Goal: Task Accomplishment & Management: Manage account settings

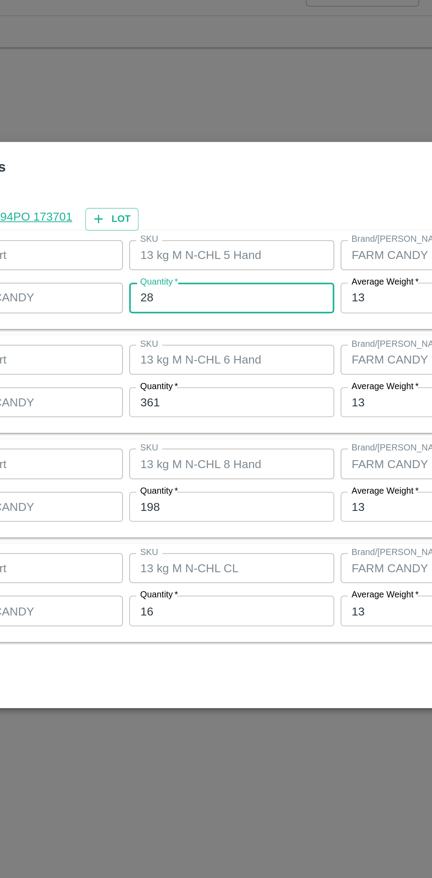
scroll to position [1500, 0]
click at [184, 427] on input "361" at bounding box center [199, 426] width 115 height 17
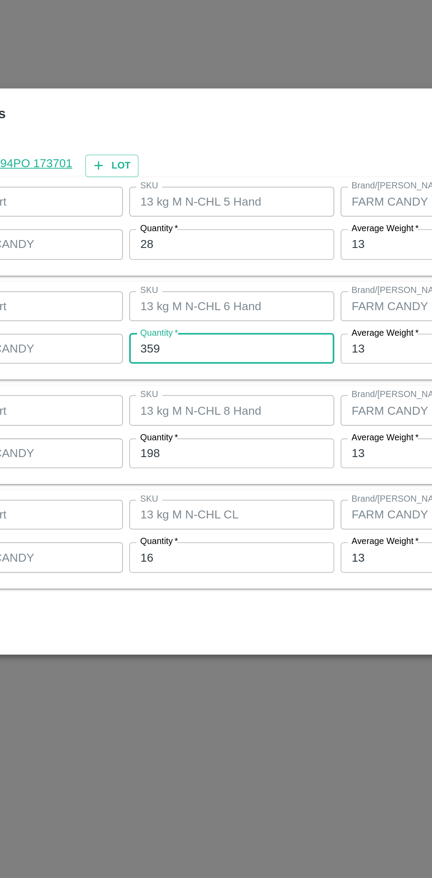
type input "359"
click at [197, 482] on input "198" at bounding box center [199, 484] width 115 height 17
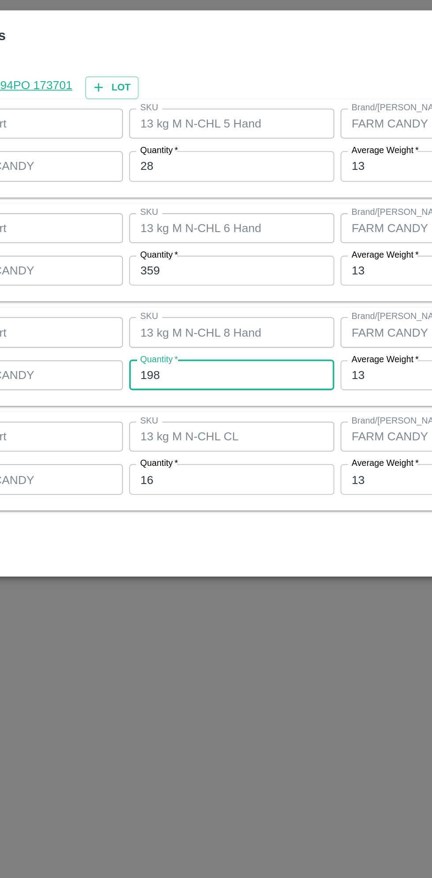
click at [192, 540] on input "16" at bounding box center [199, 543] width 115 height 17
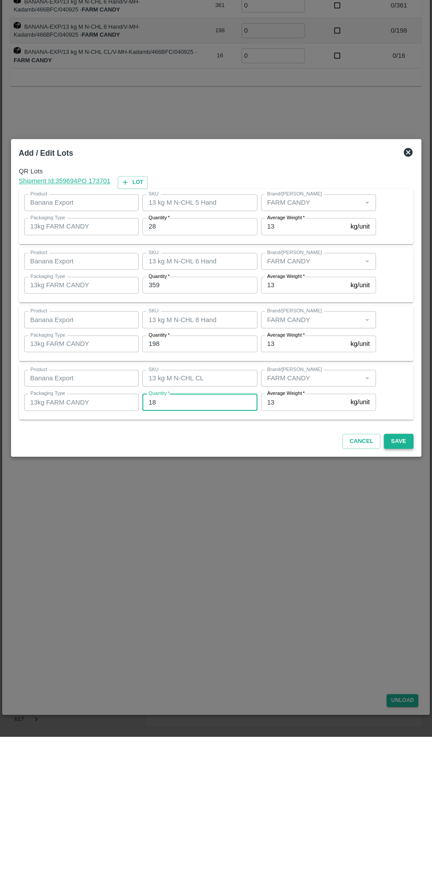
type input "18"
click at [403, 585] on button "Save" at bounding box center [398, 582] width 29 height 15
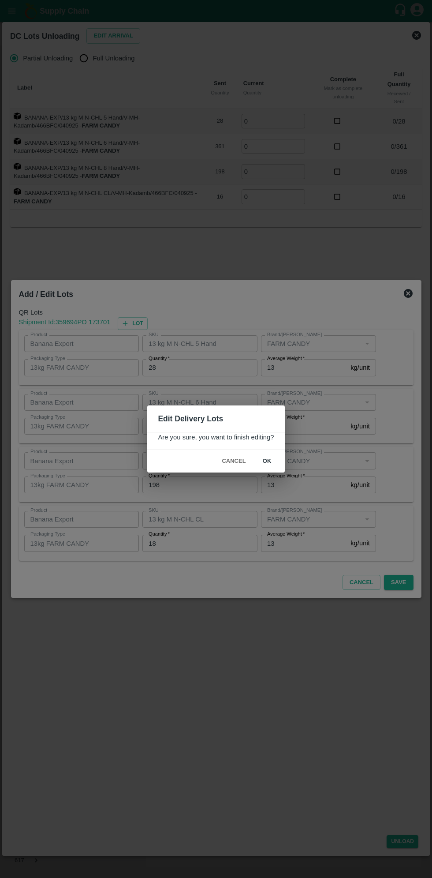
click at [266, 461] on button "ok" at bounding box center [267, 460] width 28 height 15
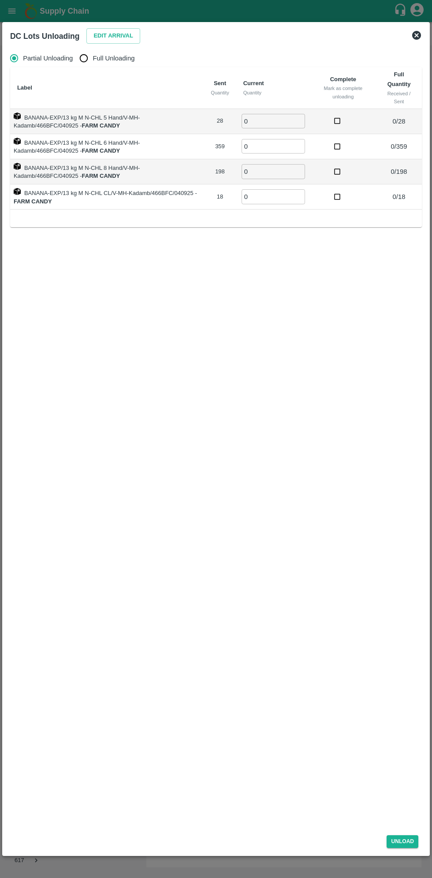
click at [280, 121] on input "0" at bounding box center [274, 121] width 64 height 15
click at [87, 61] on input "Full Unloading" at bounding box center [84, 58] width 18 height 18
radio input "true"
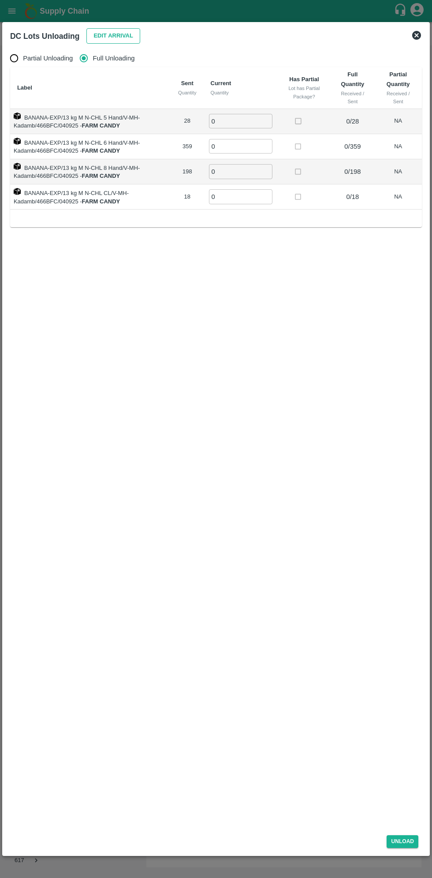
click at [105, 39] on button "Edit Arrival" at bounding box center [113, 35] width 54 height 15
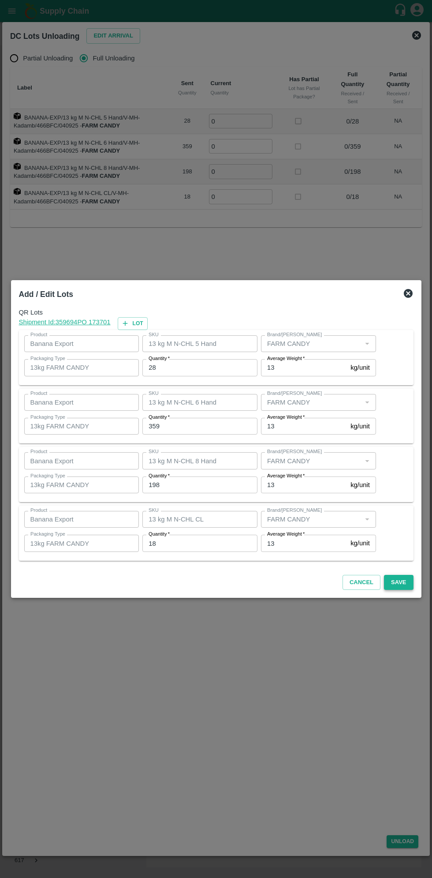
click at [388, 585] on button "Save" at bounding box center [398, 582] width 29 height 15
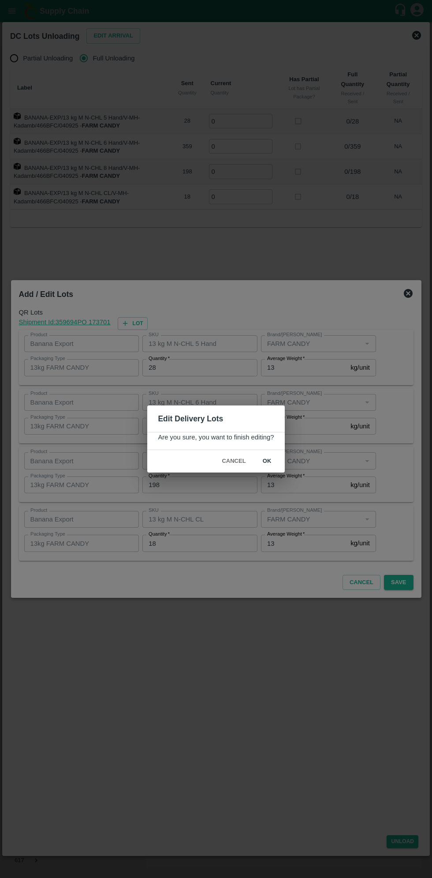
click at [266, 461] on button "ok" at bounding box center [267, 460] width 28 height 15
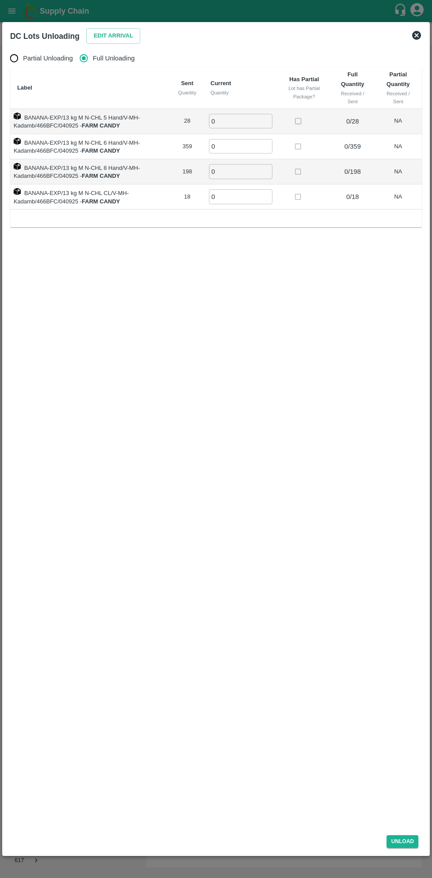
click at [252, 122] on input "0" at bounding box center [241, 121] width 64 height 15
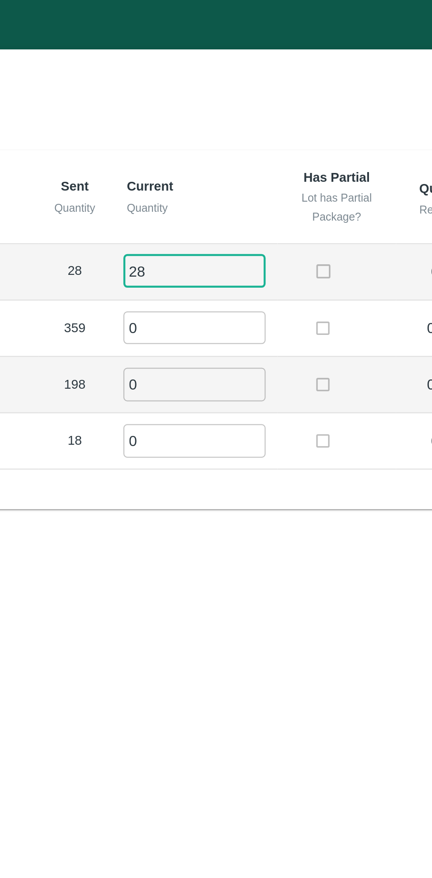
type input "28"
click at [238, 144] on input "0" at bounding box center [241, 146] width 64 height 15
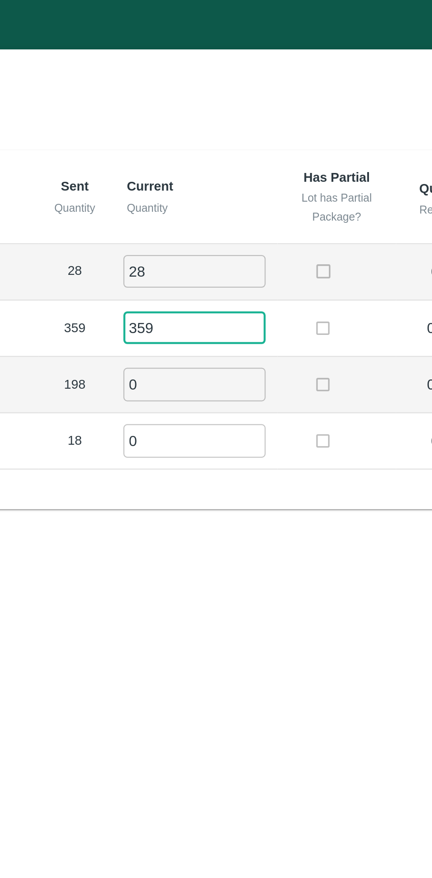
type input "359"
click at [243, 172] on input "0" at bounding box center [241, 171] width 64 height 15
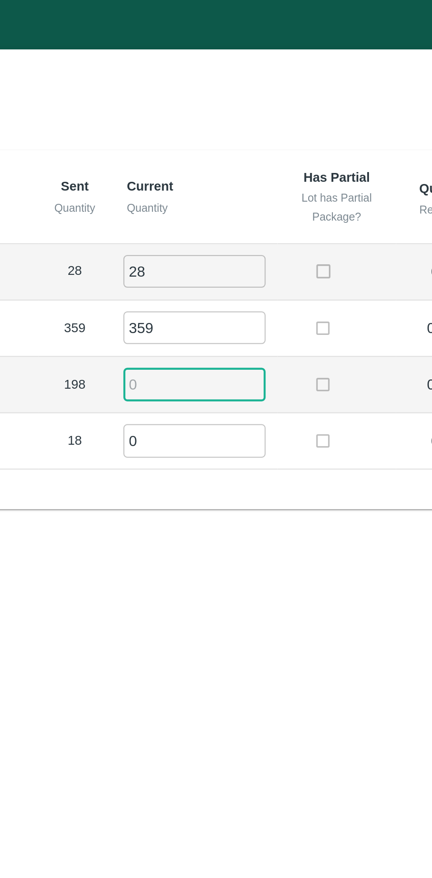
type input "7"
type input "198"
click at [233, 198] on input "0" at bounding box center [241, 196] width 64 height 15
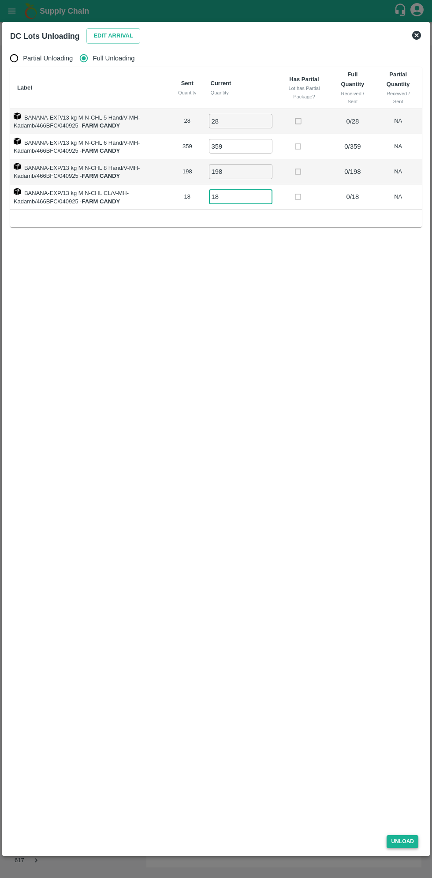
type input "18"
click at [400, 845] on button "Unload" at bounding box center [403, 841] width 32 height 13
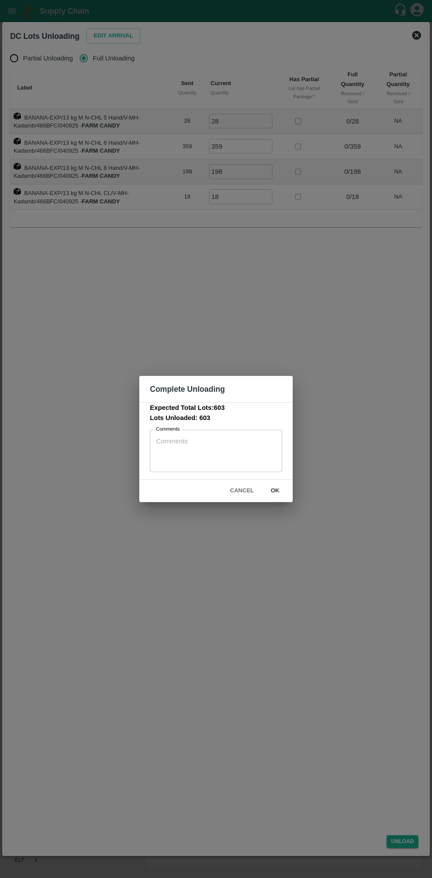
click at [275, 490] on button "ok" at bounding box center [275, 490] width 28 height 15
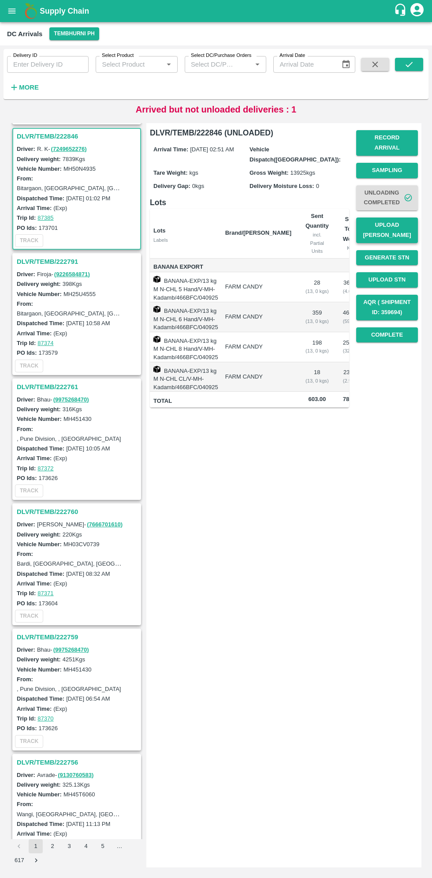
click at [393, 217] on button "Upload [PERSON_NAME]" at bounding box center [387, 230] width 62 height 26
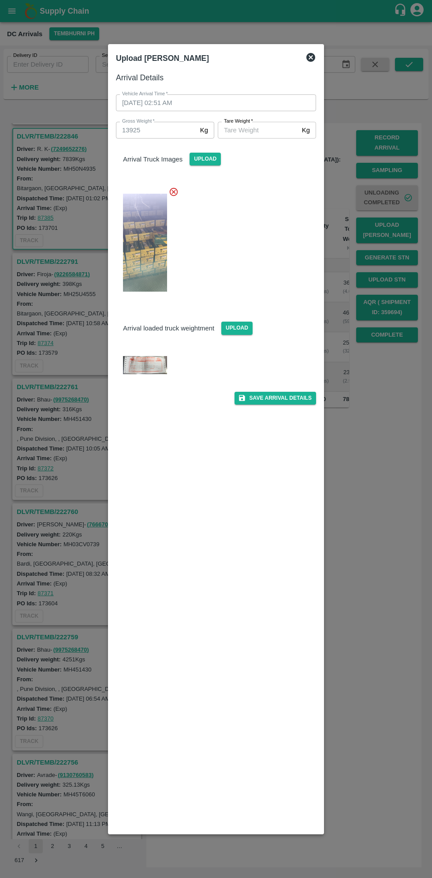
click at [261, 129] on input "Tare Weight   *" at bounding box center [258, 130] width 81 height 17
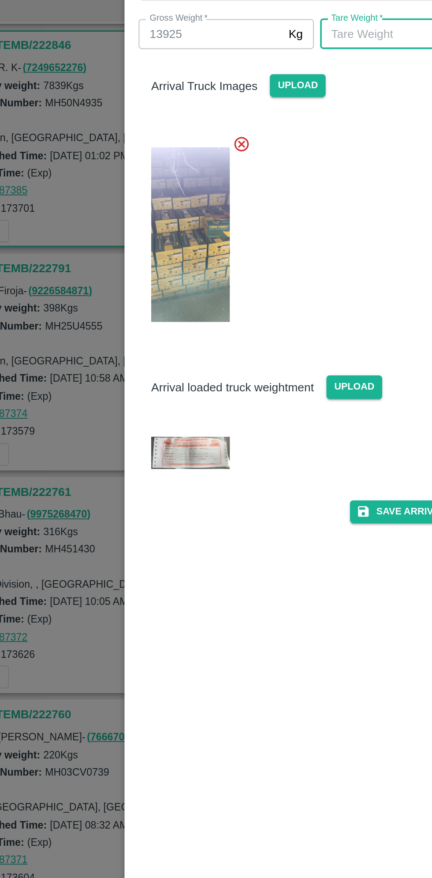
click at [146, 361] on img at bounding box center [145, 365] width 44 height 18
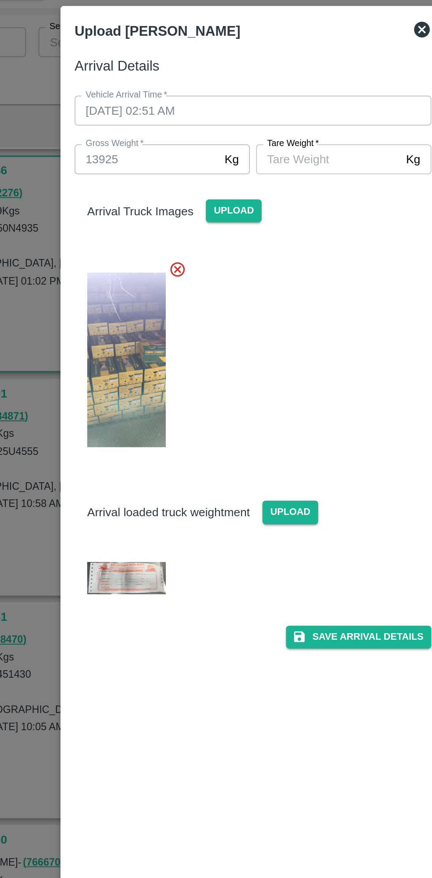
click at [267, 131] on input "Tare Weight   *" at bounding box center [258, 130] width 81 height 17
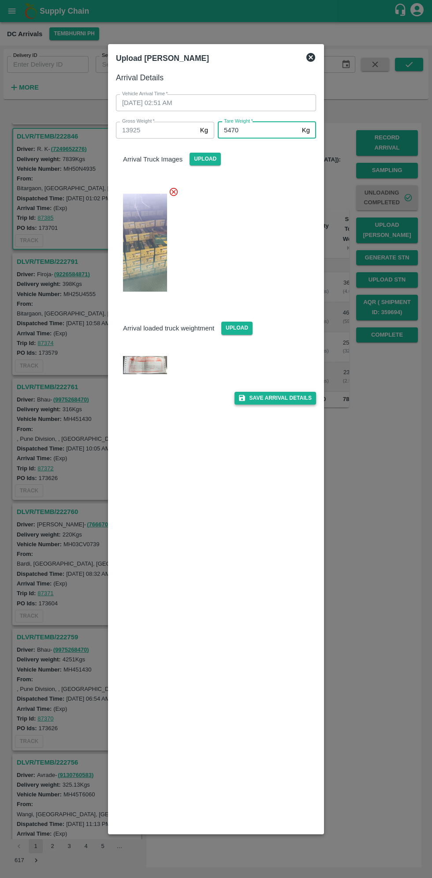
type input "5470"
click at [276, 399] on button "Save Arrival Details" at bounding box center [276, 398] width 82 height 13
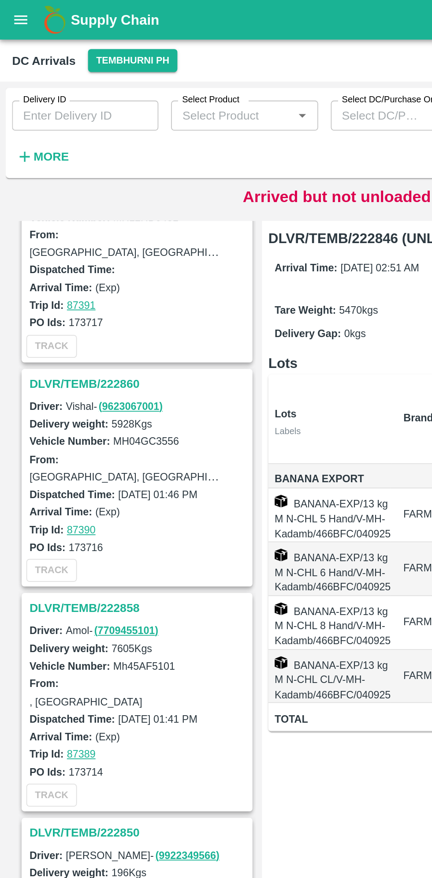
scroll to position [923, 0]
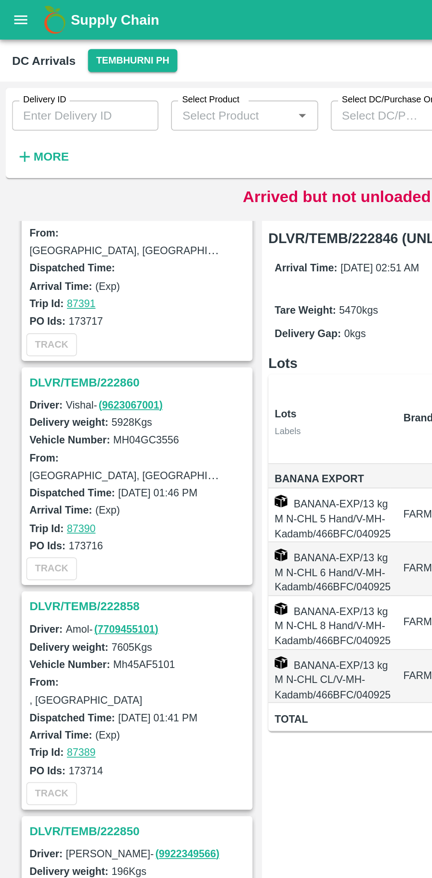
click at [48, 336] on h3 "DLVR/TEMB/222858" at bounding box center [78, 337] width 123 height 11
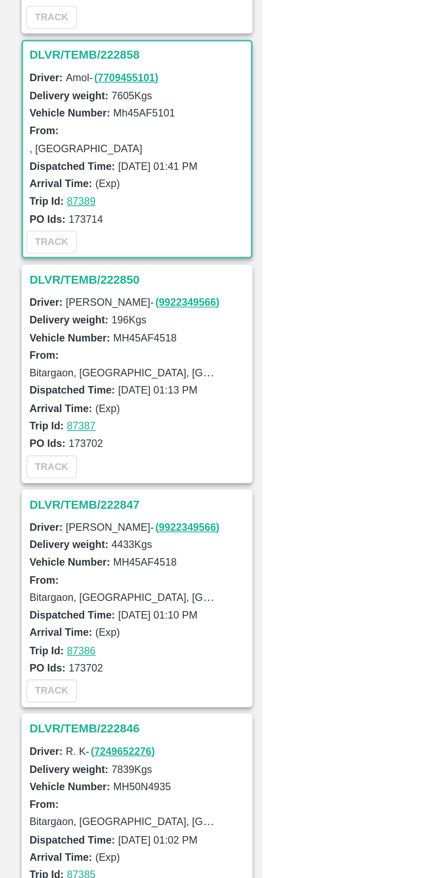
scroll to position [1126, 0]
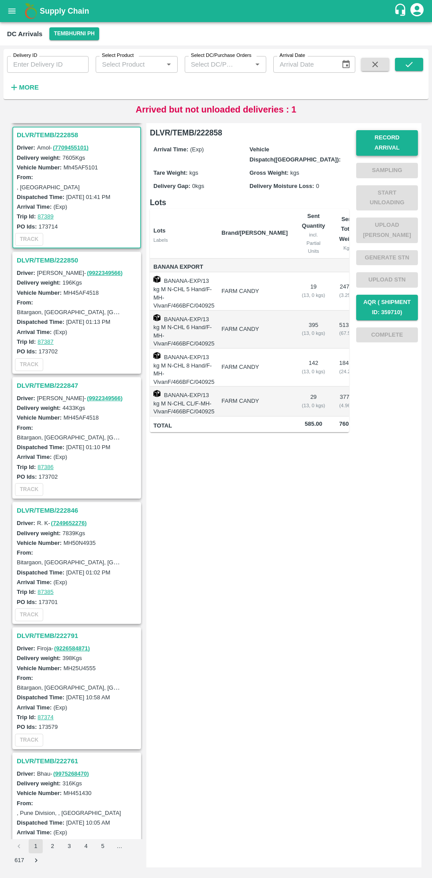
click at [388, 138] on button "Record Arrival" at bounding box center [387, 143] width 62 height 26
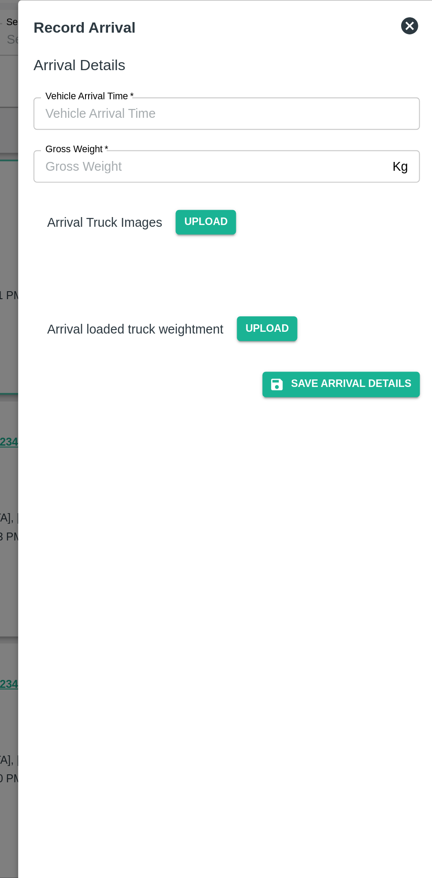
click at [191, 105] on input "Vehicle Arrival Time   *" at bounding box center [213, 102] width 194 height 17
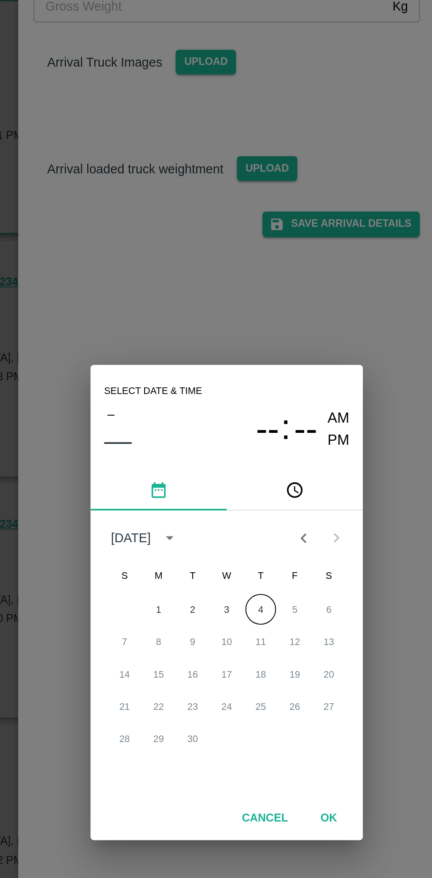
click at [257, 383] on button "pick time" at bounding box center [251, 380] width 71 height 21
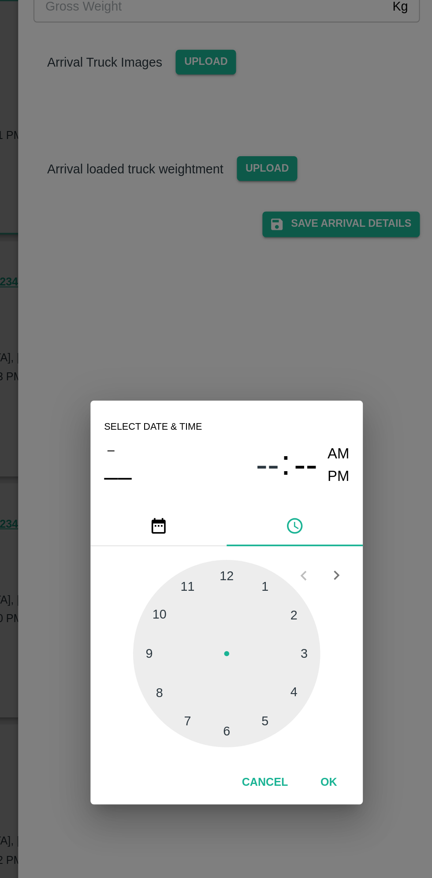
click at [258, 470] on div at bounding box center [216, 465] width 97 height 97
type input "04/09/2025 03:00 AM"
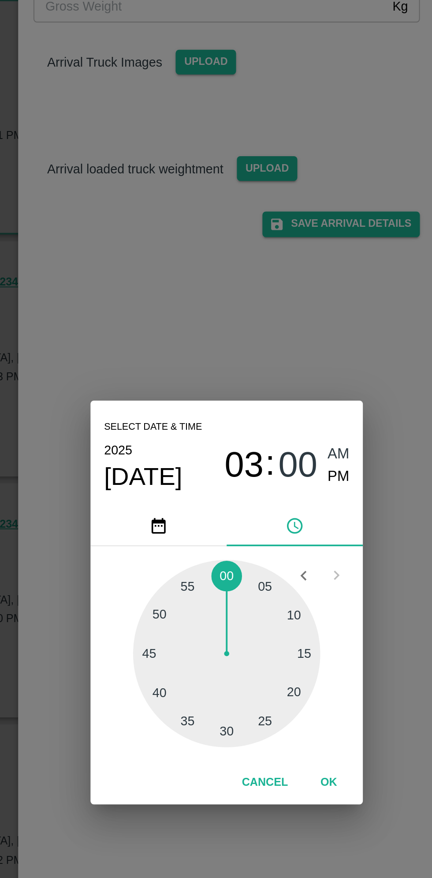
click at [270, 529] on button "OK" at bounding box center [269, 531] width 28 height 15
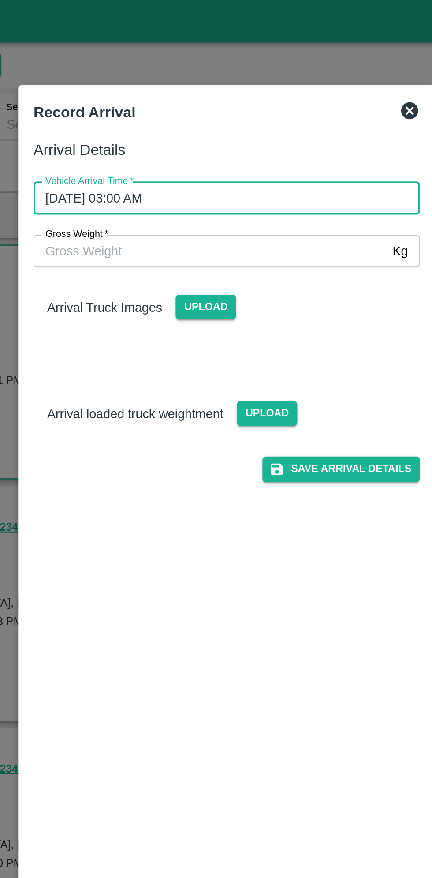
click at [168, 127] on input "Gross Weight   *" at bounding box center [207, 130] width 183 height 17
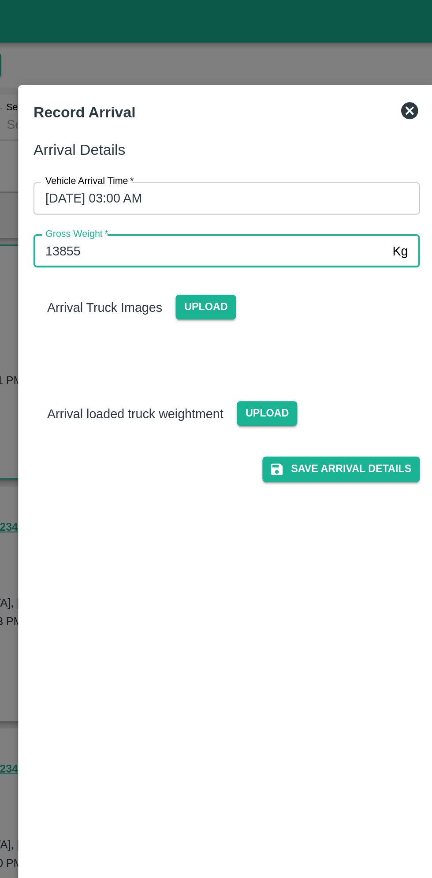
type input "13855"
click at [202, 159] on span "Upload" at bounding box center [205, 159] width 31 height 13
click at [0, 0] on input "Upload" at bounding box center [0, 0] width 0 height 0
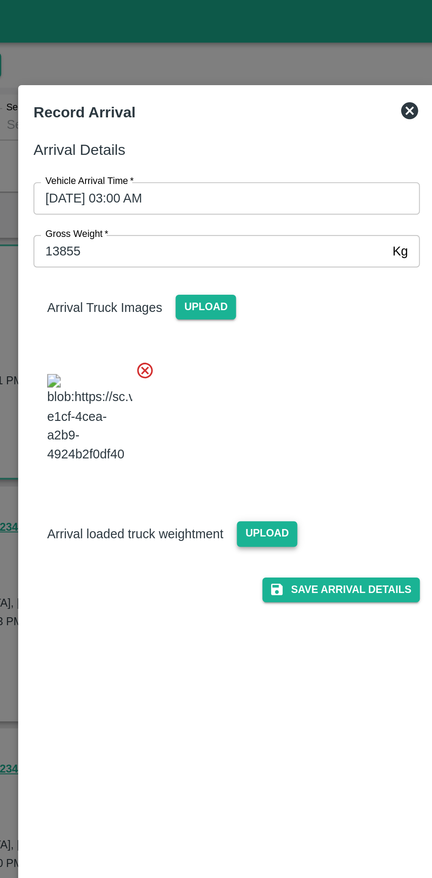
click at [237, 283] on span "Upload" at bounding box center [236, 276] width 31 height 13
click at [0, 0] on input "Upload" at bounding box center [0, 0] width 0 height 0
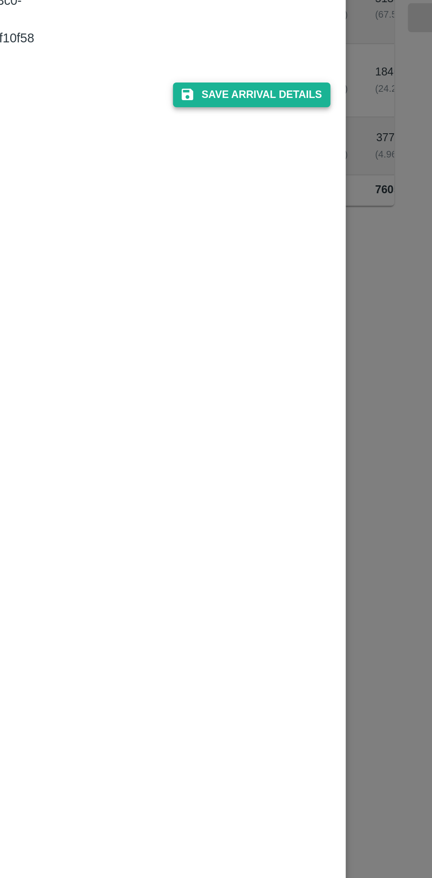
click at [282, 381] on button "Save Arrival Details" at bounding box center [276, 374] width 82 height 13
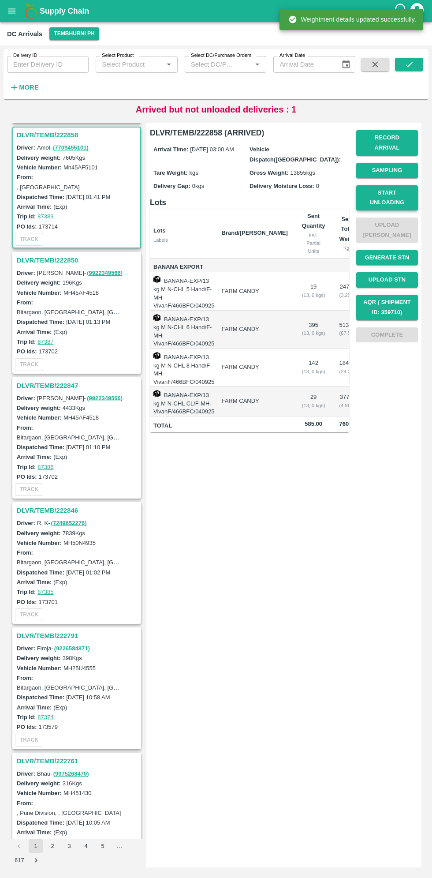
click at [389, 194] on button "Start Unloading" at bounding box center [387, 198] width 62 height 26
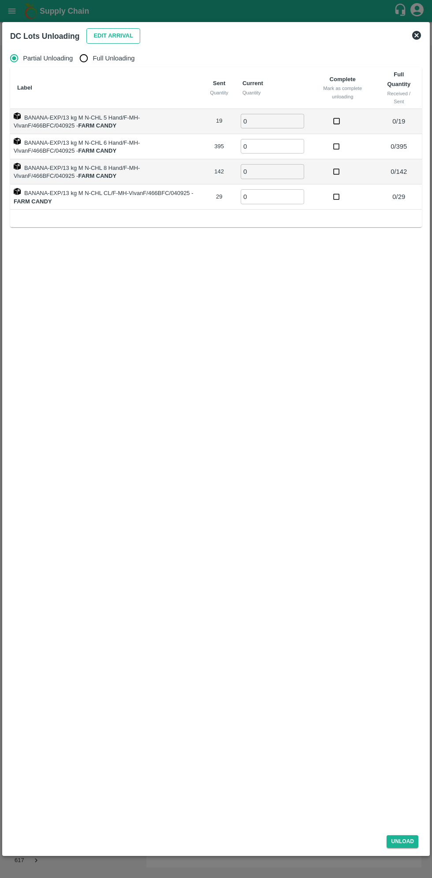
click at [107, 32] on button "Edit Arrival" at bounding box center [113, 35] width 54 height 15
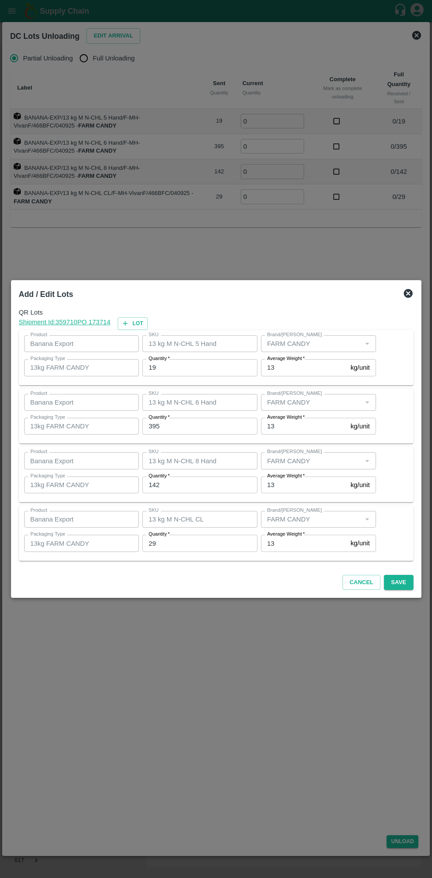
click at [194, 368] on input "19" at bounding box center [199, 367] width 115 height 17
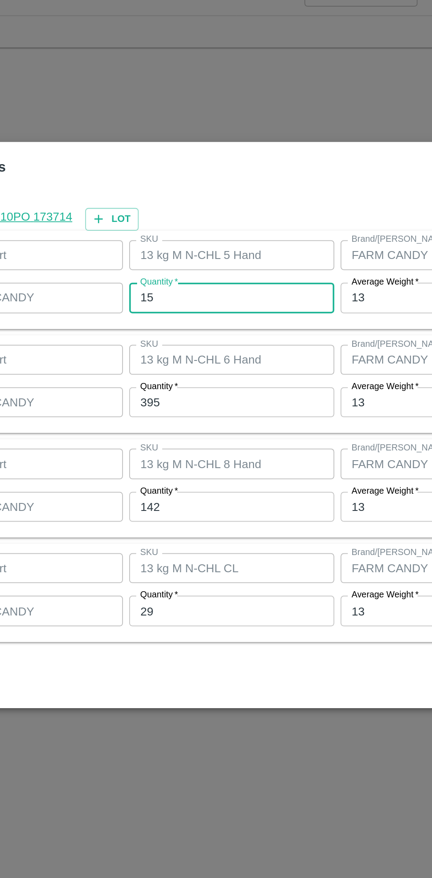
type input "15"
click at [170, 427] on input "395" at bounding box center [199, 426] width 115 height 17
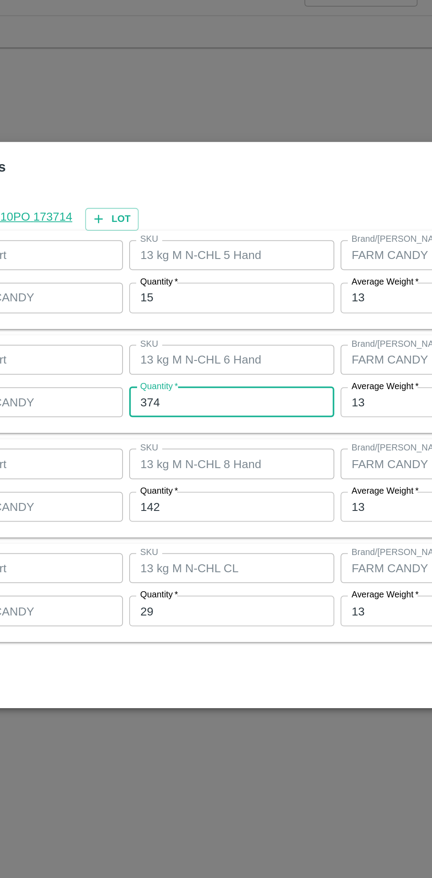
type input "374"
click at [179, 481] on input "142" at bounding box center [199, 484] width 115 height 17
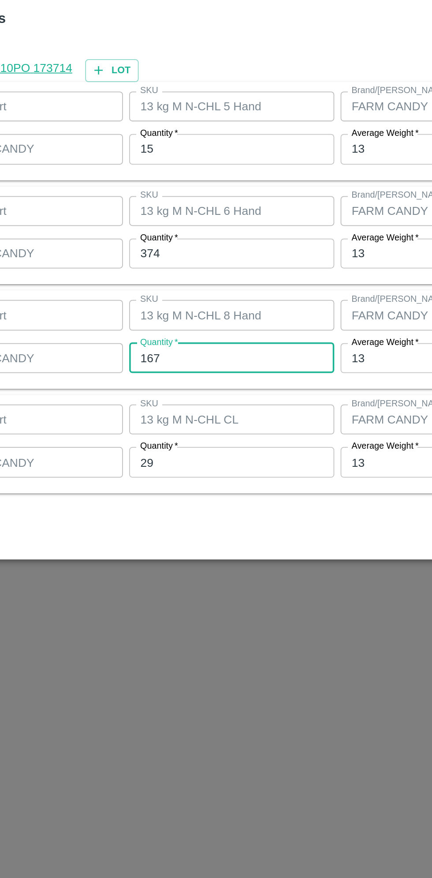
type input "167"
click at [174, 542] on input "29" at bounding box center [199, 543] width 115 height 17
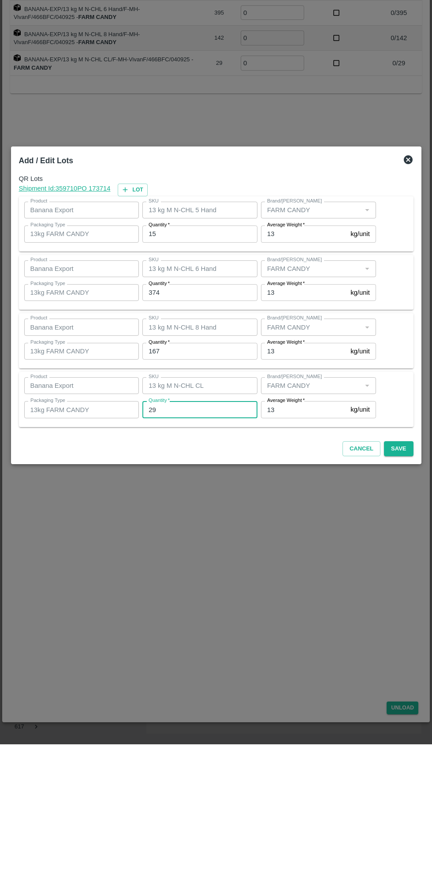
click at [401, 591] on div "Cancel Save" at bounding box center [216, 581] width 402 height 26
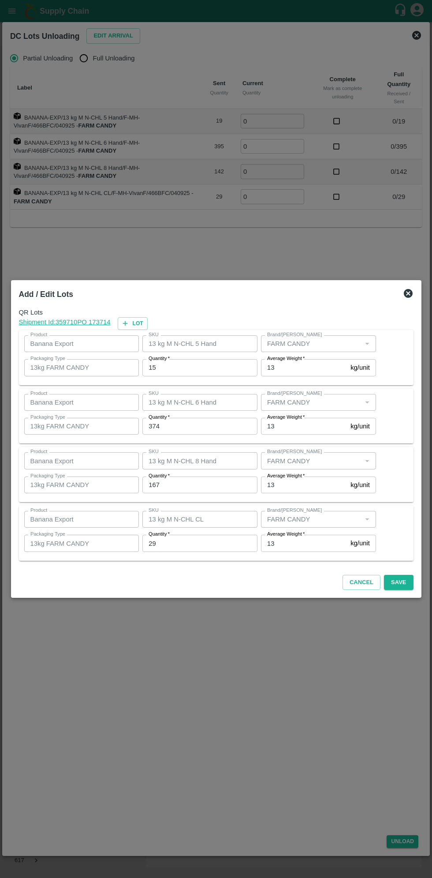
click at [404, 596] on div "Add / Edit Lots QR Lots Shipment Id: 359710 PO 173714 Lot Product Banana Export…" at bounding box center [216, 439] width 411 height 318
click at [399, 582] on button "Save" at bounding box center [398, 582] width 29 height 15
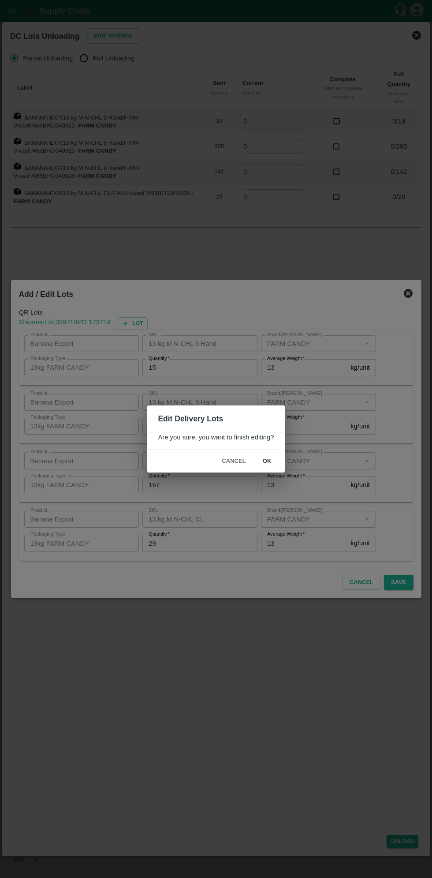
click at [267, 461] on button "ok" at bounding box center [267, 460] width 28 height 15
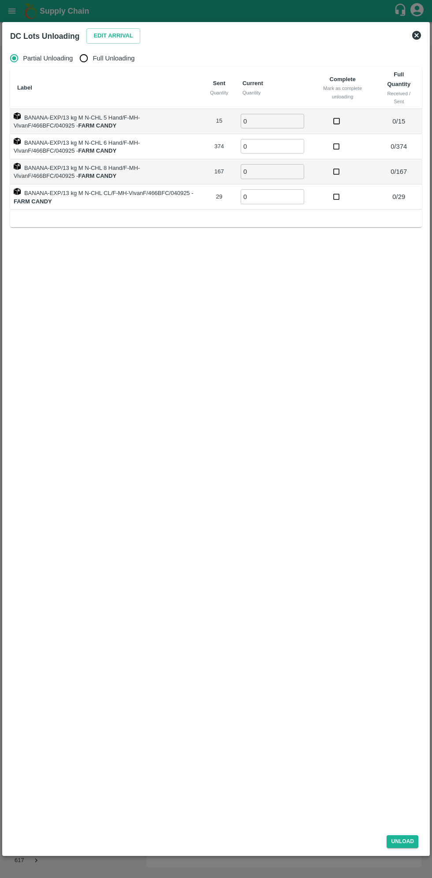
click at [109, 63] on span "Full Unloading" at bounding box center [114, 58] width 42 height 10
click at [93, 63] on input "Full Unloading" at bounding box center [84, 58] width 18 height 18
radio input "true"
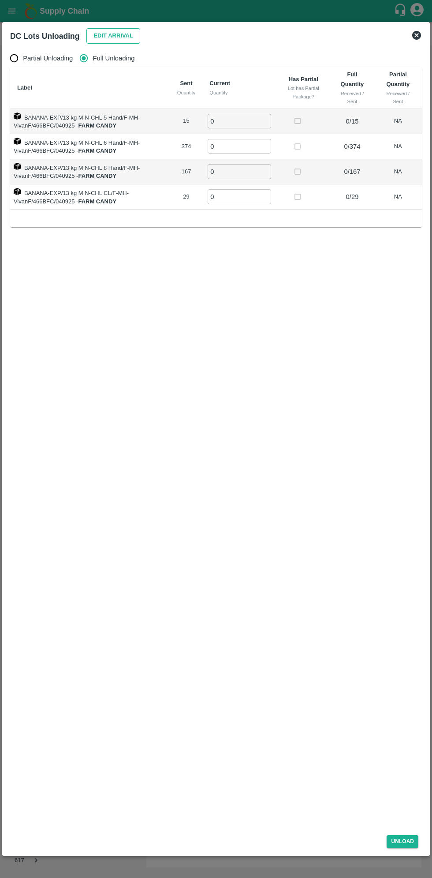
click at [112, 36] on button "Edit Arrival" at bounding box center [113, 35] width 54 height 15
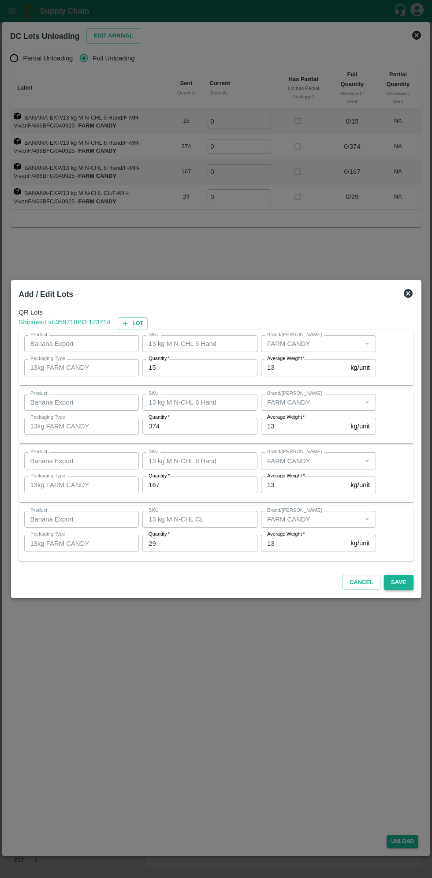
click at [403, 587] on button "Save" at bounding box center [398, 582] width 29 height 15
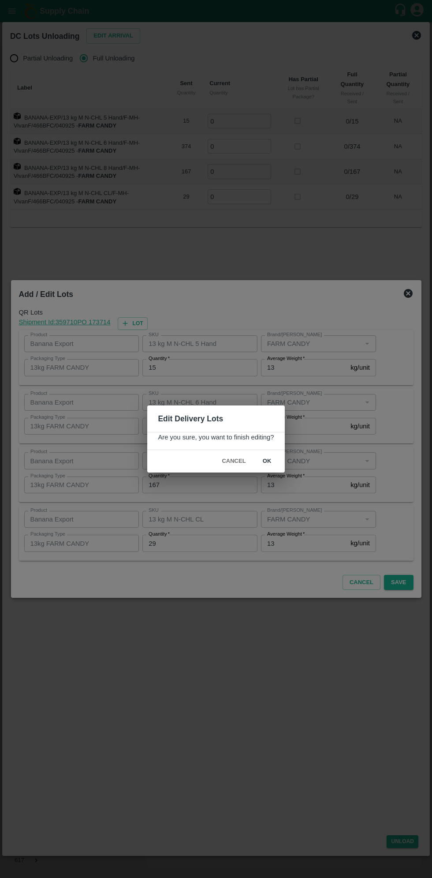
click at [267, 460] on button "ok" at bounding box center [267, 460] width 28 height 15
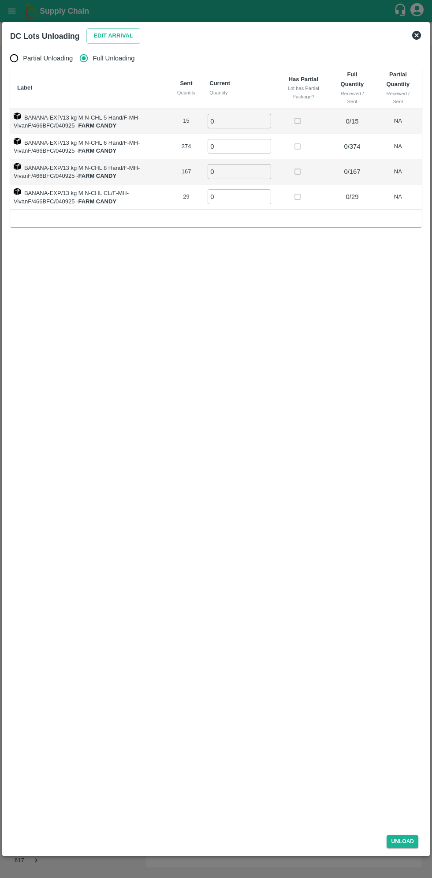
click at [246, 124] on input "0" at bounding box center [240, 121] width 64 height 15
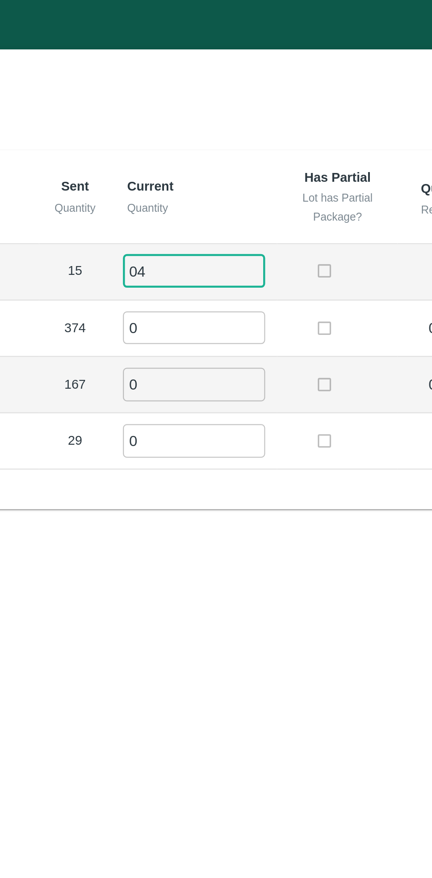
type input "0"
type input "15"
click at [236, 143] on input "0" at bounding box center [240, 146] width 64 height 15
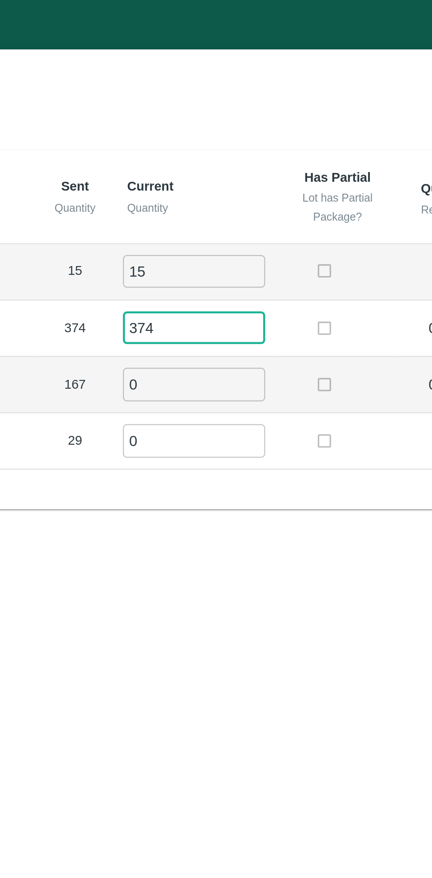
type input "374"
click at [231, 167] on input "0" at bounding box center [240, 171] width 64 height 15
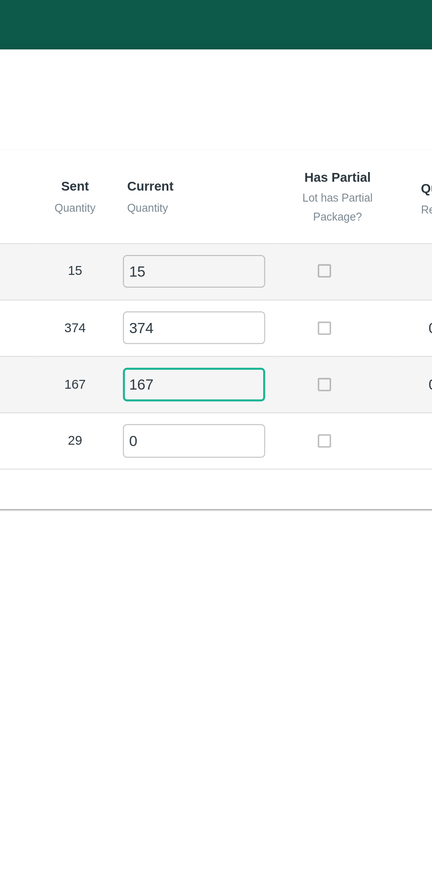
type input "167"
click at [230, 194] on input "0" at bounding box center [240, 196] width 64 height 15
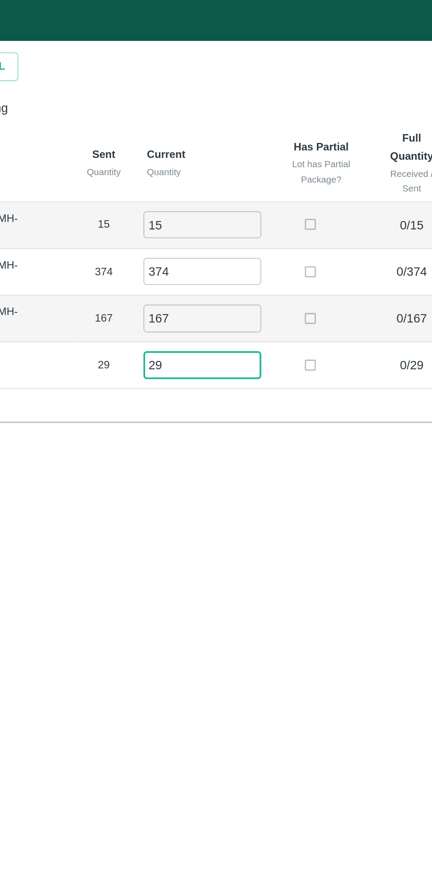
scroll to position [0, 0]
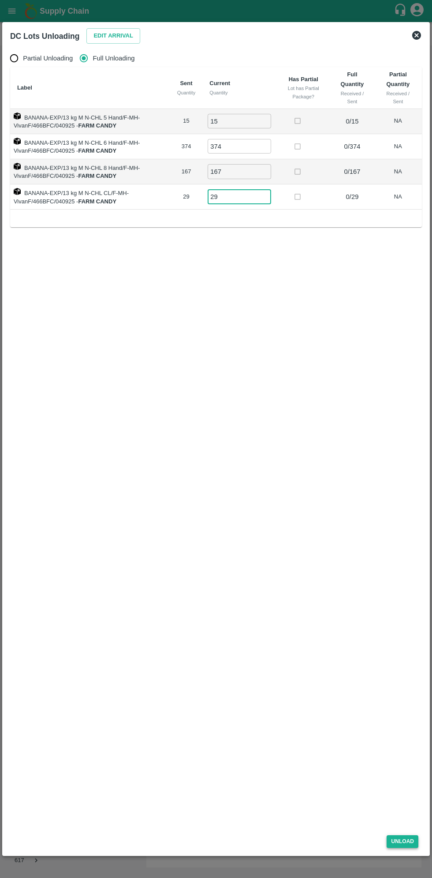
type input "29"
click at [403, 841] on button "Unload" at bounding box center [403, 841] width 32 height 13
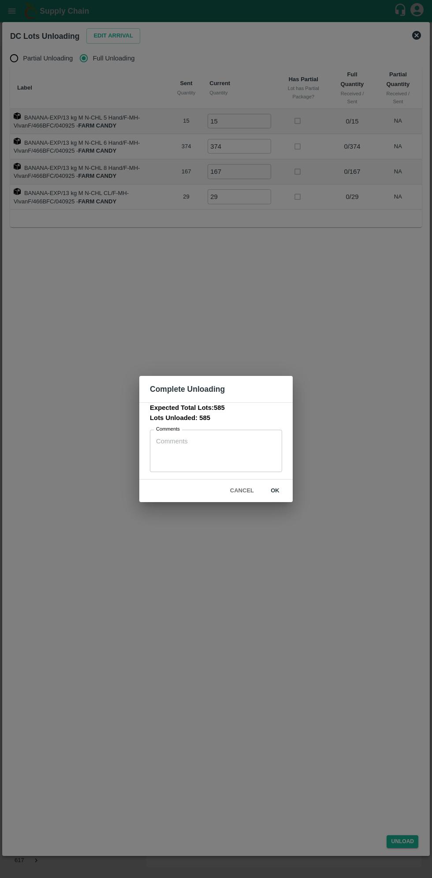
click at [289, 498] on span "ok" at bounding box center [275, 490] width 28 height 15
click at [277, 491] on button "ok" at bounding box center [275, 490] width 28 height 15
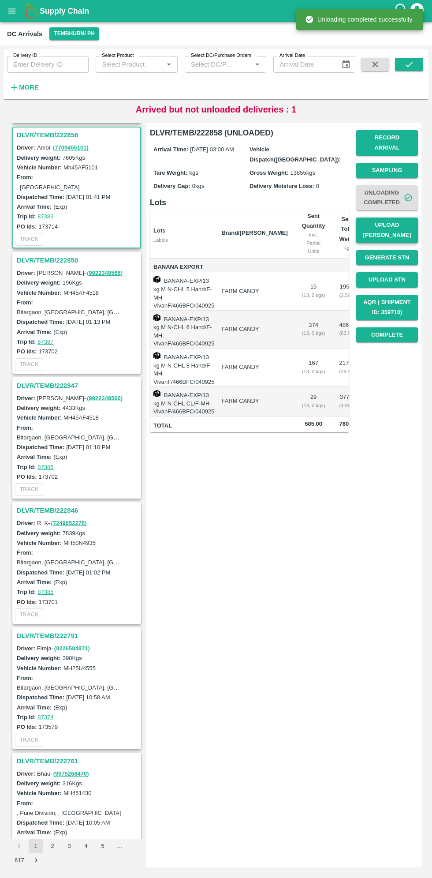
click at [392, 217] on button "Upload [PERSON_NAME]" at bounding box center [387, 230] width 62 height 26
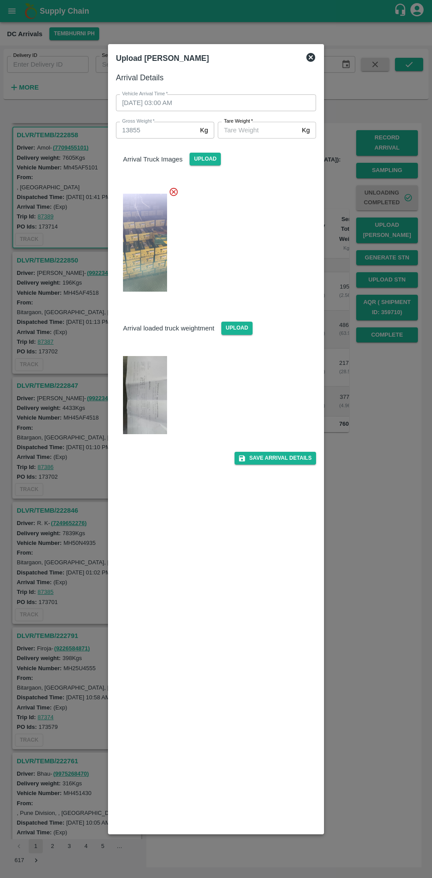
click at [265, 131] on input "Tare Weight   *" at bounding box center [258, 130] width 81 height 17
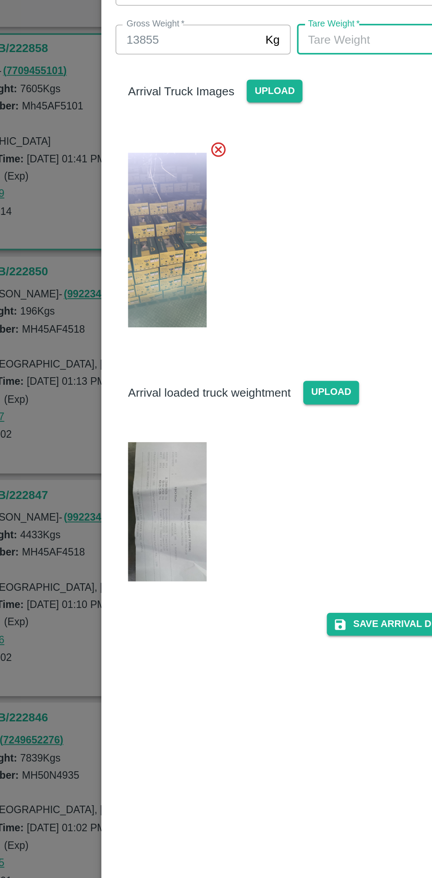
click at [148, 378] on img at bounding box center [145, 395] width 44 height 79
click at [253, 129] on input "Tare Weight   *" at bounding box center [258, 130] width 81 height 17
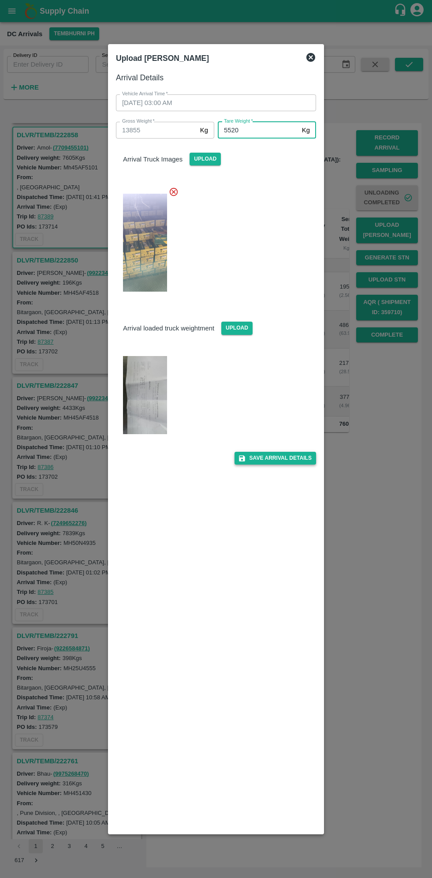
type input "5520"
click at [273, 458] on button "Save Arrival Details" at bounding box center [276, 458] width 82 height 13
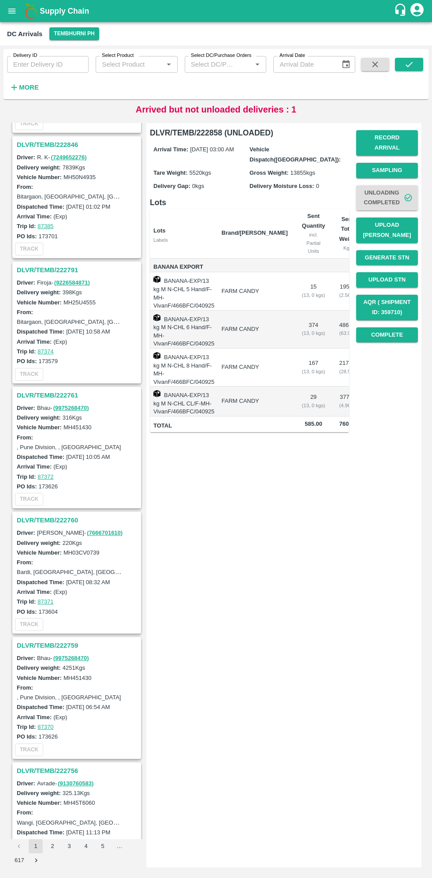
scroll to position [1492, 0]
click at [39, 639] on h3 "DLVR/TEMB/222759" at bounding box center [78, 644] width 123 height 11
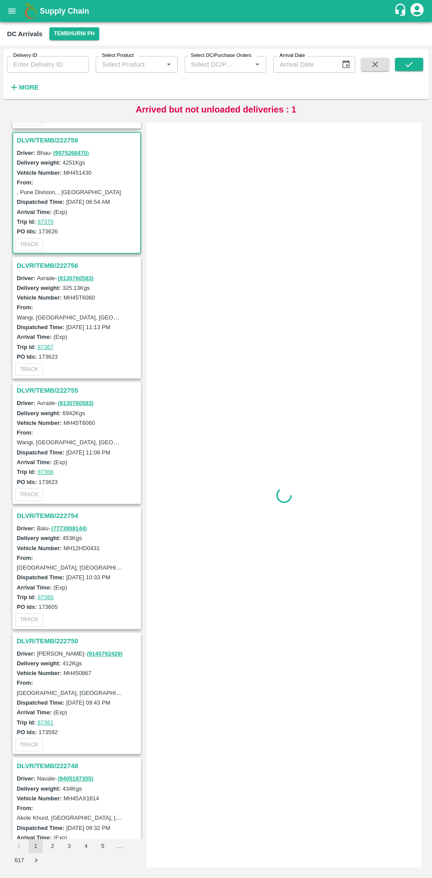
scroll to position [1999, 0]
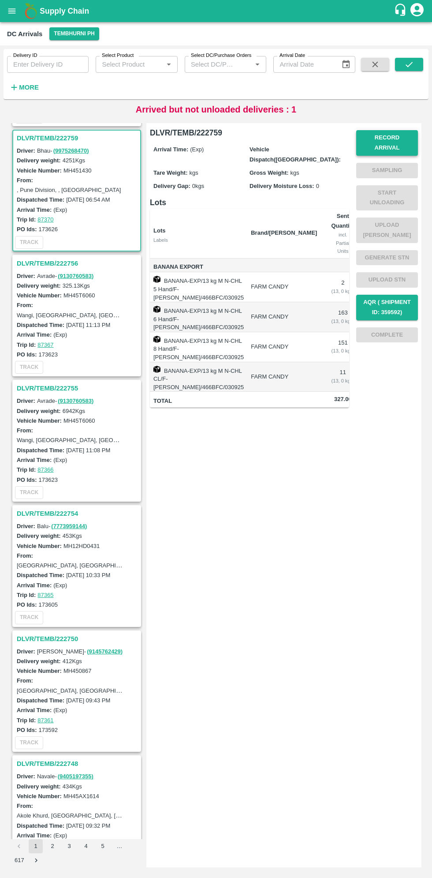
click at [378, 135] on button "Record Arrival" at bounding box center [387, 143] width 62 height 26
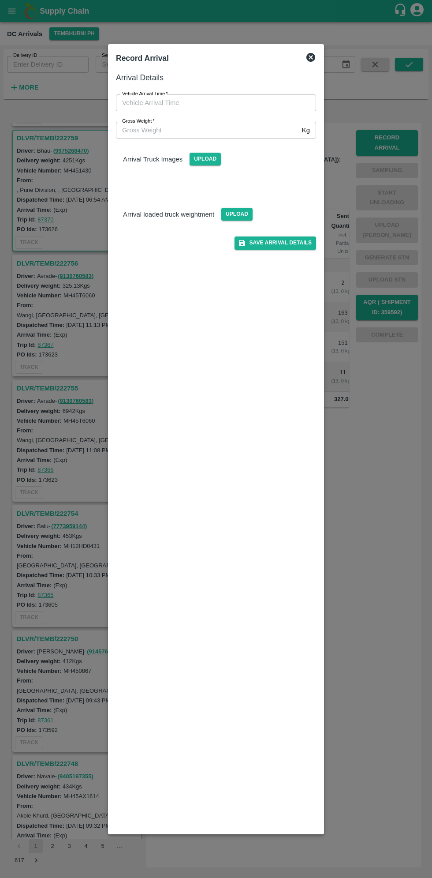
click at [182, 102] on input "Vehicle Arrival Time   *" at bounding box center [213, 102] width 194 height 17
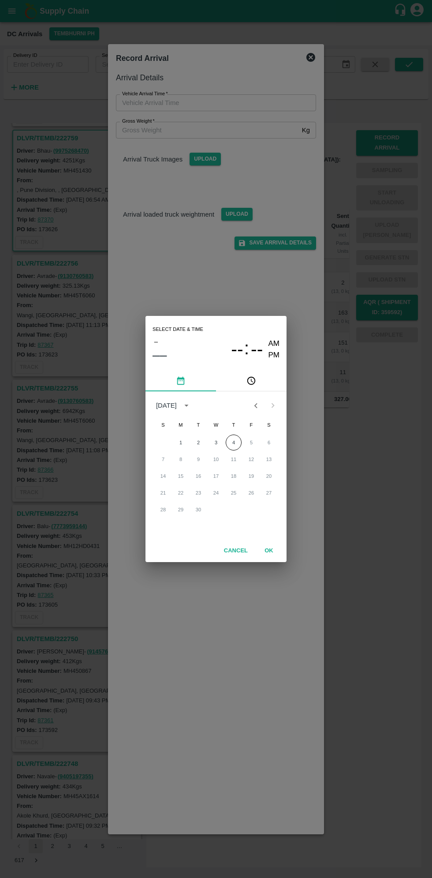
click at [254, 382] on icon "pick time" at bounding box center [251, 381] width 8 height 8
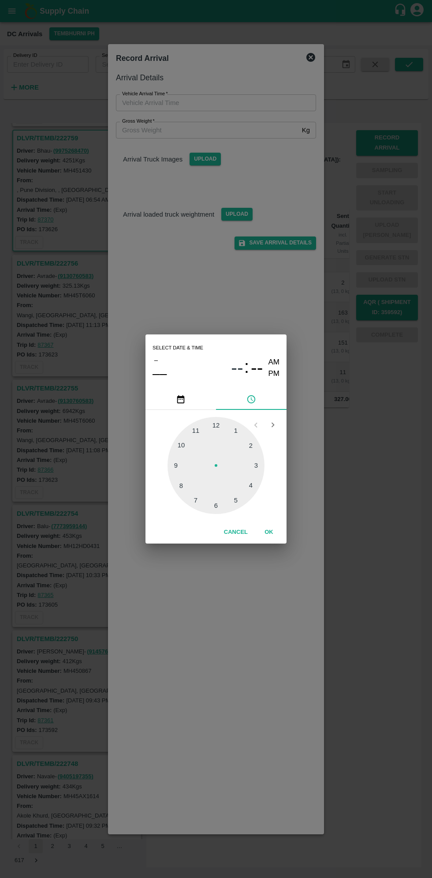
click at [254, 470] on div at bounding box center [216, 465] width 97 height 97
click at [177, 490] on div at bounding box center [216, 465] width 97 height 97
type input "04/09/2025 03:40 AM"
click at [279, 524] on button "OK" at bounding box center [269, 531] width 28 height 15
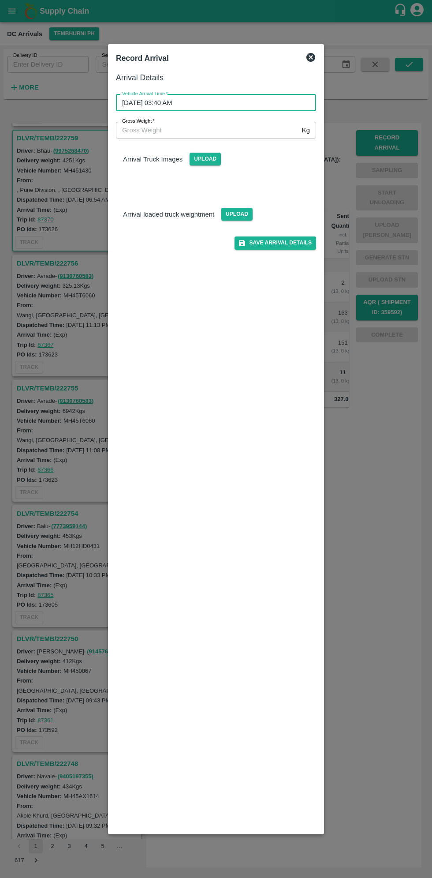
click at [150, 131] on input "Gross Weight   *" at bounding box center [207, 130] width 183 height 17
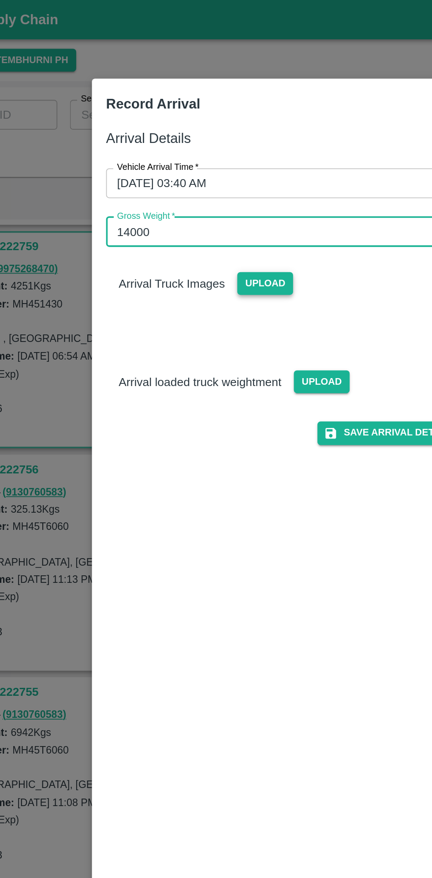
type input "14000"
click at [200, 164] on span "Upload" at bounding box center [205, 159] width 31 height 13
click at [0, 0] on input "Upload" at bounding box center [0, 0] width 0 height 0
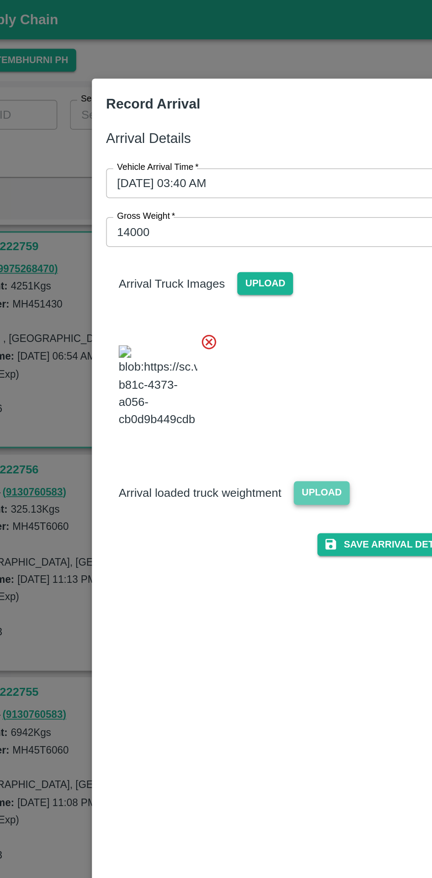
click at [244, 283] on span "Upload" at bounding box center [236, 276] width 31 height 13
click at [0, 0] on input "Upload" at bounding box center [0, 0] width 0 height 0
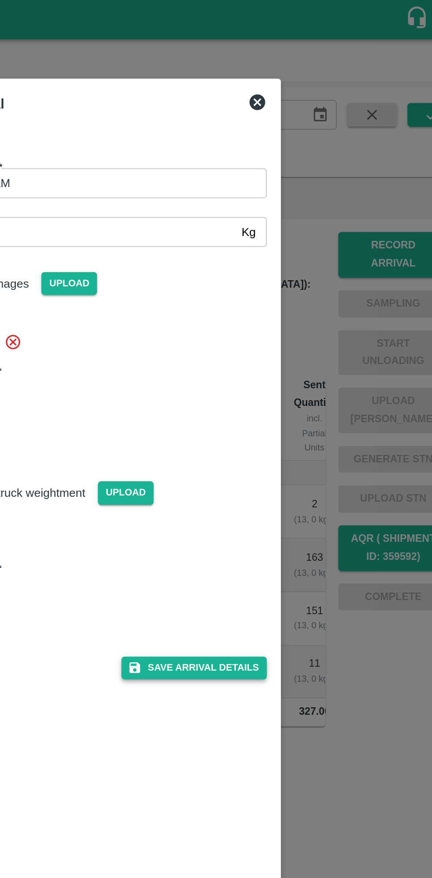
click at [280, 381] on button "Save Arrival Details" at bounding box center [276, 374] width 82 height 13
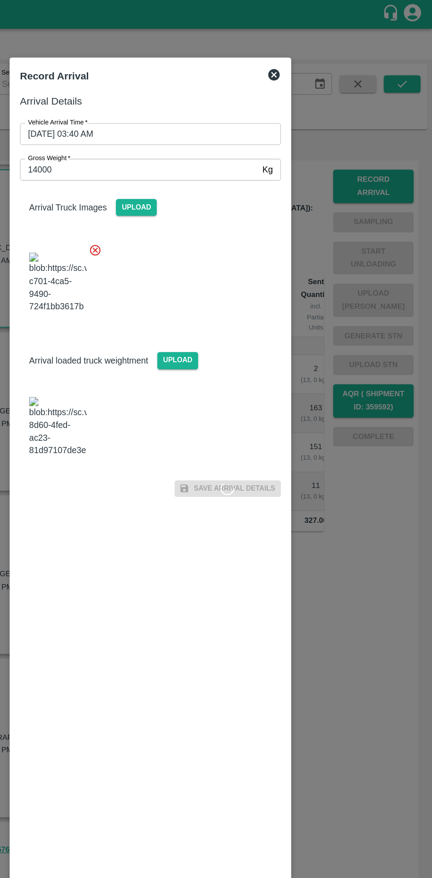
scroll to position [0, 0]
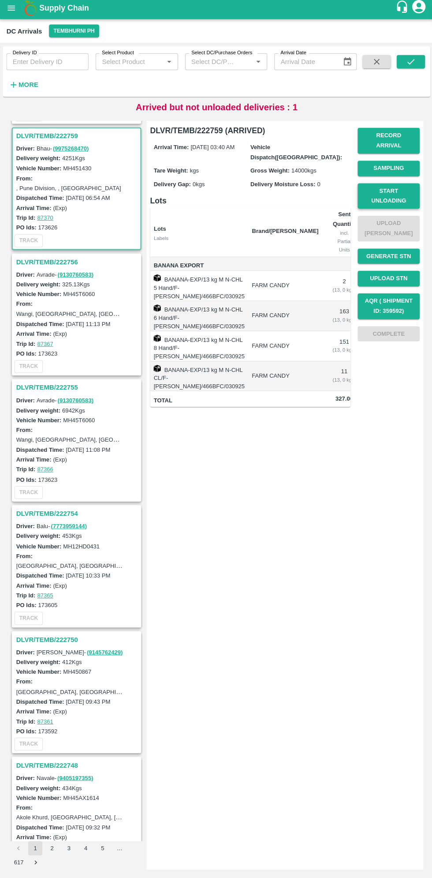
click at [386, 193] on button "Start Unloading" at bounding box center [387, 198] width 62 height 26
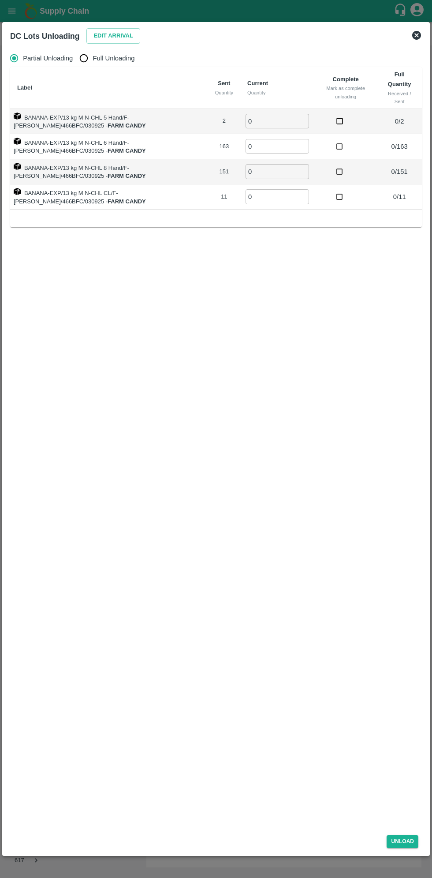
click at [417, 33] on icon at bounding box center [416, 35] width 9 height 9
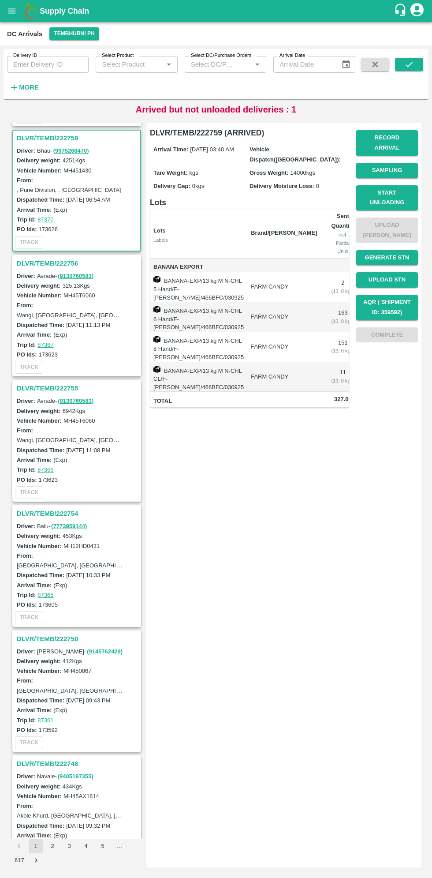
click at [39, 134] on h3 "DLVR/TEMB/222759" at bounding box center [78, 137] width 123 height 11
click at [399, 142] on button "Record Arrival" at bounding box center [387, 143] width 62 height 26
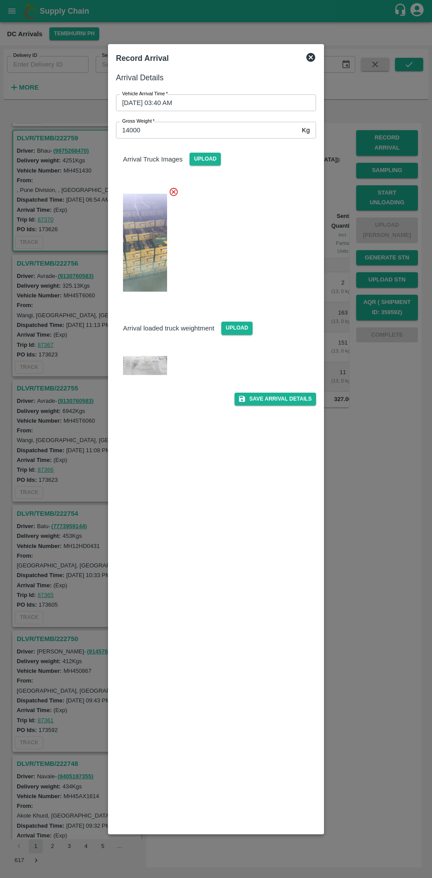
click at [174, 192] on icon at bounding box center [174, 192] width 8 height 8
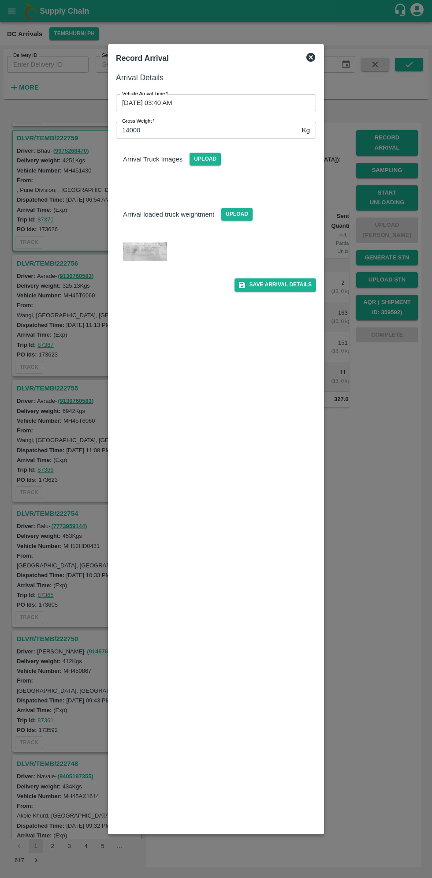
click at [172, 133] on input "14000" at bounding box center [207, 130] width 183 height 17
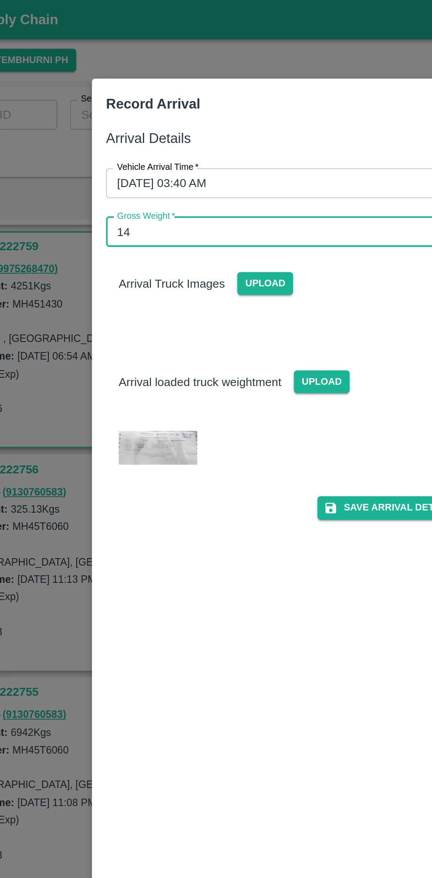
type input "1"
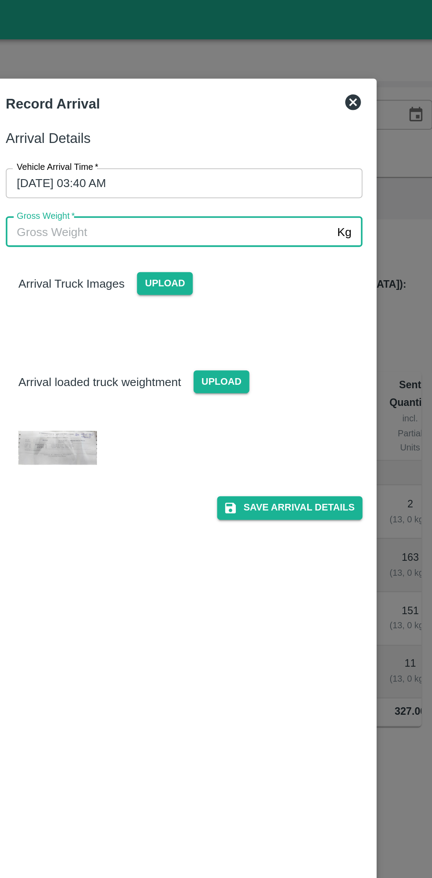
click at [146, 253] on img at bounding box center [145, 251] width 44 height 19
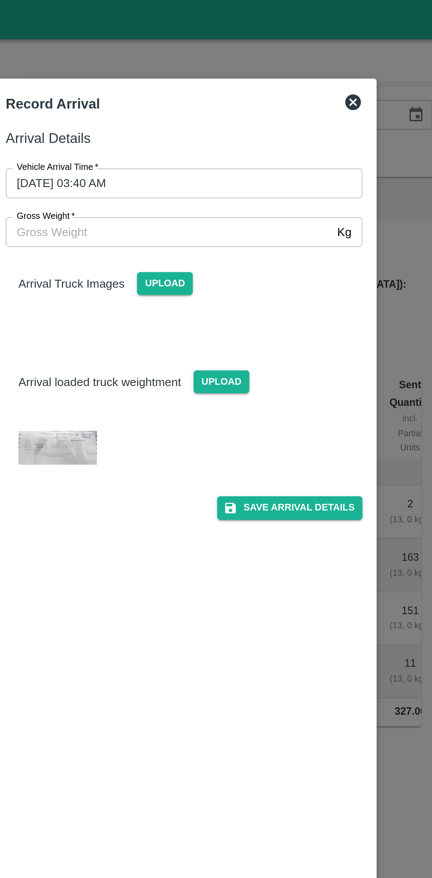
click at [311, 55] on icon at bounding box center [311, 57] width 9 height 9
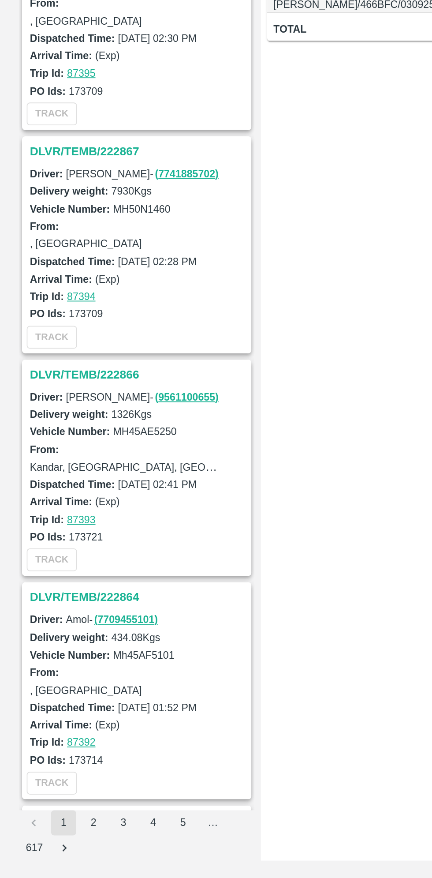
scroll to position [165, 0]
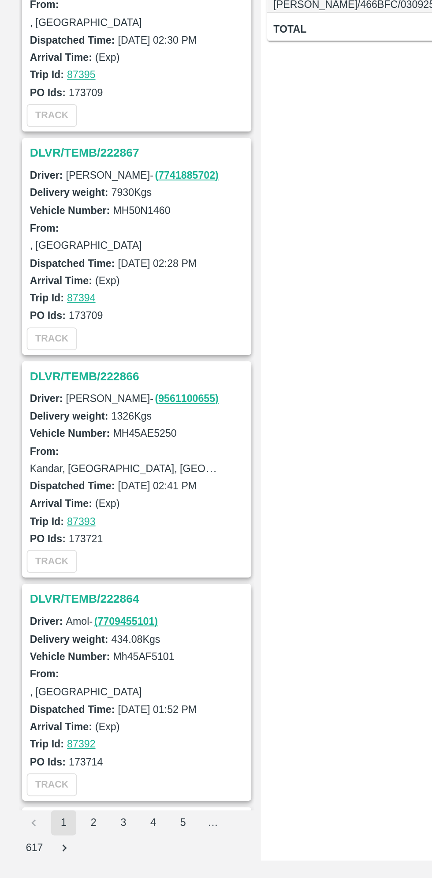
click at [35, 469] on h3 "DLVR/TEMB/222867" at bounding box center [78, 469] width 123 height 11
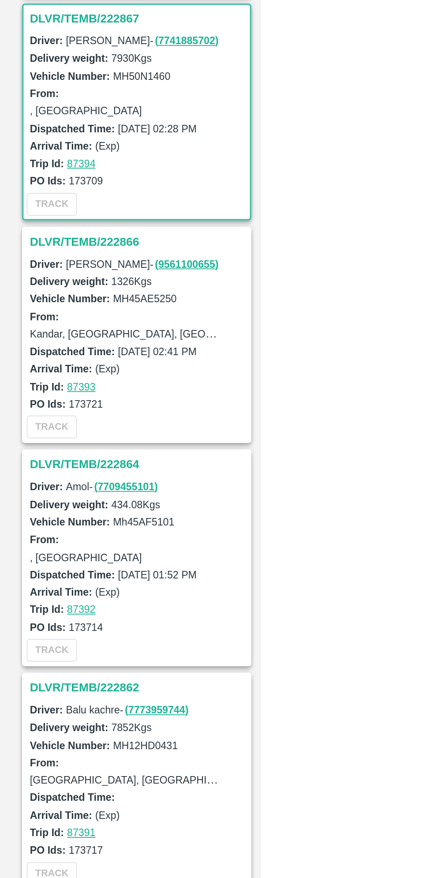
scroll to position [502, 0]
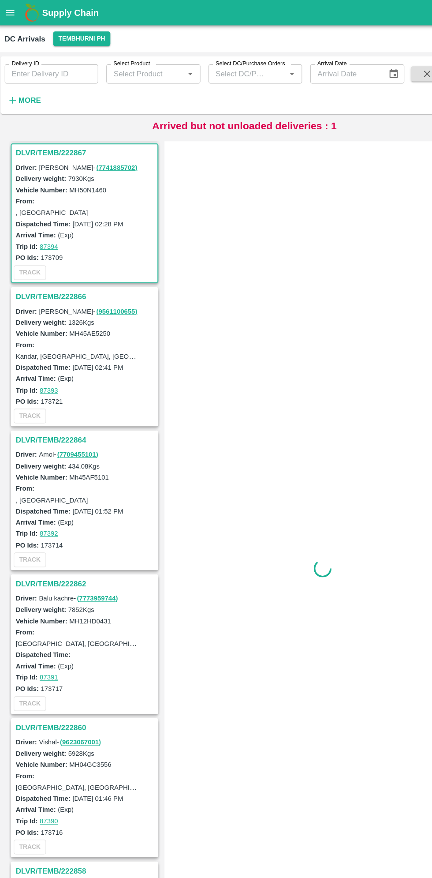
click at [49, 131] on h3 "DLVR/TEMB/222867" at bounding box center [78, 132] width 123 height 11
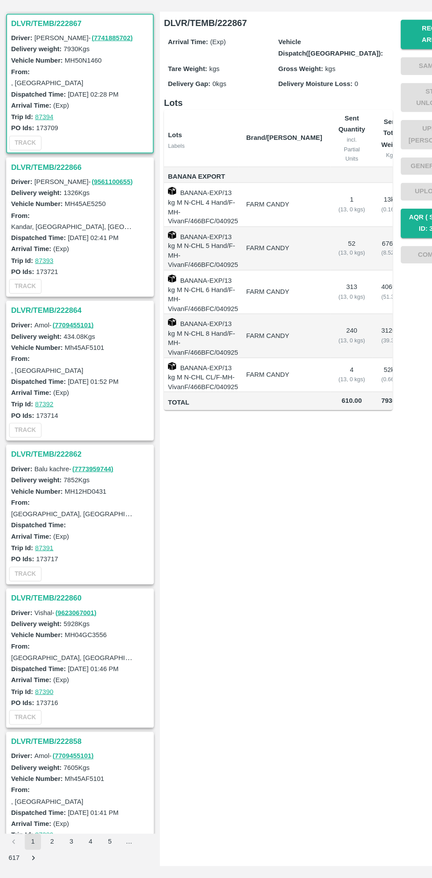
scroll to position [0, 0]
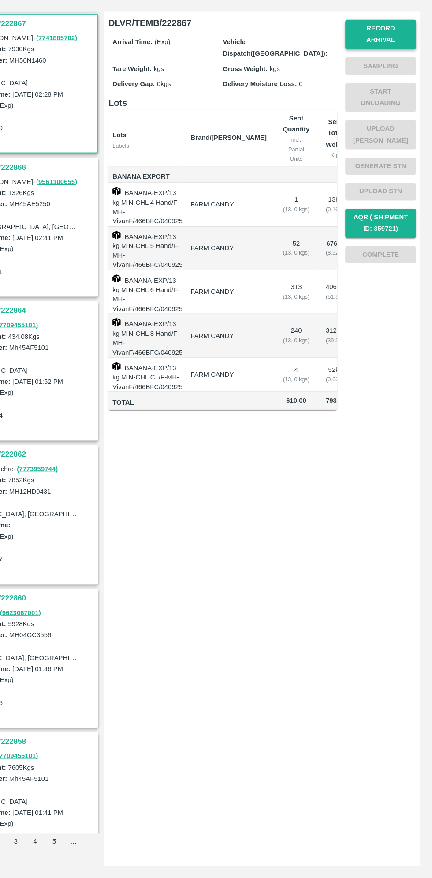
click at [389, 138] on button "Record Arrival" at bounding box center [387, 143] width 62 height 26
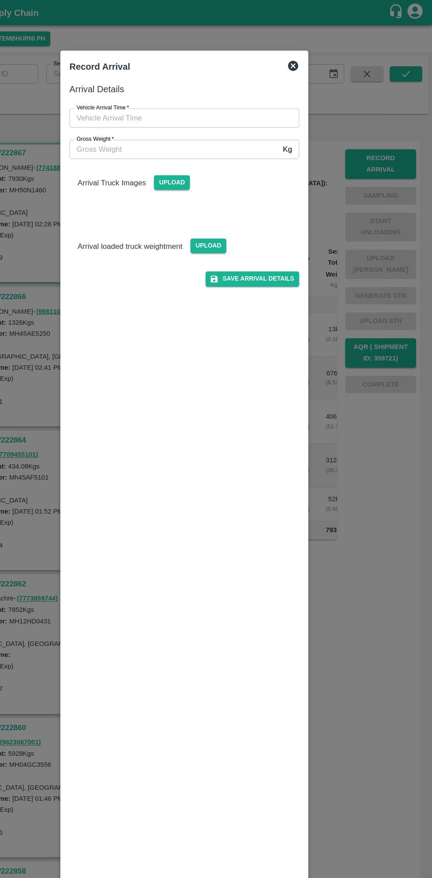
click at [147, 104] on input "Vehicle Arrival Time   *" at bounding box center [213, 102] width 194 height 17
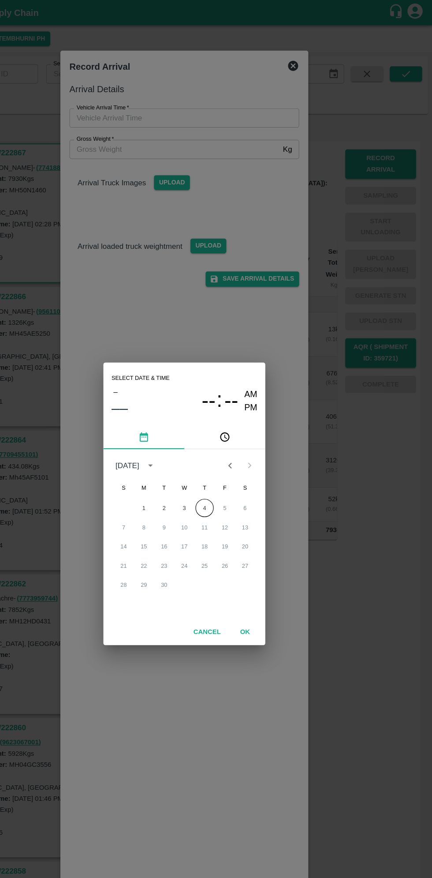
click at [262, 379] on button "pick time" at bounding box center [251, 380] width 71 height 21
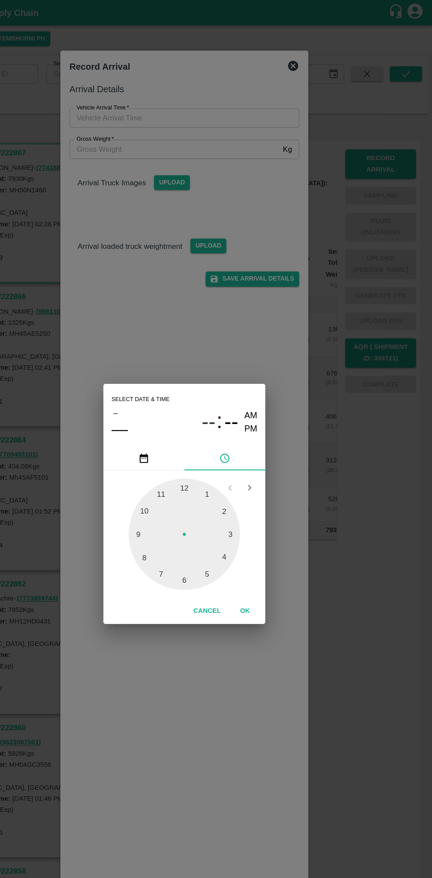
click at [260, 462] on div at bounding box center [216, 465] width 97 height 97
click at [184, 490] on div at bounding box center [216, 465] width 97 height 97
click at [264, 510] on div at bounding box center [216, 465] width 97 height 97
click at [180, 489] on div at bounding box center [216, 465] width 97 height 97
type input "04/09/2025 03:39 AM"
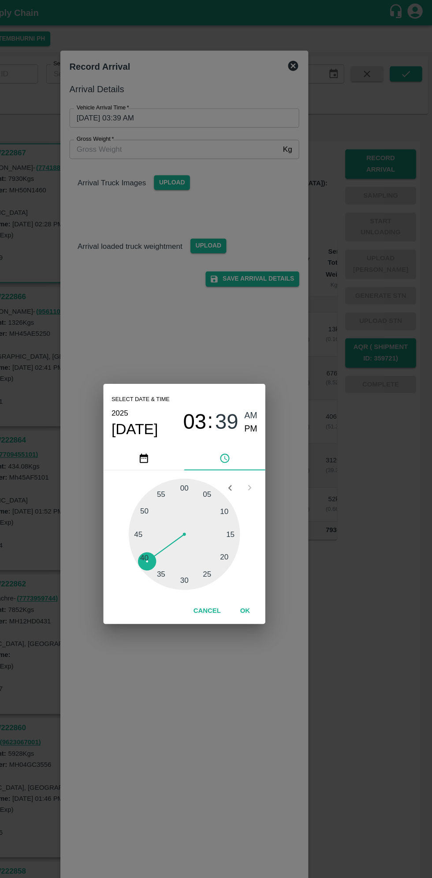
click at [272, 533] on button "OK" at bounding box center [269, 531] width 28 height 15
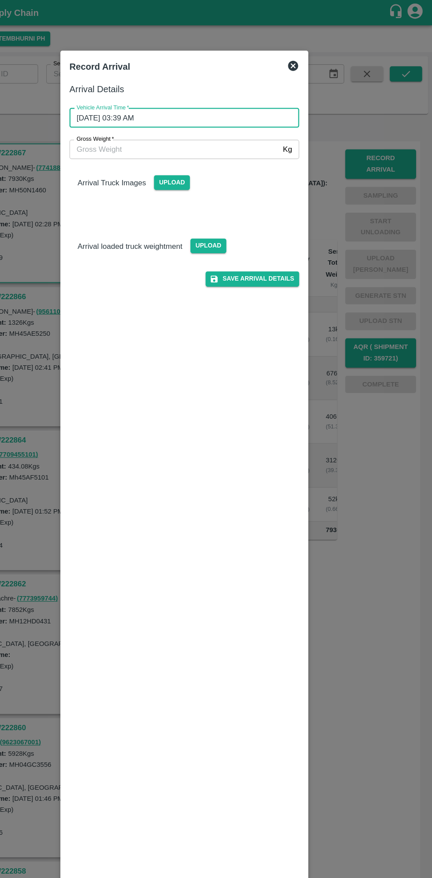
click at [156, 127] on input "Gross Weight   *" at bounding box center [207, 130] width 183 height 17
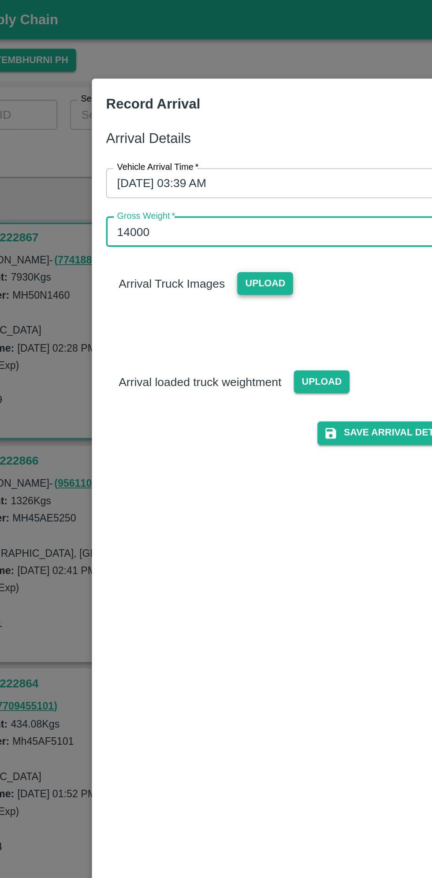
type input "14000"
click at [212, 162] on span "Upload" at bounding box center [205, 159] width 31 height 13
click at [0, 0] on input "Upload" at bounding box center [0, 0] width 0 height 0
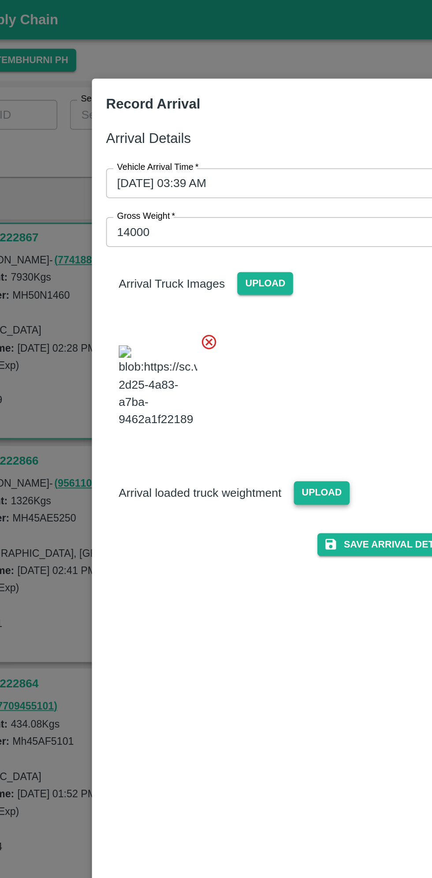
click at [241, 270] on span "Upload" at bounding box center [236, 276] width 31 height 13
click at [0, 0] on input "Upload" at bounding box center [0, 0] width 0 height 0
click at [176, 190] on icon at bounding box center [174, 192] width 8 height 8
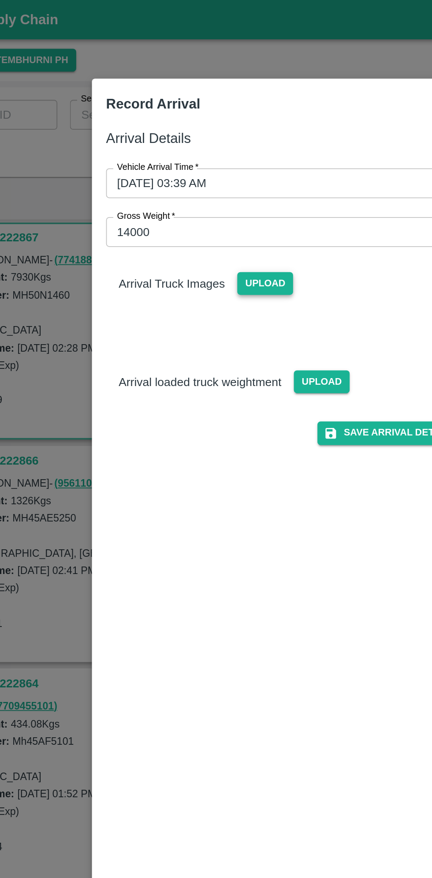
click at [206, 159] on span "Upload" at bounding box center [205, 159] width 31 height 13
click at [0, 0] on input "Upload" at bounding box center [0, 0] width 0 height 0
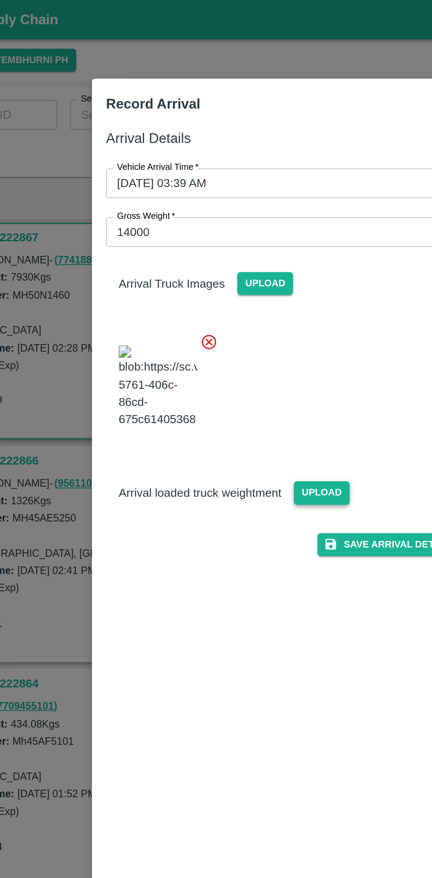
click at [237, 283] on span "Upload" at bounding box center [236, 276] width 31 height 13
click at [0, 0] on input "Upload" at bounding box center [0, 0] width 0 height 0
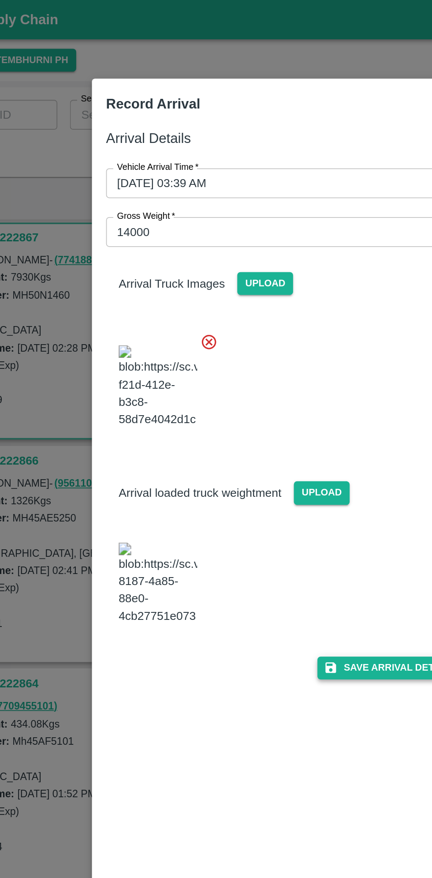
click at [271, 381] on button "Save Arrival Details" at bounding box center [276, 374] width 82 height 13
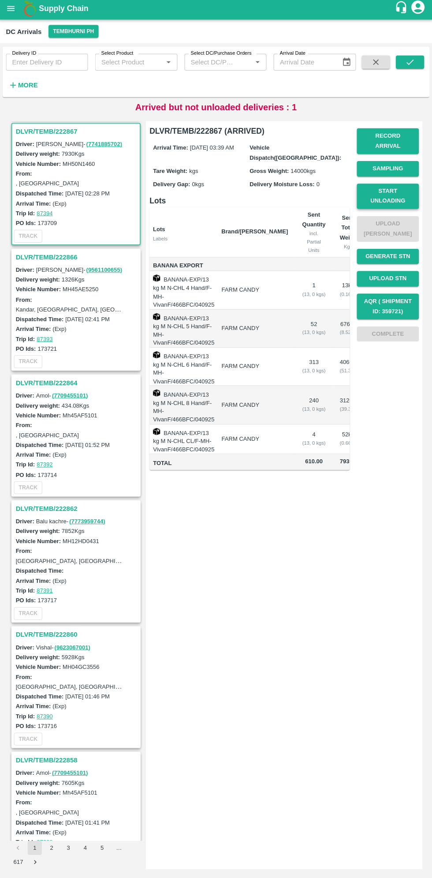
click at [378, 187] on button "Start Unloading" at bounding box center [387, 198] width 62 height 26
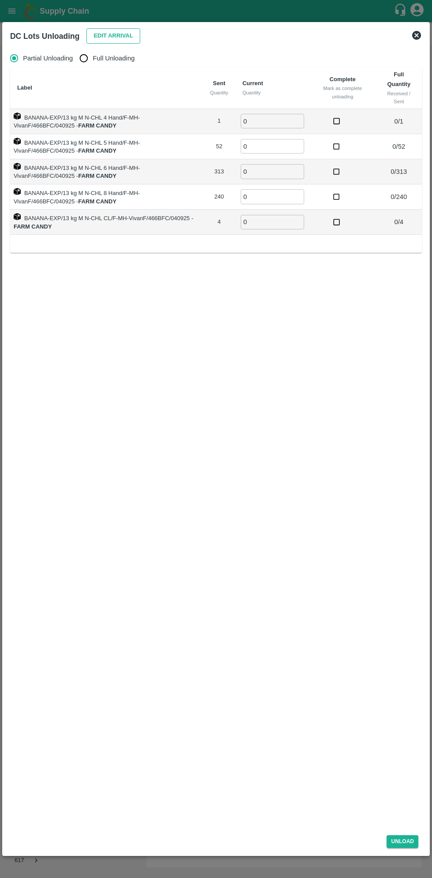
click at [104, 30] on button "Edit Arrival" at bounding box center [113, 35] width 54 height 15
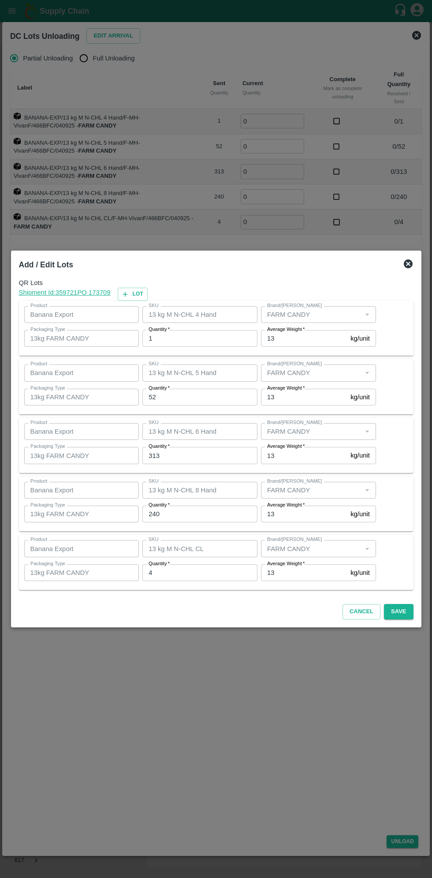
click at [322, 173] on div at bounding box center [216, 439] width 432 height 878
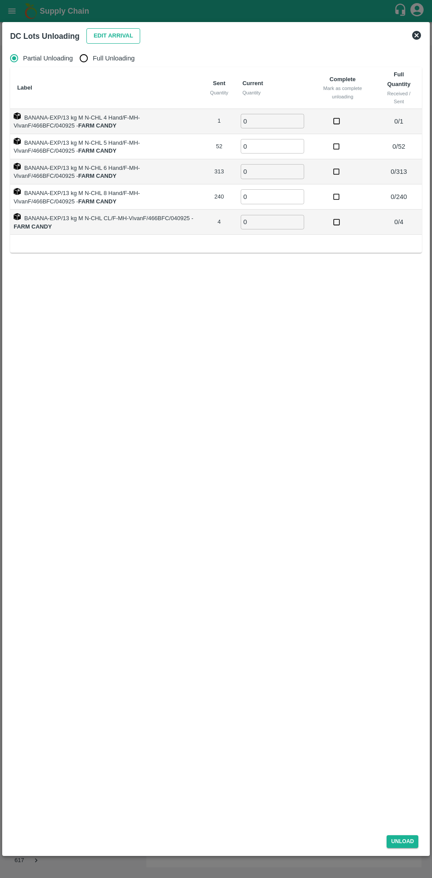
click at [98, 36] on button "Edit Arrival" at bounding box center [113, 35] width 54 height 15
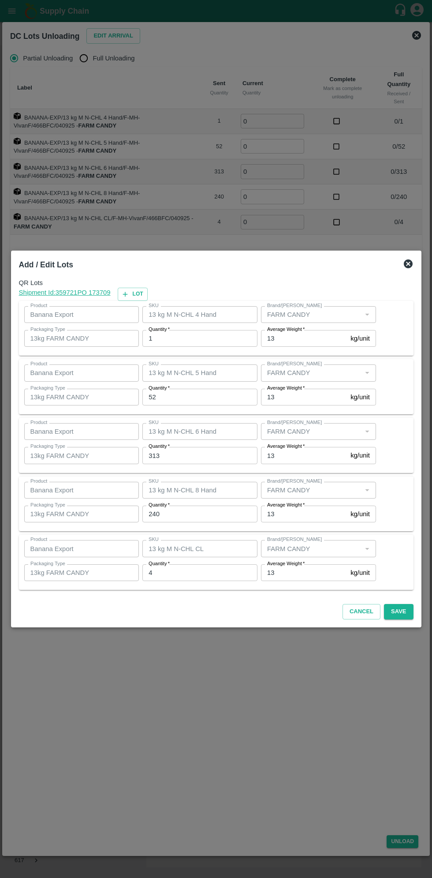
click at [182, 400] on input "52" at bounding box center [199, 397] width 115 height 17
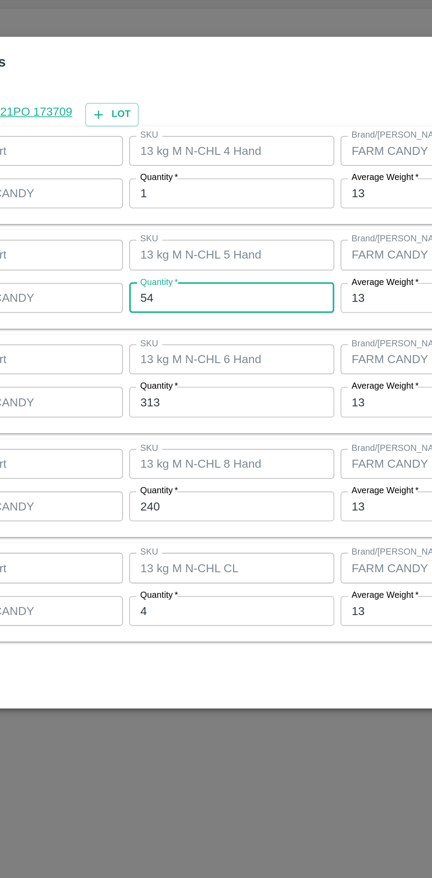
type input "54"
click at [174, 459] on input "313" at bounding box center [199, 455] width 115 height 17
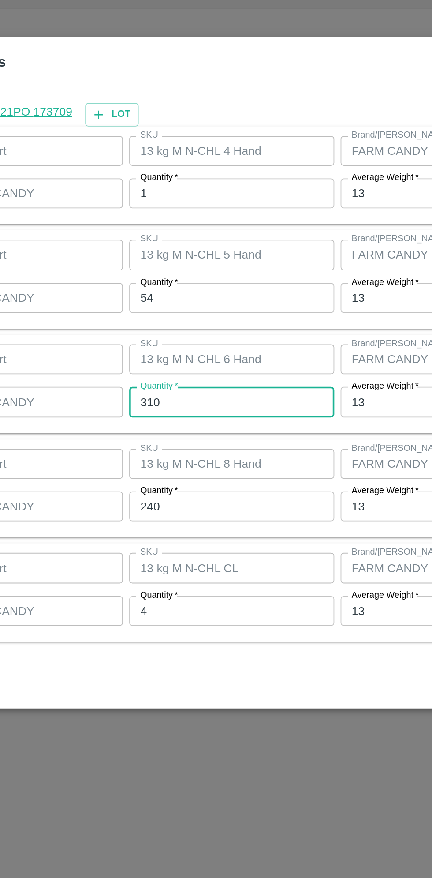
type input "310"
click at [163, 514] on input "240" at bounding box center [199, 513] width 115 height 17
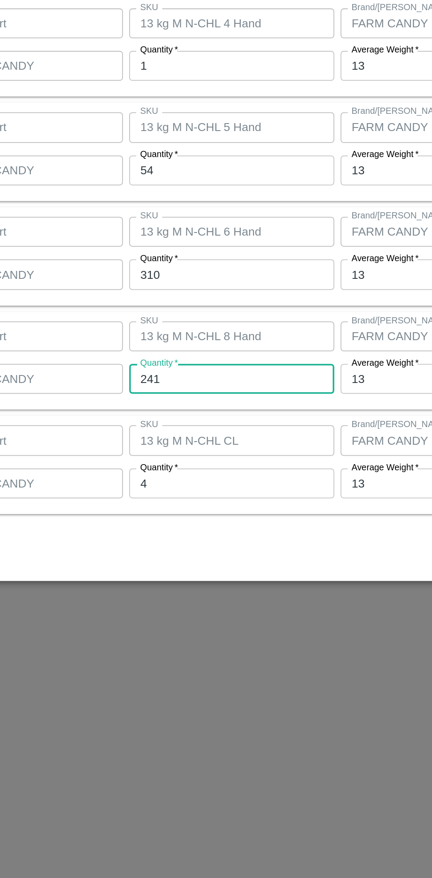
type input "241"
click at [160, 573] on input "4" at bounding box center [199, 572] width 115 height 17
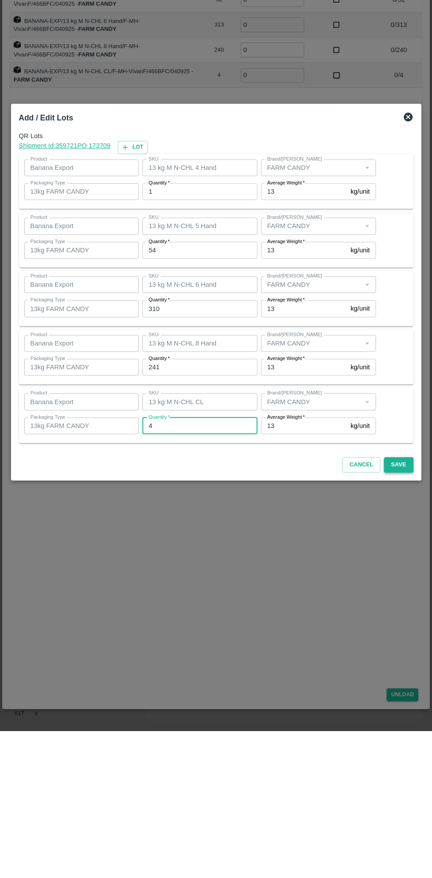
click at [406, 613] on button "Save" at bounding box center [398, 611] width 29 height 15
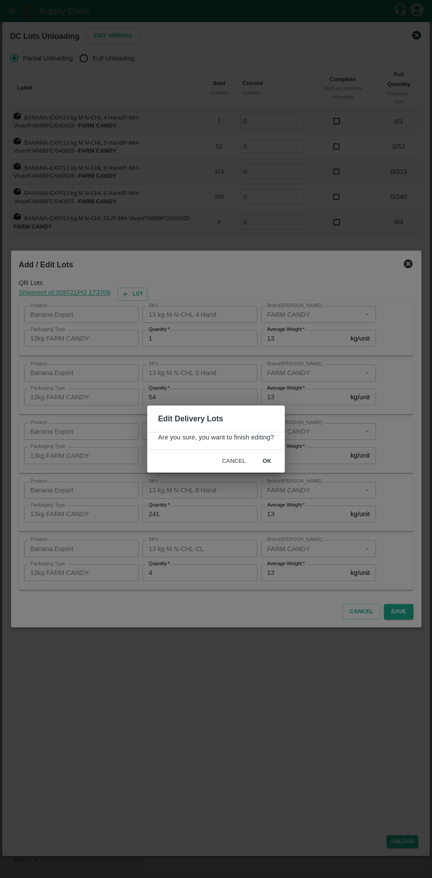
click at [266, 461] on button "ok" at bounding box center [267, 460] width 28 height 15
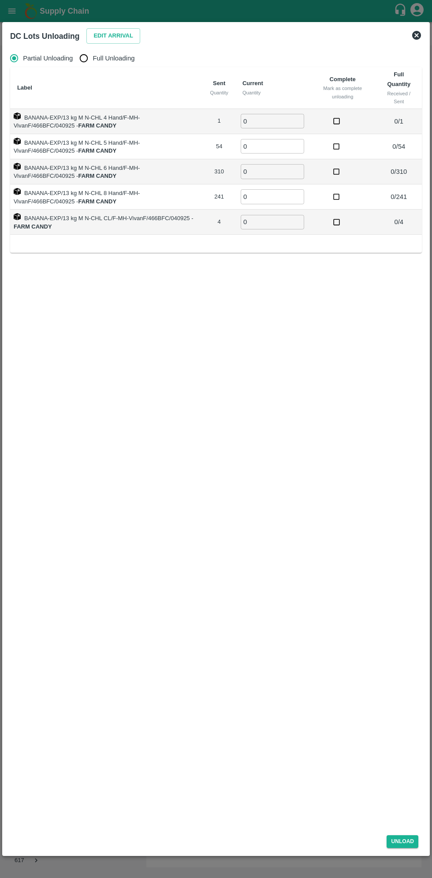
click at [89, 58] on input "Full Unloading" at bounding box center [84, 58] width 18 height 18
radio input "true"
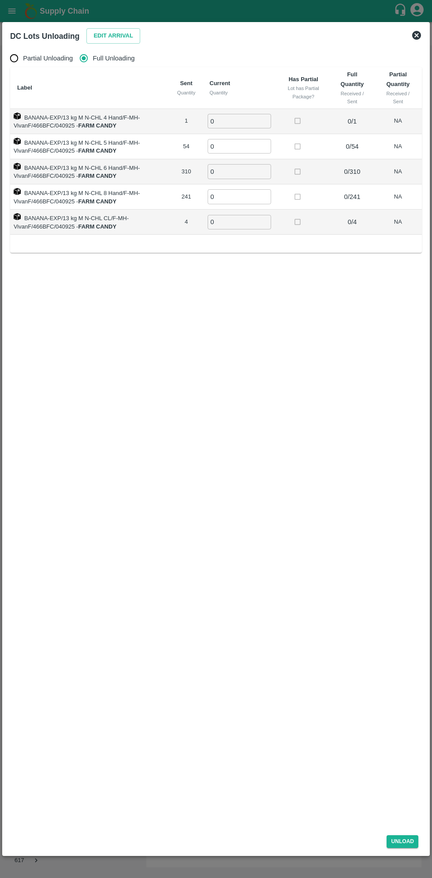
click at [240, 118] on input "0" at bounding box center [240, 121] width 64 height 15
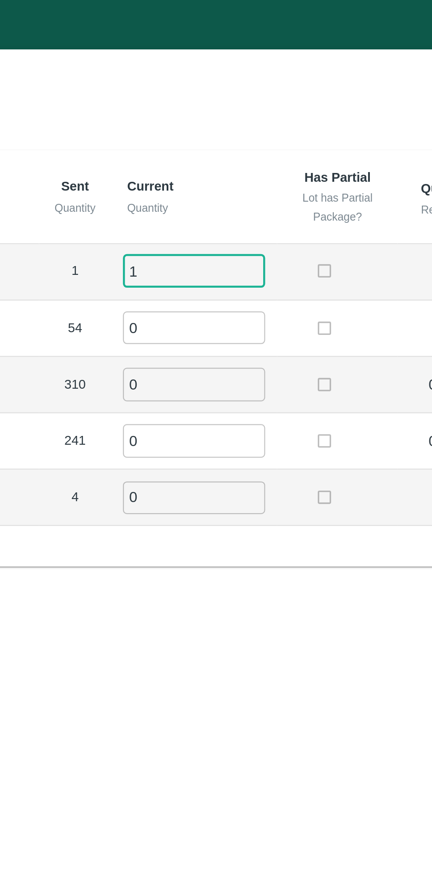
type input "1"
click at [228, 147] on input "0" at bounding box center [240, 146] width 64 height 15
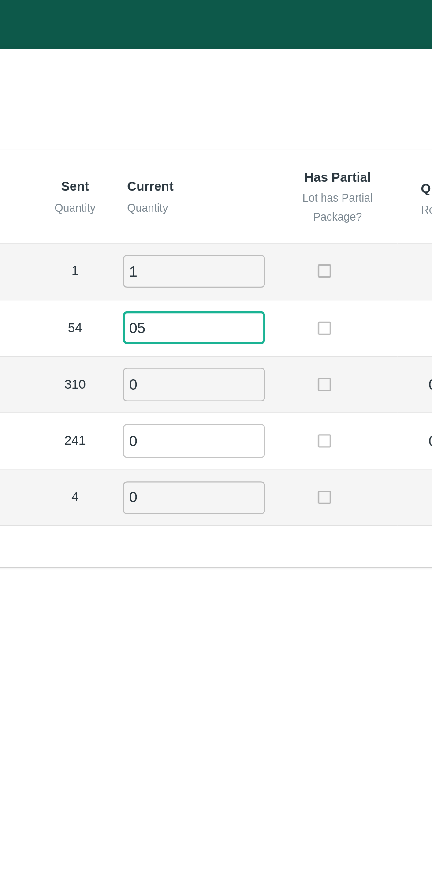
type input "0"
type input "54"
click at [228, 172] on input "0" at bounding box center [240, 171] width 64 height 15
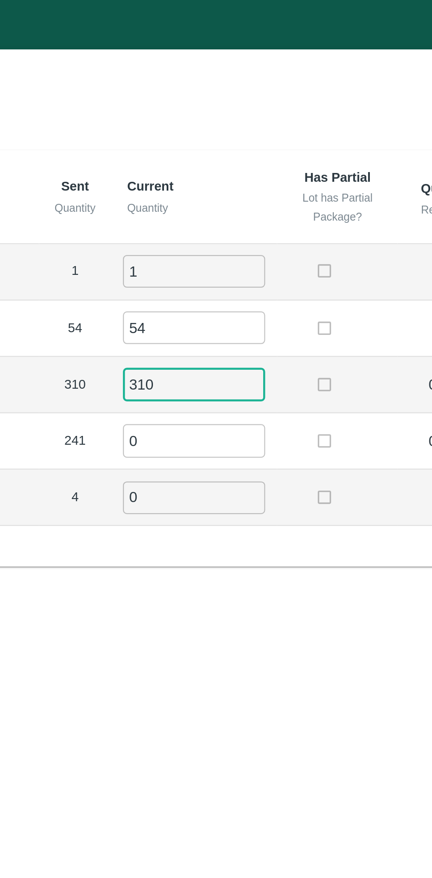
type input "310"
click at [230, 199] on input "0" at bounding box center [240, 196] width 64 height 15
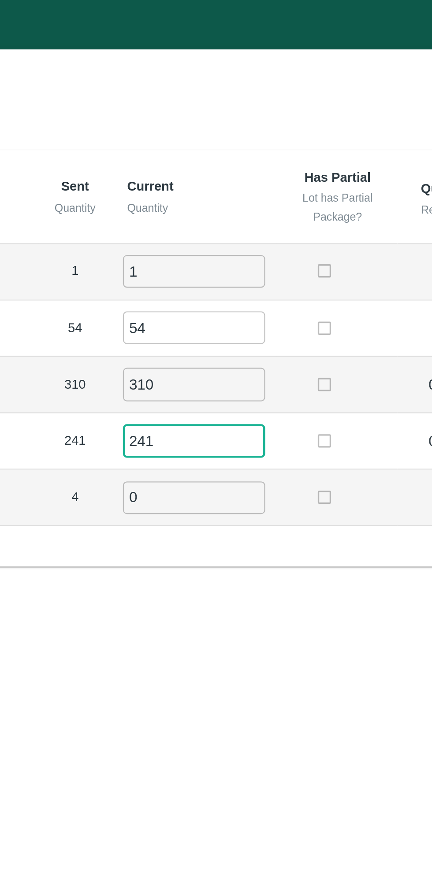
type input "241"
click at [230, 220] on input "0" at bounding box center [240, 222] width 64 height 15
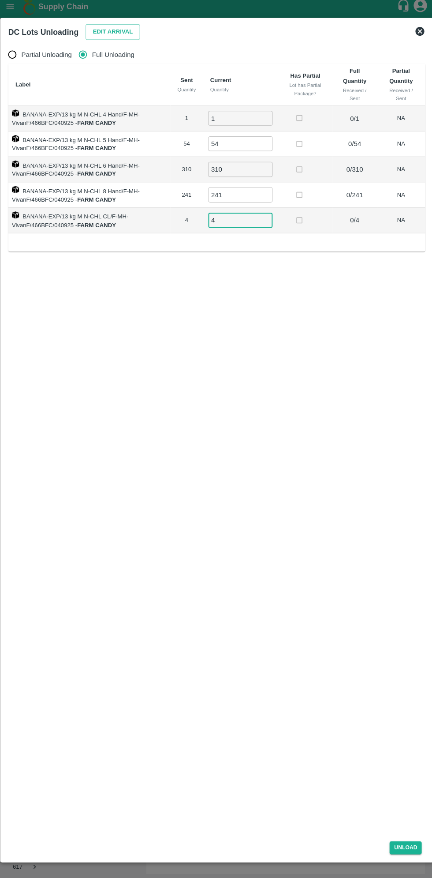
type input "4"
click at [406, 854] on div "DC Lots Unloading Edit Arrival Partial Unloading Full Unloading Label Sent Quan…" at bounding box center [216, 439] width 428 height 834
click at [408, 839] on button "Unload" at bounding box center [403, 841] width 32 height 13
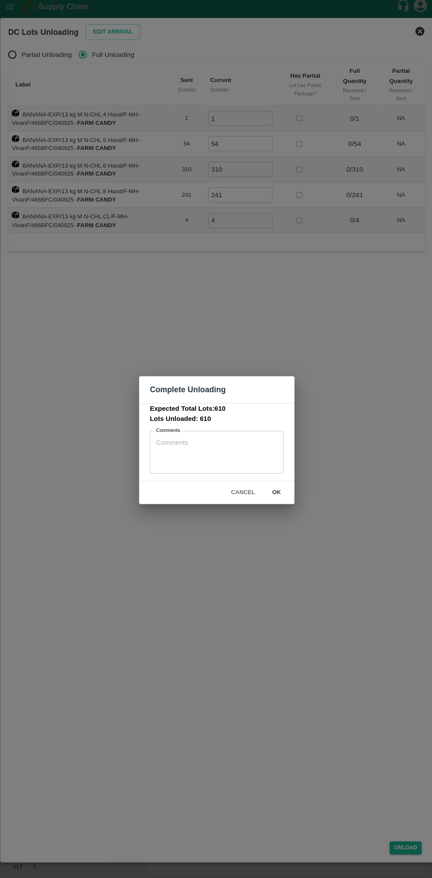
click at [275, 490] on button "ok" at bounding box center [275, 490] width 28 height 15
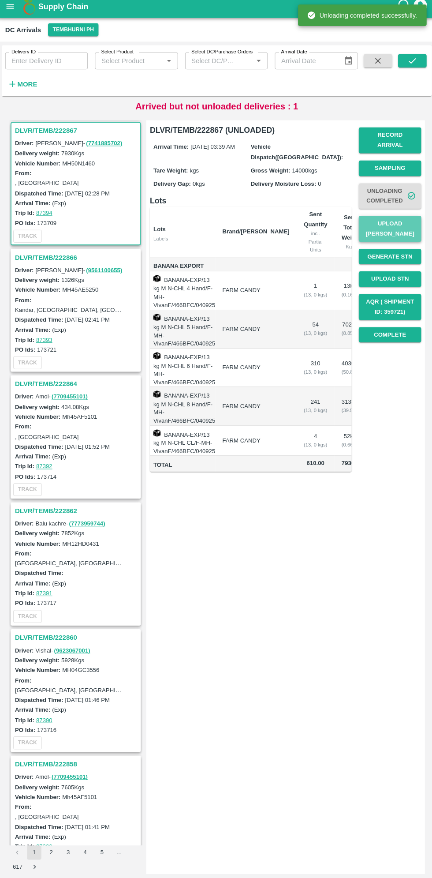
click at [403, 223] on button "Upload [PERSON_NAME]" at bounding box center [387, 230] width 62 height 26
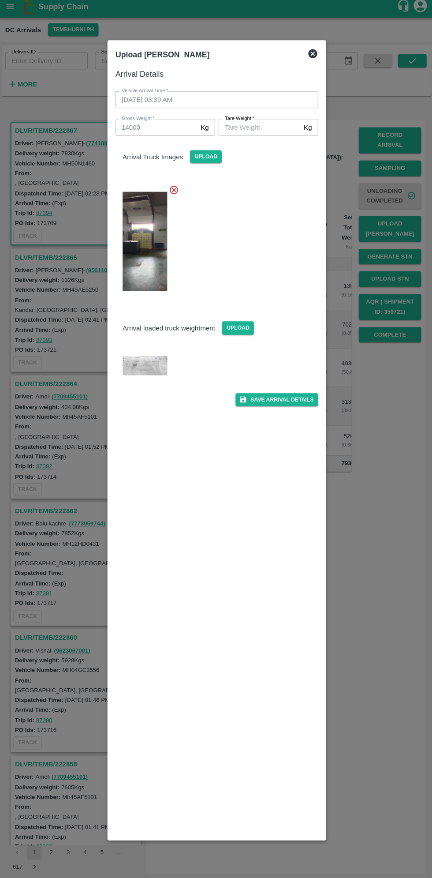
click at [258, 130] on input "Tare Weight   *" at bounding box center [258, 130] width 81 height 17
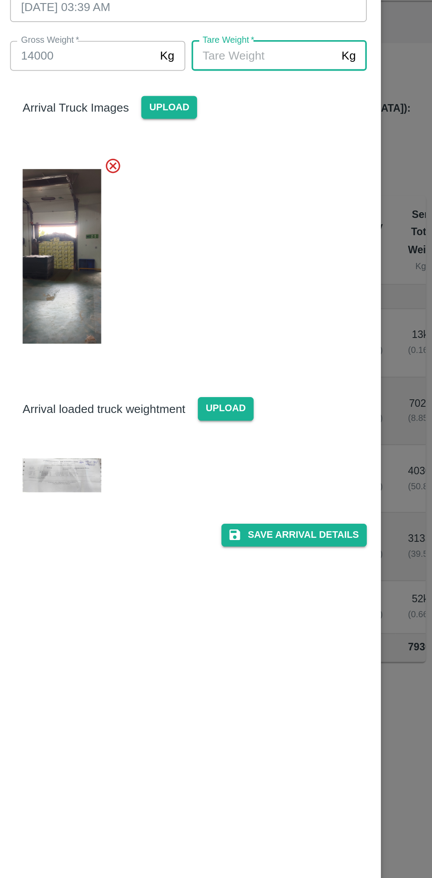
click at [148, 369] on img at bounding box center [145, 365] width 44 height 19
click at [245, 132] on input "Tare Weight   *" at bounding box center [258, 130] width 81 height 17
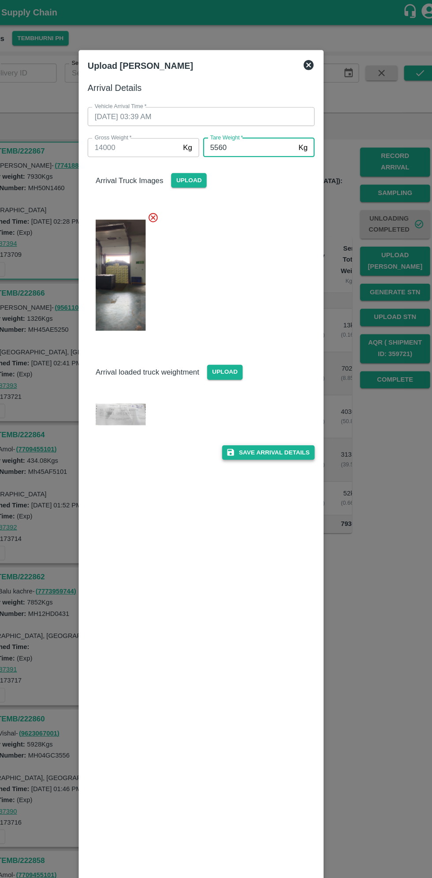
type input "5560"
click at [290, 400] on button "Save Arrival Details" at bounding box center [276, 399] width 82 height 13
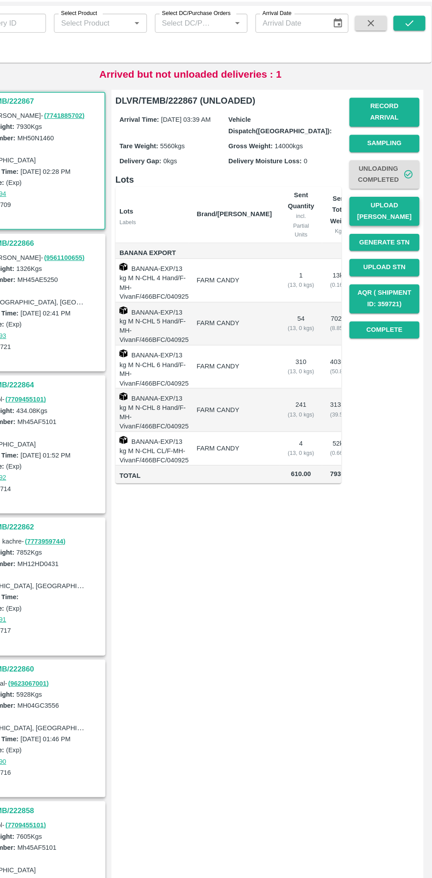
click at [399, 225] on button "Upload [PERSON_NAME]" at bounding box center [387, 230] width 62 height 26
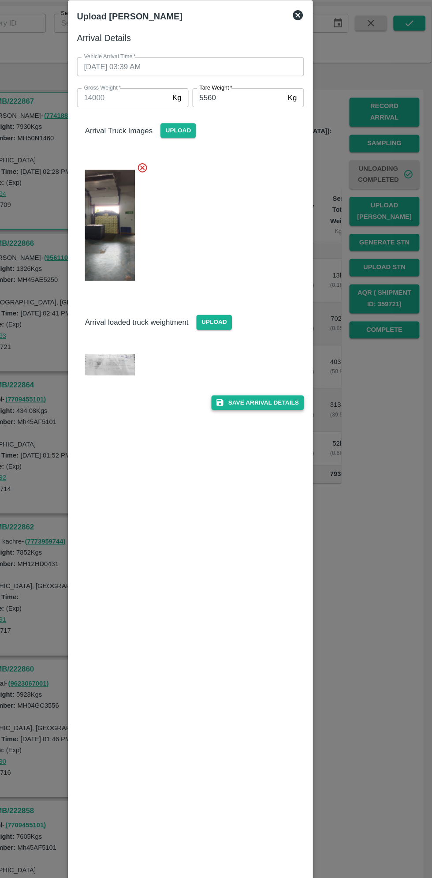
click at [279, 399] on button "Save Arrival Details" at bounding box center [276, 399] width 82 height 13
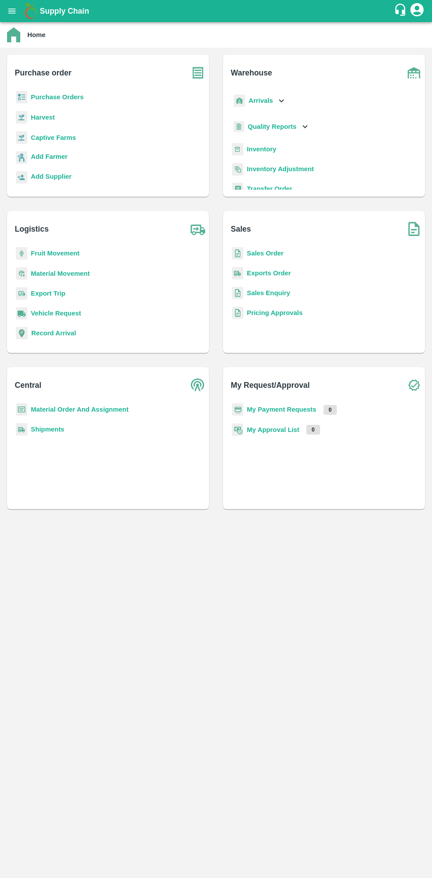
click at [15, 10] on icon "open drawer" at bounding box center [12, 11] width 10 height 10
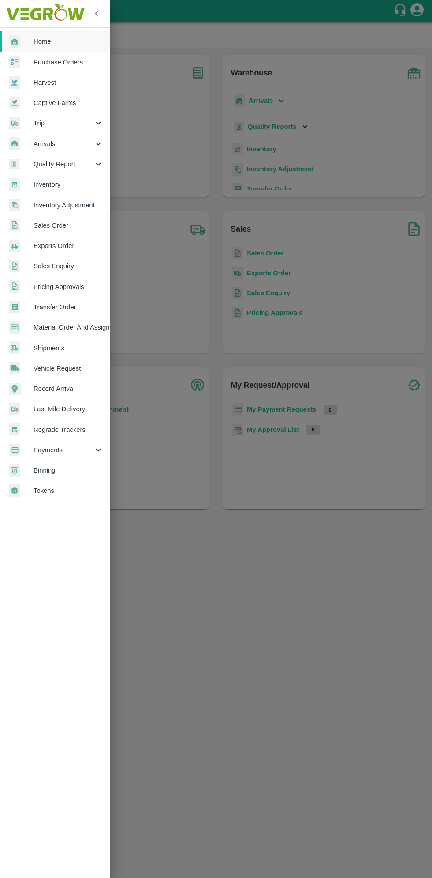
click at [52, 143] on span "Arrivals" at bounding box center [64, 144] width 60 height 10
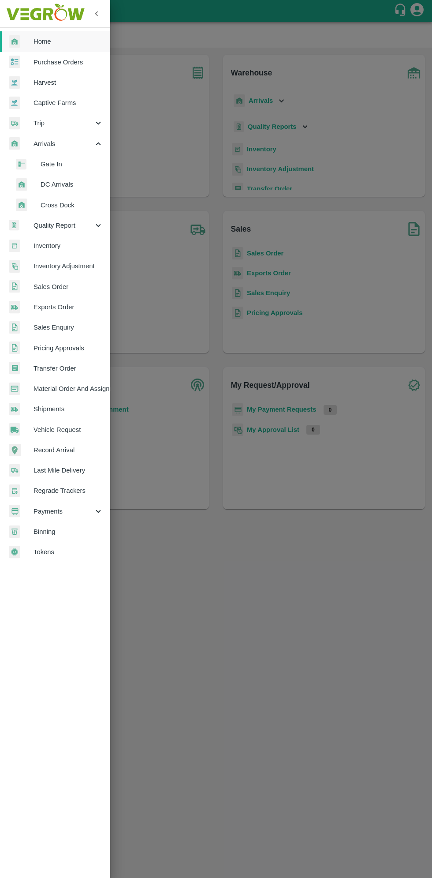
click at [53, 187] on span "DC Arrivals" at bounding box center [72, 184] width 63 height 10
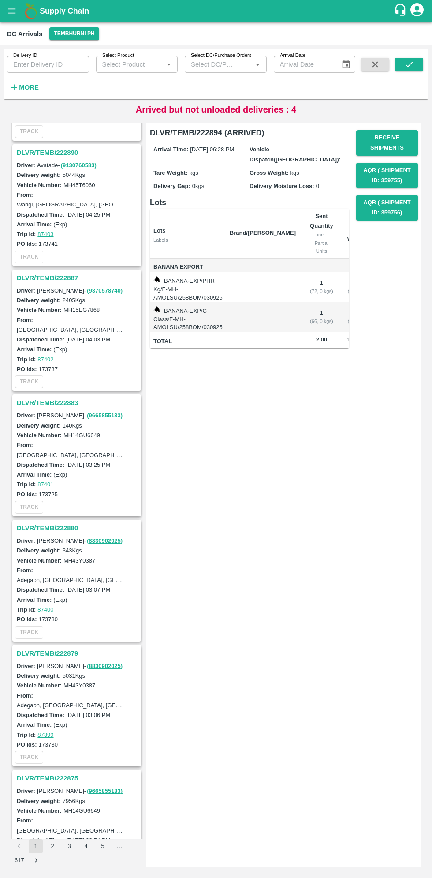
scroll to position [485, 0]
click at [41, 276] on h3 "DLVR/TEMB/222887" at bounding box center [78, 275] width 123 height 11
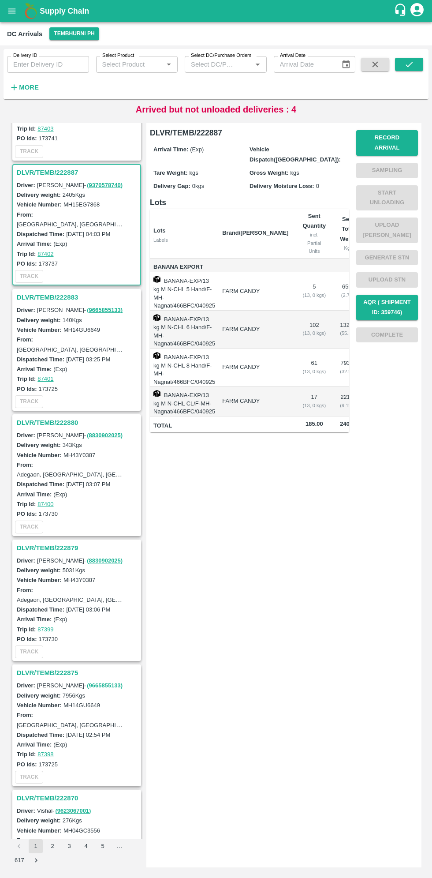
scroll to position [627, 0]
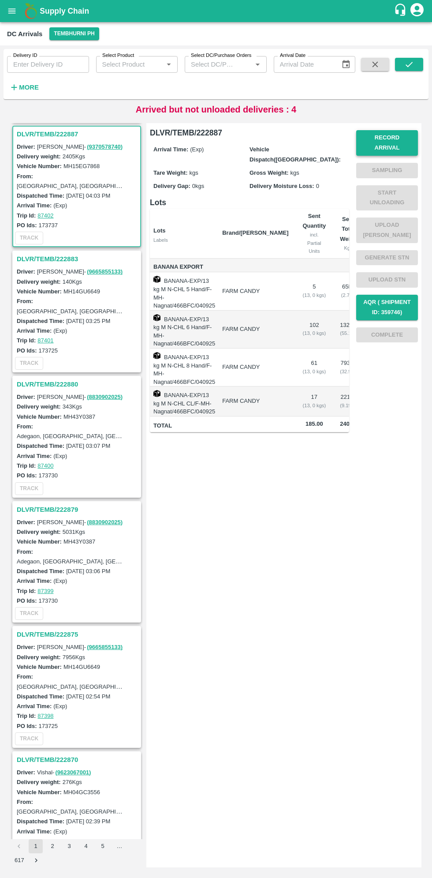
click at [404, 130] on button "Record Arrival" at bounding box center [387, 143] width 62 height 26
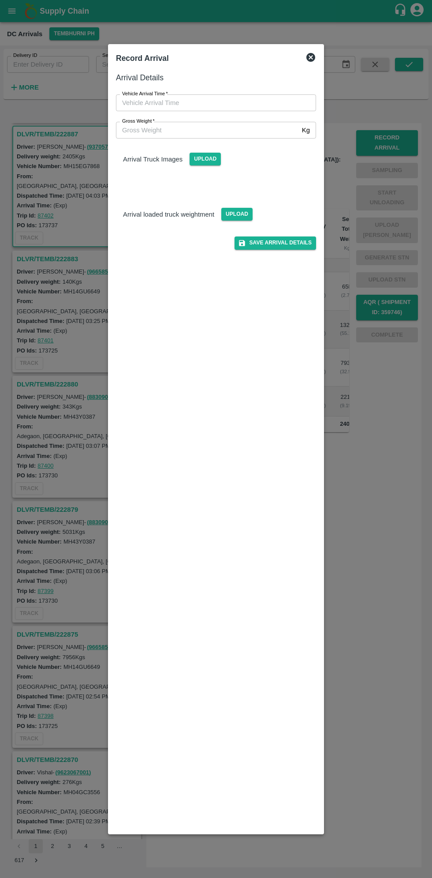
click at [157, 102] on input "Vehicle Arrival Time   *" at bounding box center [213, 102] width 194 height 17
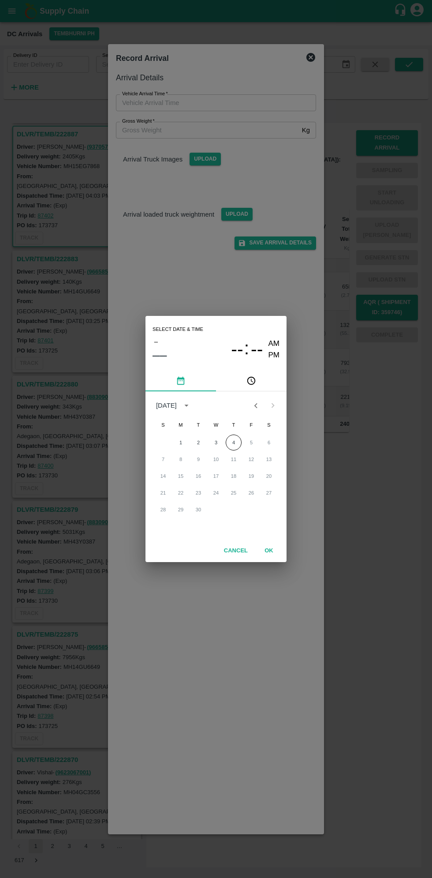
click at [251, 381] on icon "pick time" at bounding box center [252, 381] width 3 height 4
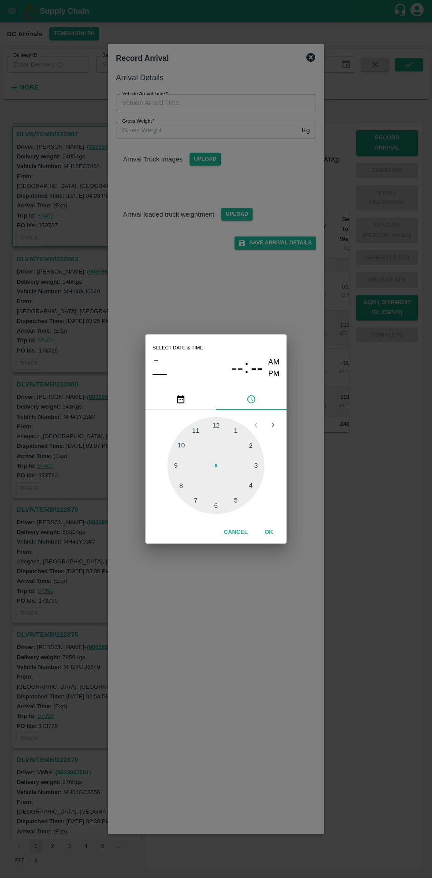
click at [258, 486] on div at bounding box center [216, 465] width 97 height 97
click at [175, 467] on div at bounding box center [216, 465] width 97 height 97
type input "04/09/2025 04:45 AM"
click at [273, 529] on button "OK" at bounding box center [269, 531] width 28 height 15
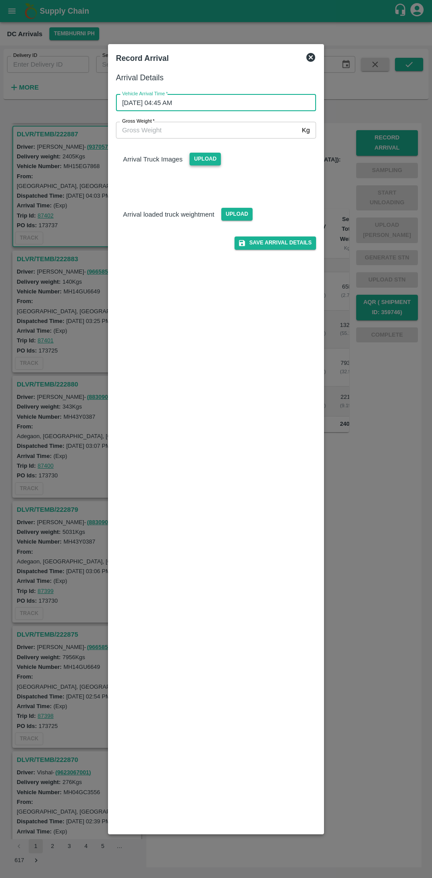
click at [203, 162] on span "Upload" at bounding box center [205, 159] width 31 height 13
click at [0, 0] on input "Upload" at bounding box center [0, 0] width 0 height 0
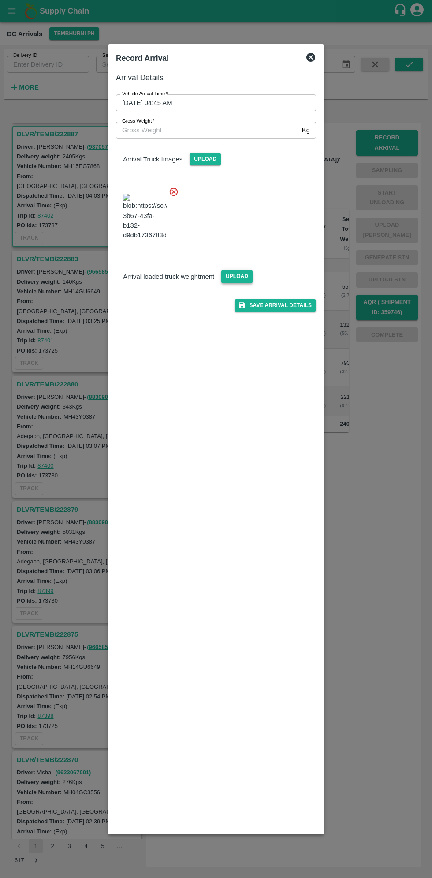
click at [231, 283] on span "Upload" at bounding box center [236, 276] width 31 height 13
click at [0, 0] on input "Upload" at bounding box center [0, 0] width 0 height 0
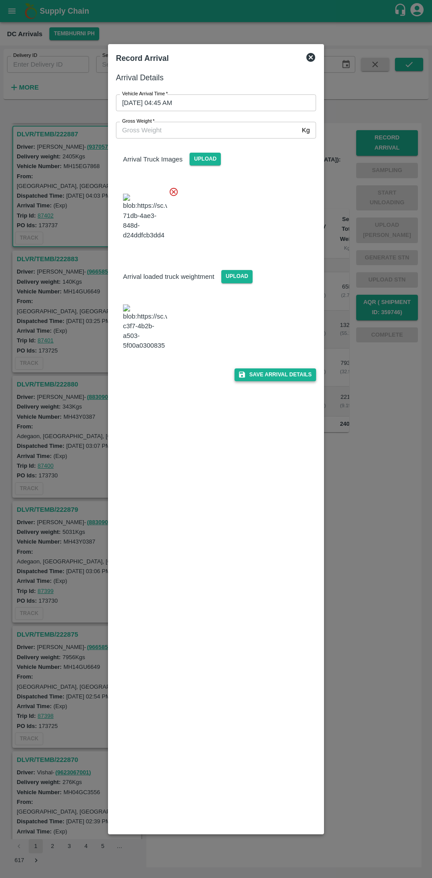
click at [277, 381] on button "Save Arrival Details" at bounding box center [276, 374] width 82 height 13
click at [257, 381] on span "Save Arrival Details" at bounding box center [276, 374] width 82 height 13
click at [308, 49] on div "Record Arrival" at bounding box center [215, 58] width 207 height 19
click at [316, 63] on div "Record Arrival" at bounding box center [215, 58] width 207 height 19
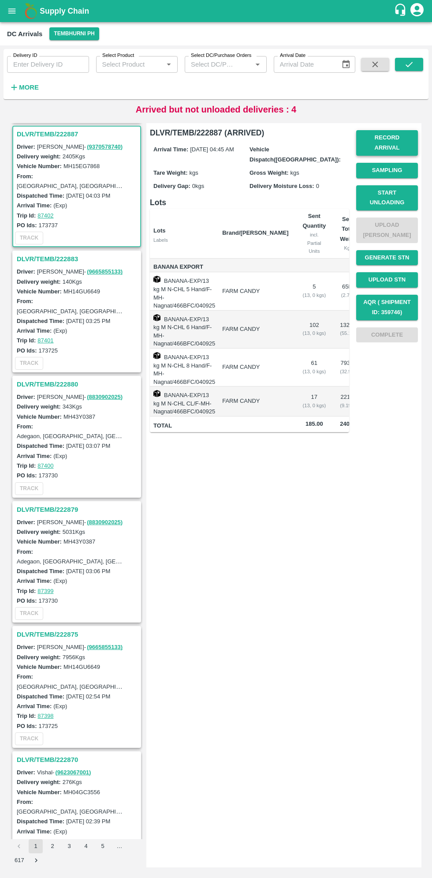
click at [385, 137] on button "Record Arrival" at bounding box center [387, 143] width 62 height 26
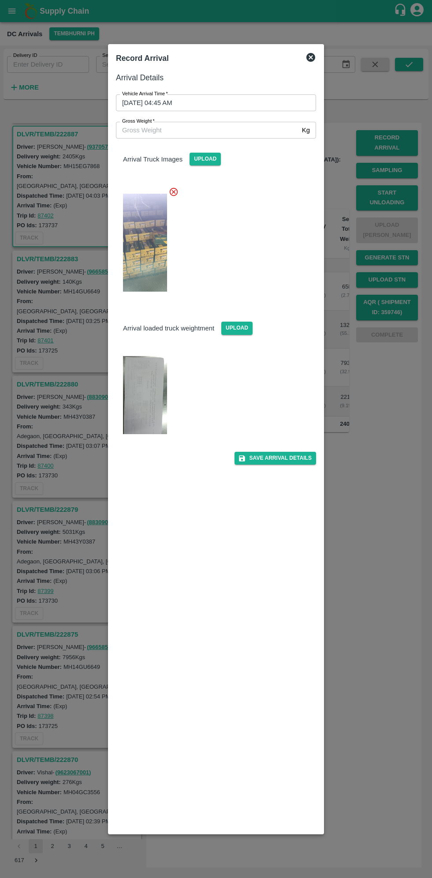
click at [158, 129] on input "Gross Weight   *" at bounding box center [207, 130] width 183 height 17
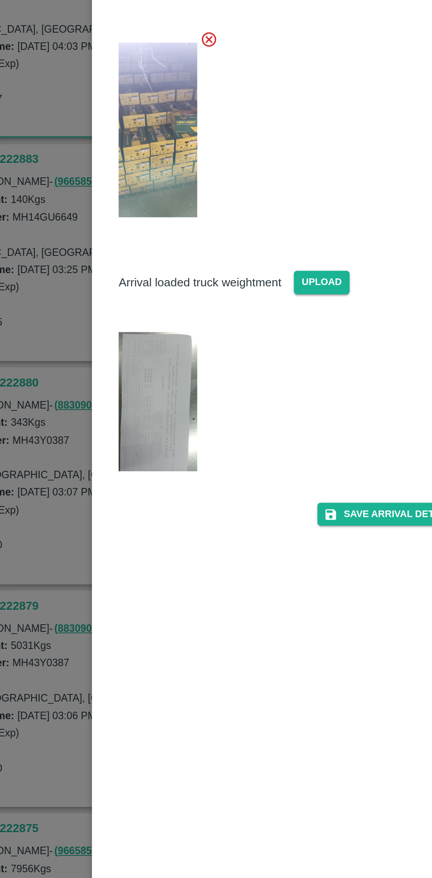
click at [142, 398] on img at bounding box center [145, 395] width 44 height 79
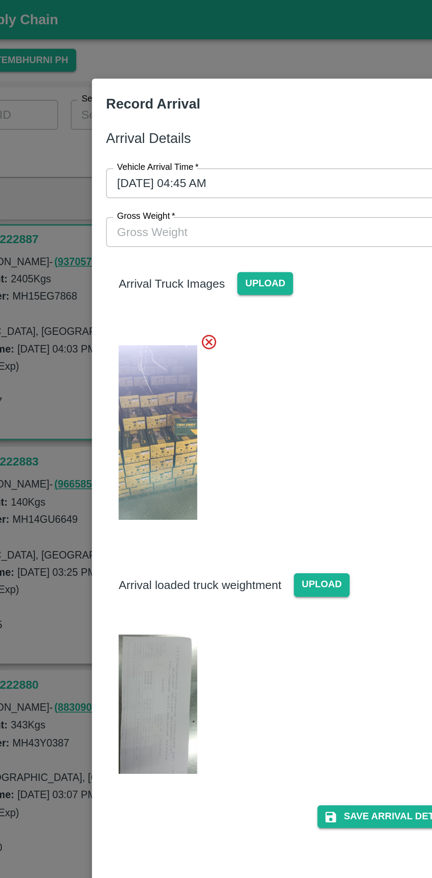
click at [147, 130] on input "Gross Weight   *" at bounding box center [207, 130] width 183 height 17
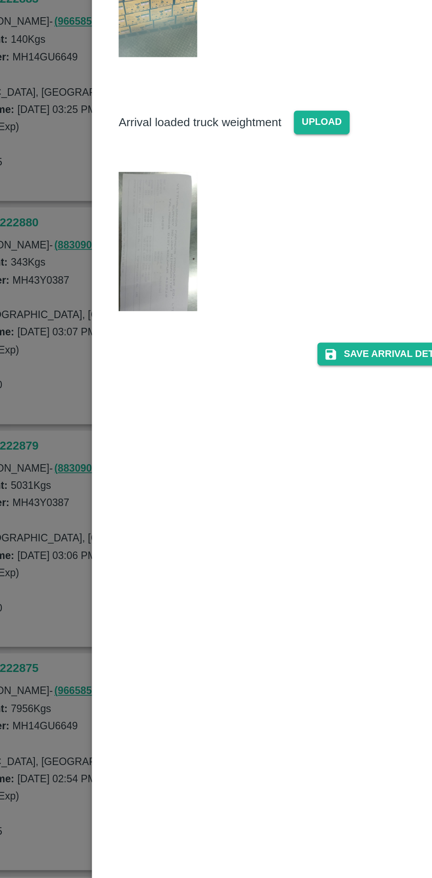
type input "8060"
click at [136, 475] on div "Arrival Details Vehicle Arrival Time   * 04/09/2025 04:45 AM Vehicle Arrival Ti…" at bounding box center [215, 449] width 207 height 762
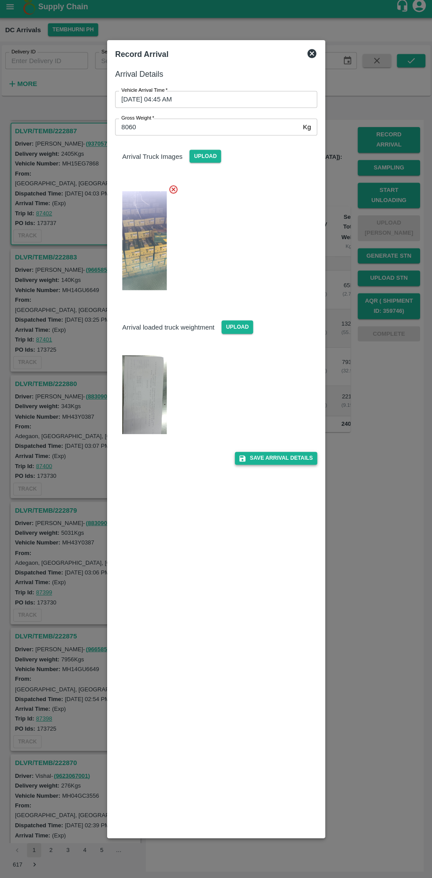
click at [283, 459] on button "Save Arrival Details" at bounding box center [276, 458] width 82 height 13
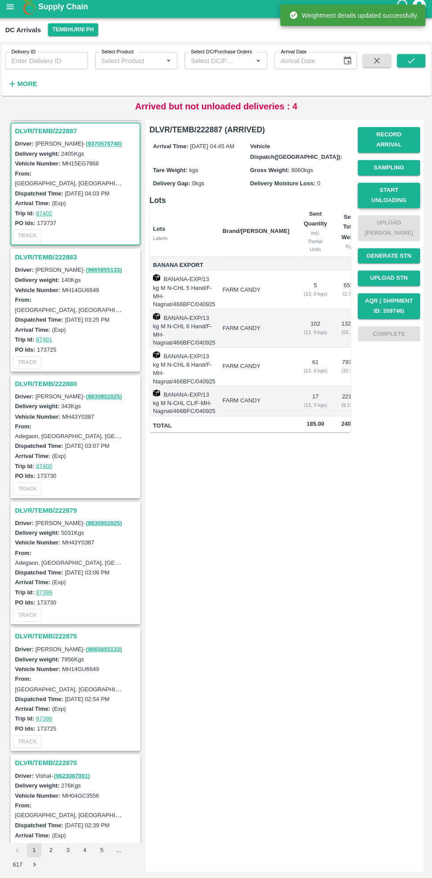
click at [388, 185] on button "Start Unloading" at bounding box center [387, 198] width 62 height 26
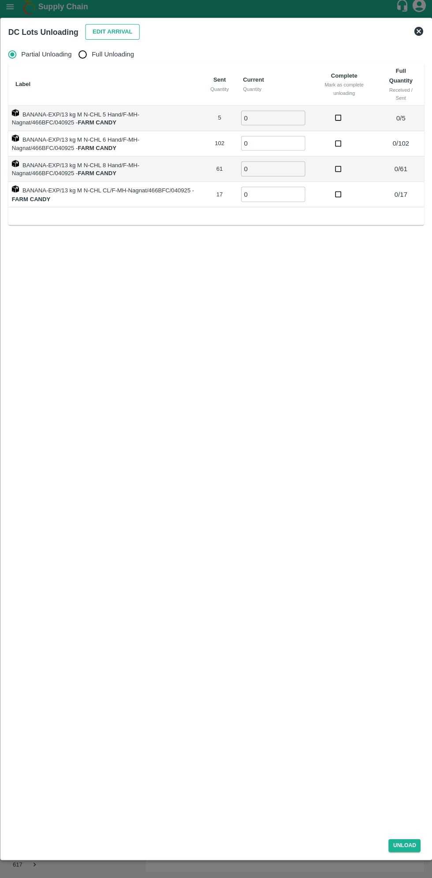
click at [117, 34] on button "Edit Arrival" at bounding box center [113, 35] width 54 height 15
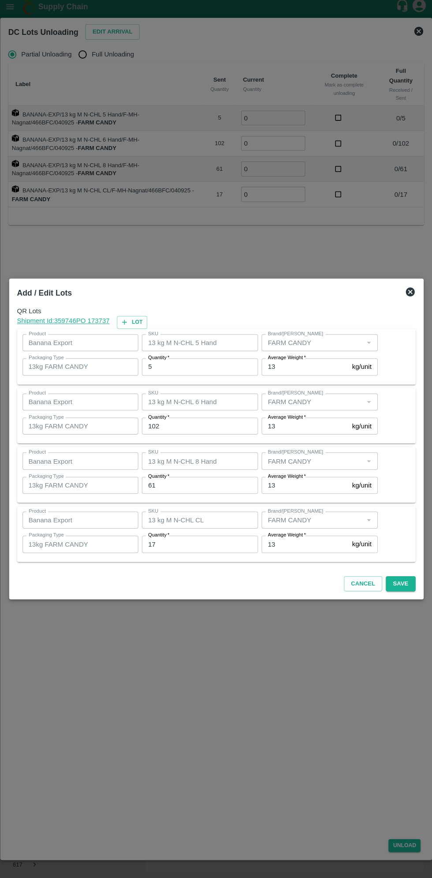
click at [274, 704] on div at bounding box center [216, 439] width 432 height 878
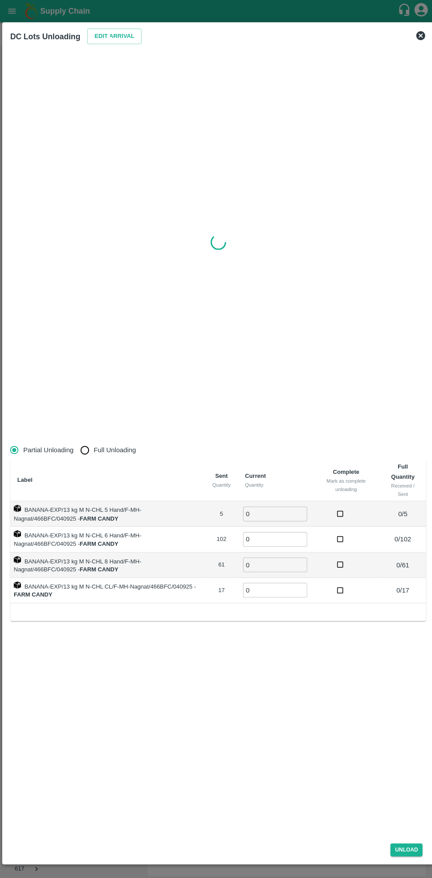
click at [417, 35] on icon at bounding box center [416, 35] width 11 height 11
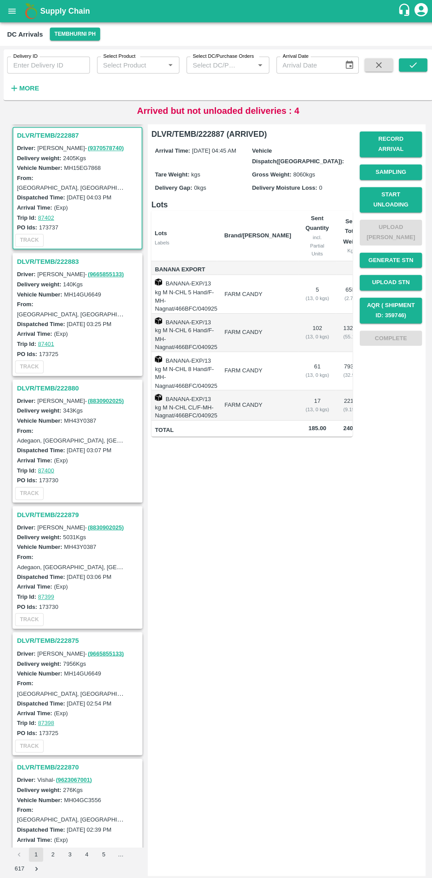
click at [47, 133] on h3 "DLVR/TEMB/222887" at bounding box center [78, 133] width 123 height 11
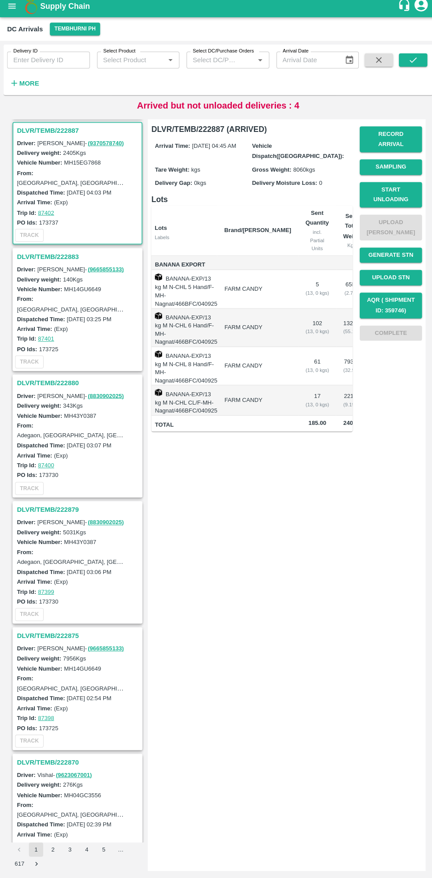
scroll to position [0, 0]
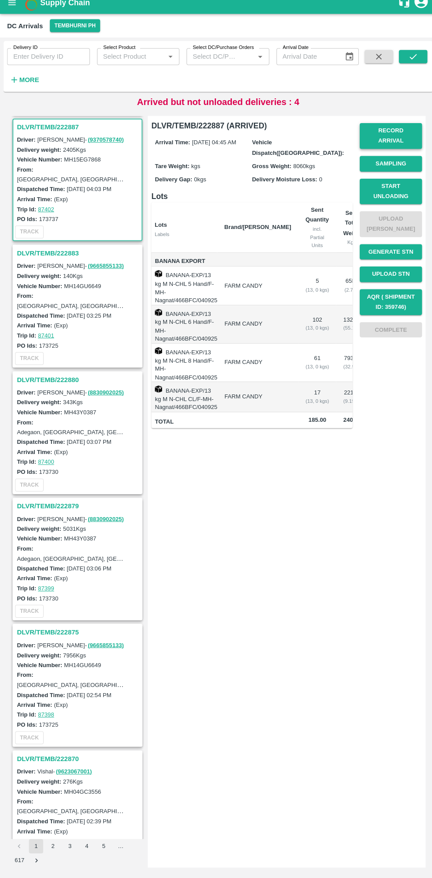
click at [385, 138] on button "Record Arrival" at bounding box center [387, 143] width 62 height 26
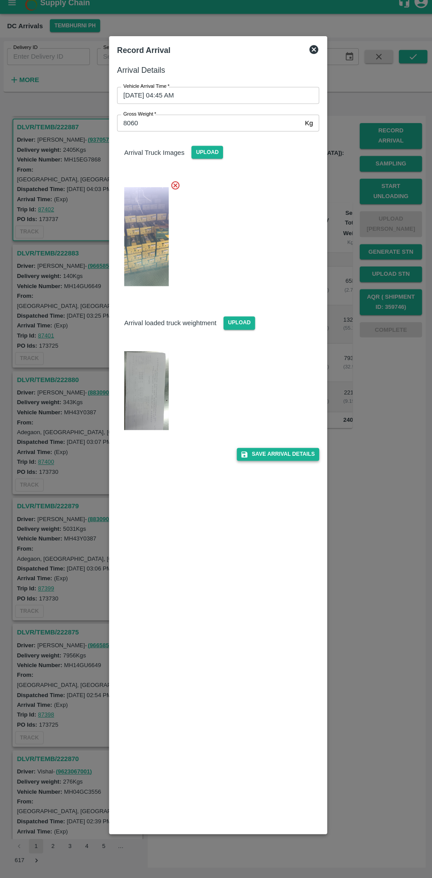
click at [285, 463] on button "Save Arrival Details" at bounding box center [276, 458] width 82 height 13
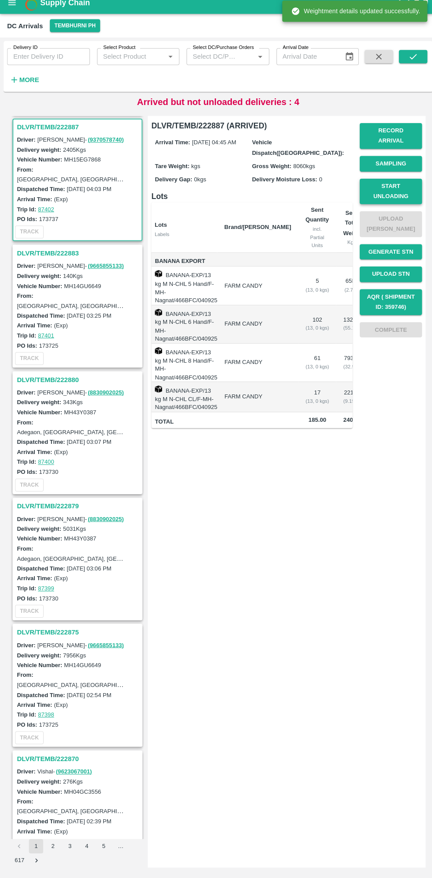
click at [389, 190] on button "Start Unloading" at bounding box center [387, 198] width 62 height 26
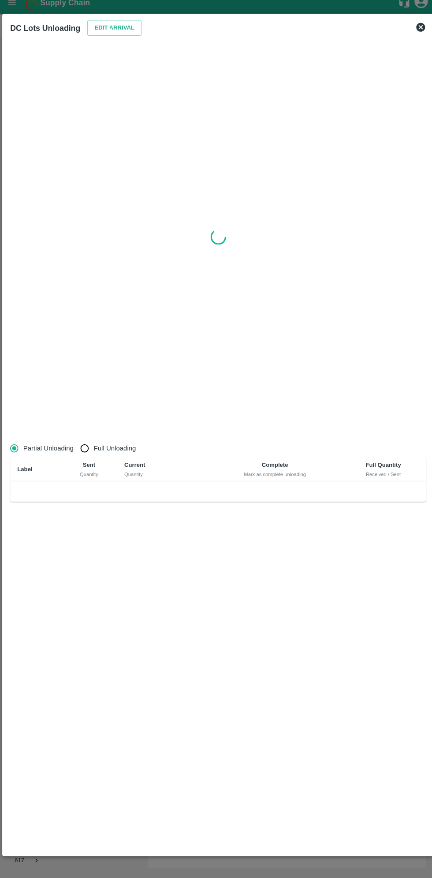
click at [110, 34] on circle at bounding box center [113, 36] width 10 height 10
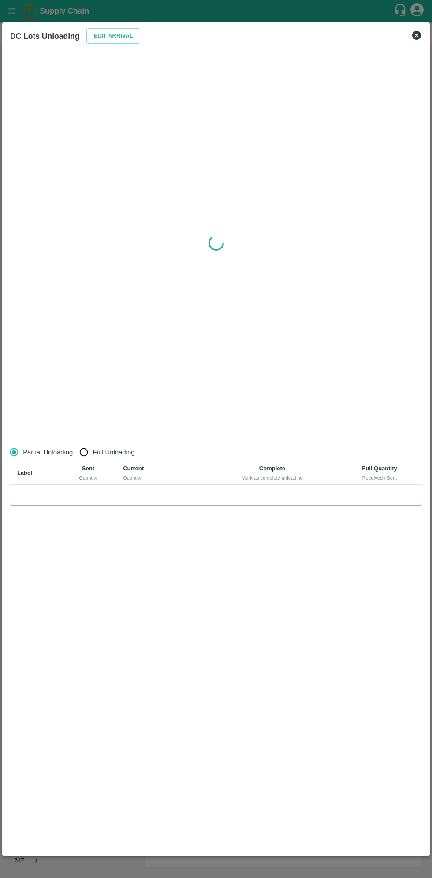
click at [413, 40] on icon at bounding box center [416, 35] width 11 height 11
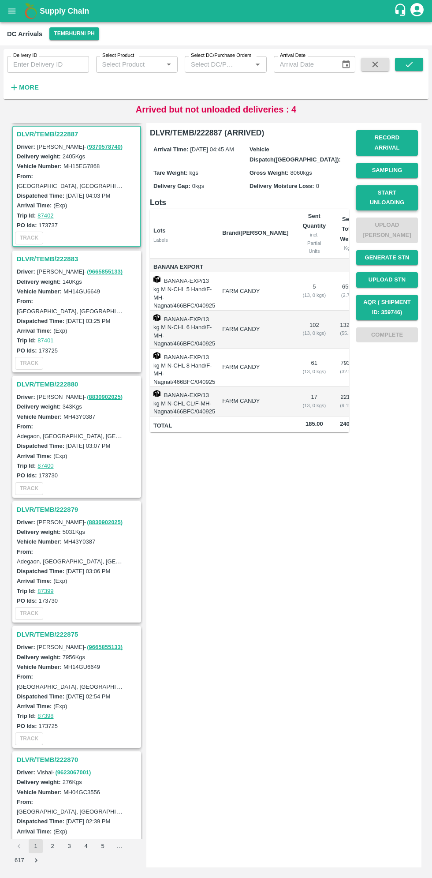
click at [383, 193] on button "Start Unloading" at bounding box center [387, 198] width 62 height 26
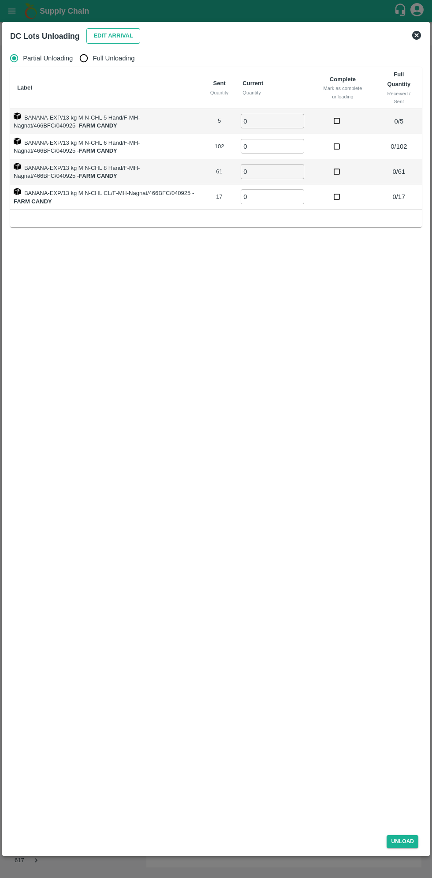
click at [108, 36] on button "Edit Arrival" at bounding box center [113, 35] width 54 height 15
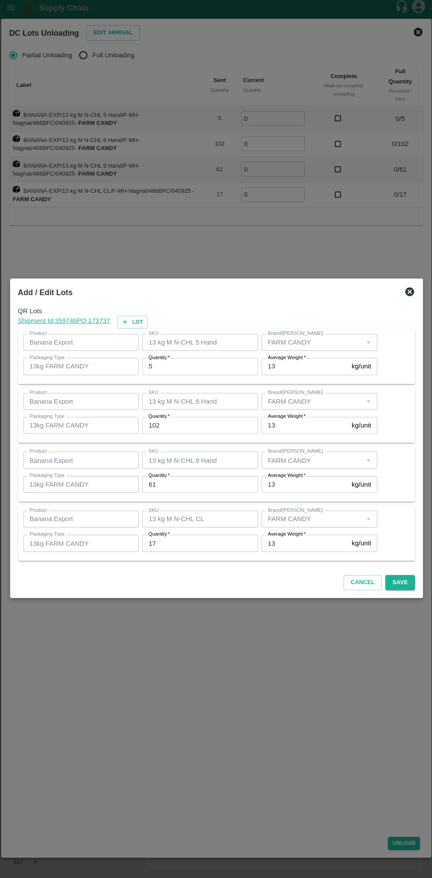
click at [428, 473] on div at bounding box center [216, 439] width 432 height 878
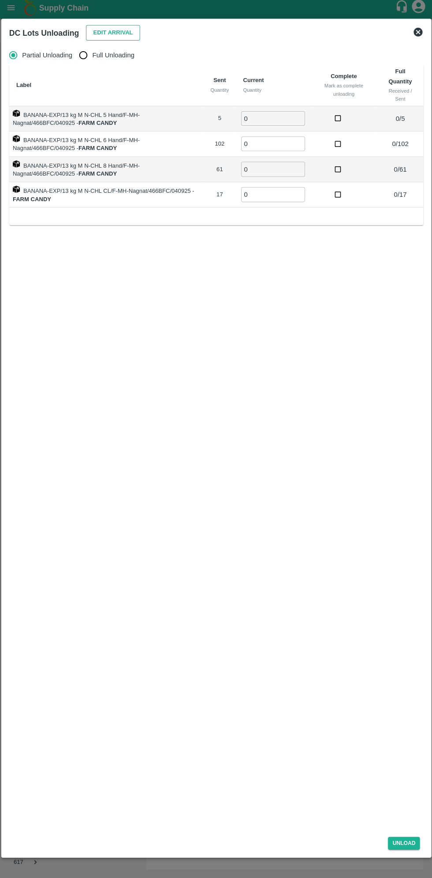
click at [98, 36] on button "Edit Arrival" at bounding box center [113, 35] width 54 height 15
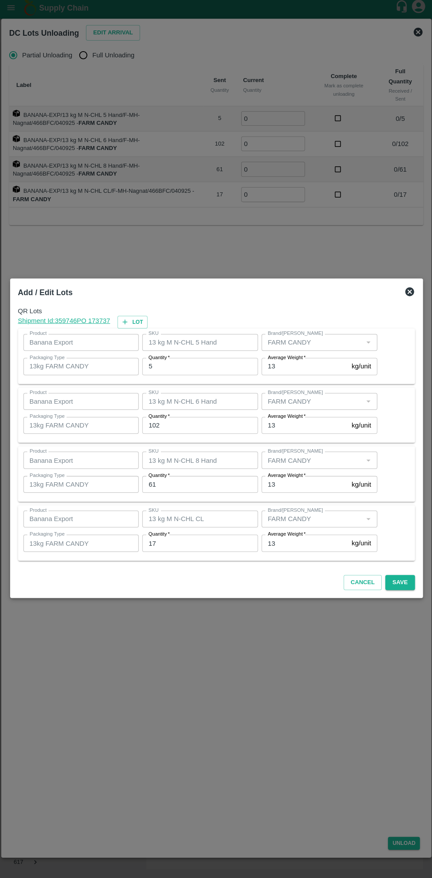
click at [245, 714] on div at bounding box center [216, 439] width 432 height 878
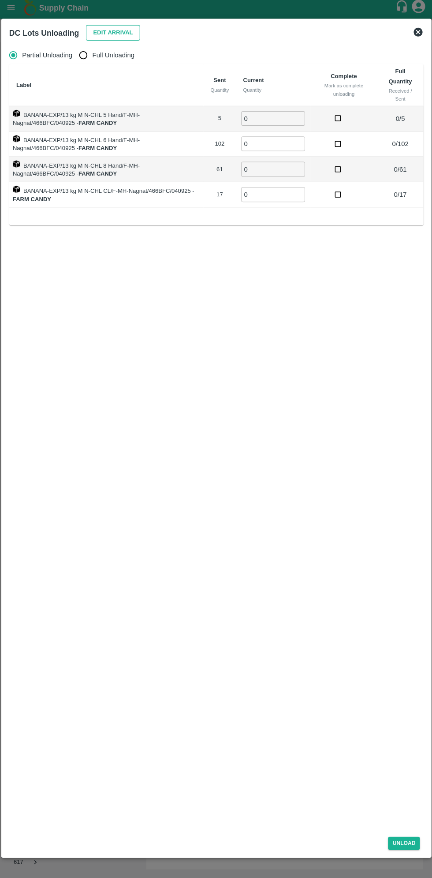
click at [101, 35] on button "Edit Arrival" at bounding box center [113, 35] width 54 height 15
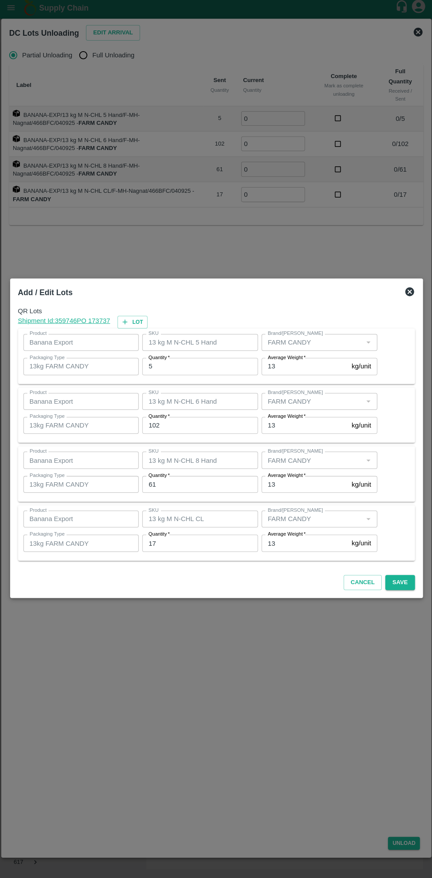
click at [175, 224] on div at bounding box center [216, 439] width 432 height 878
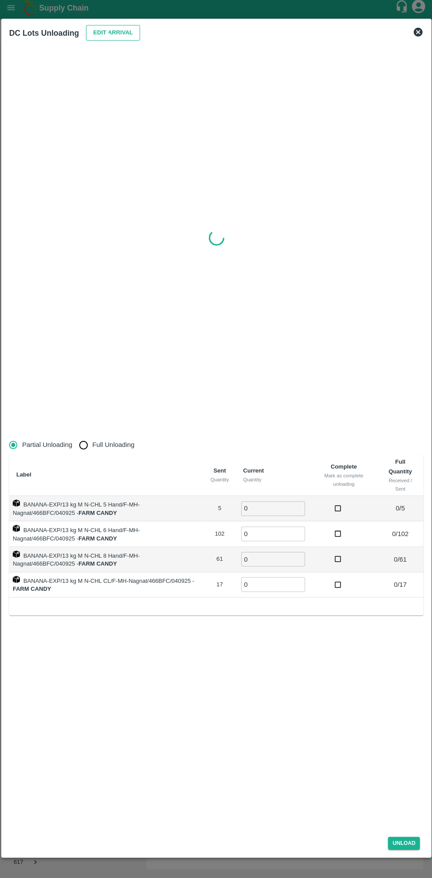
click at [94, 34] on button "Edit Arrival" at bounding box center [113, 35] width 54 height 15
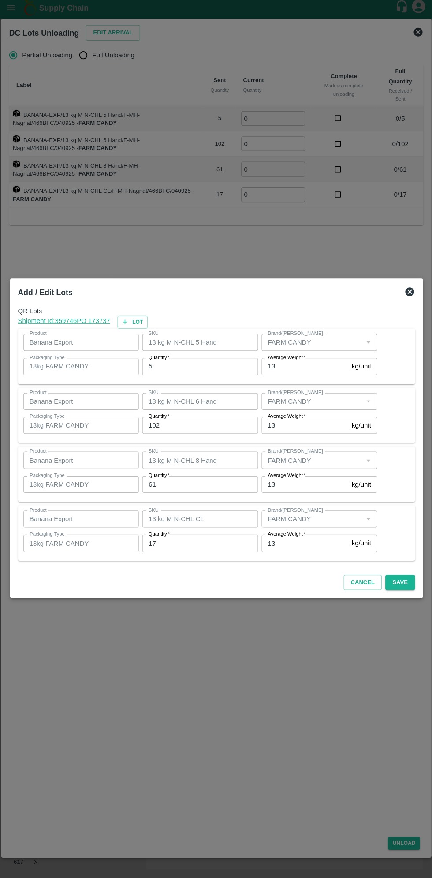
click at [181, 367] on input "5" at bounding box center [199, 367] width 115 height 17
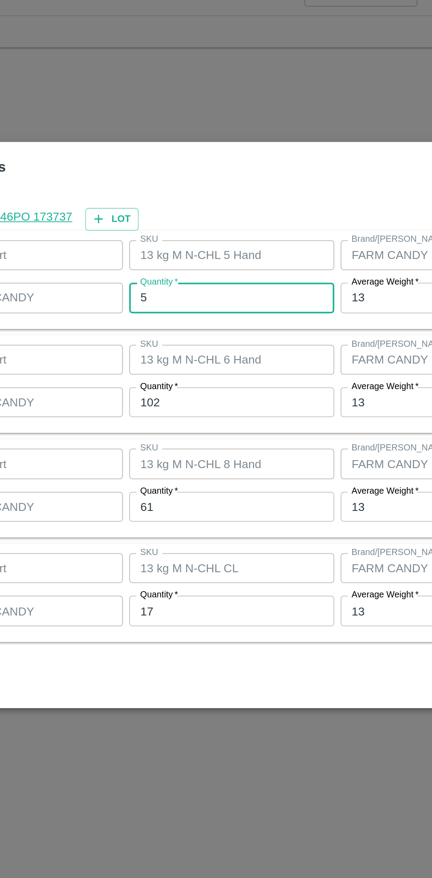
click at [170, 425] on input "102" at bounding box center [199, 426] width 115 height 17
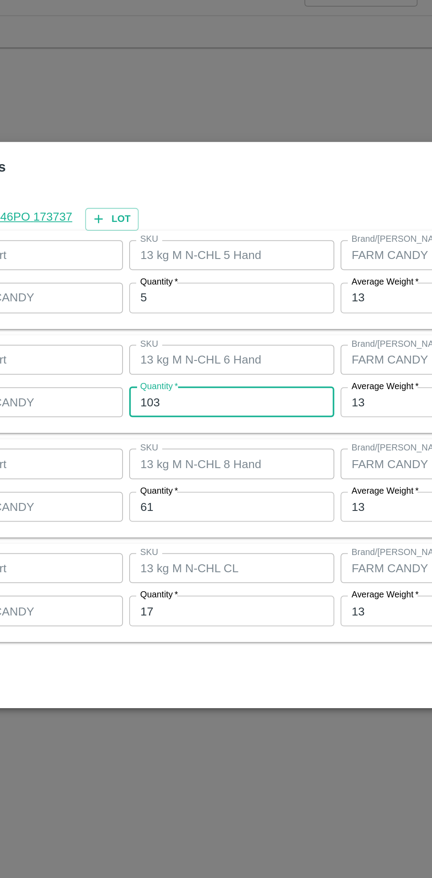
type input "103"
click at [165, 485] on input "61" at bounding box center [199, 484] width 115 height 17
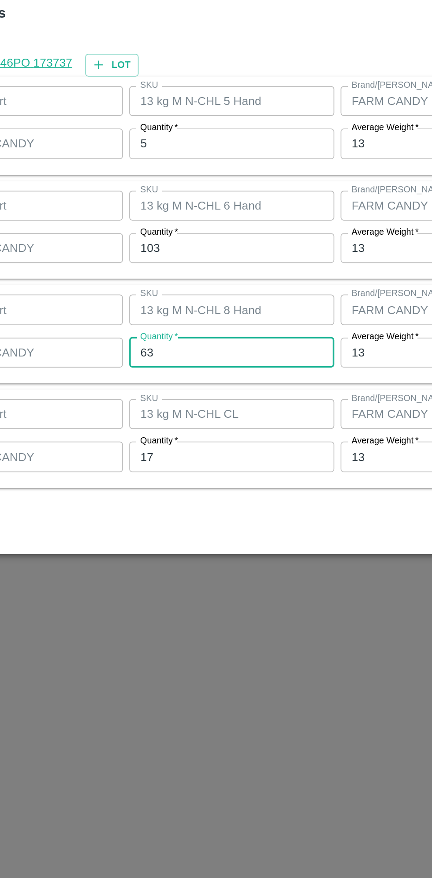
type input "63"
click at [161, 542] on input "17" at bounding box center [199, 543] width 115 height 17
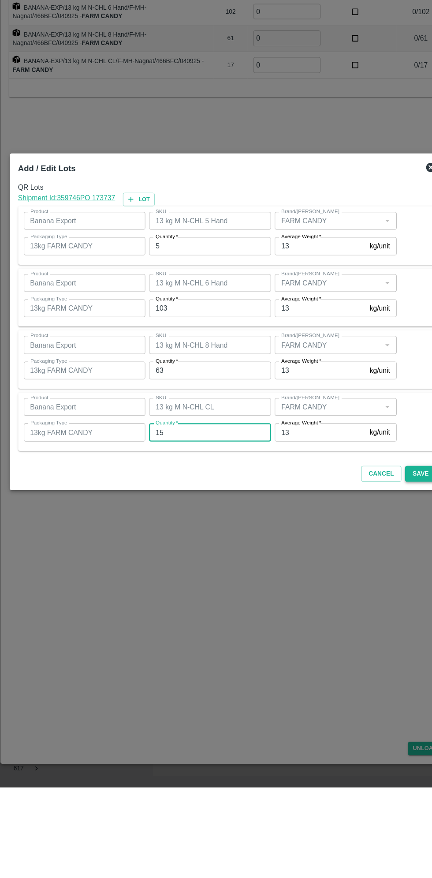
type input "15"
click at [400, 583] on button "Save" at bounding box center [398, 582] width 29 height 15
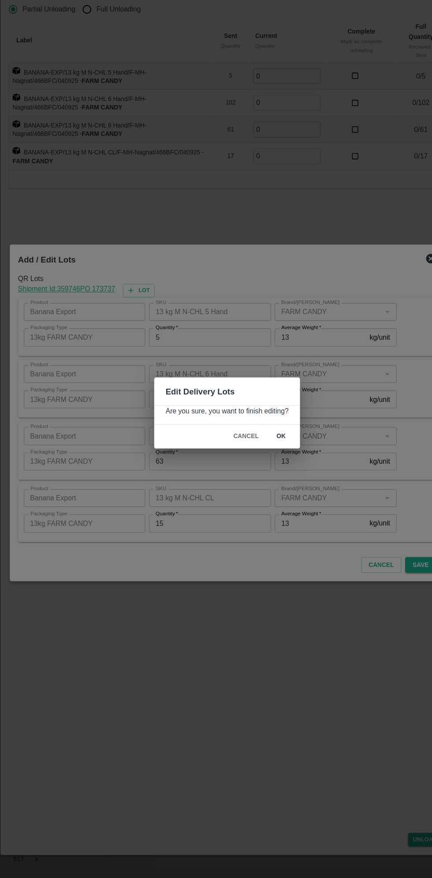
click at [266, 461] on button "ok" at bounding box center [267, 460] width 28 height 15
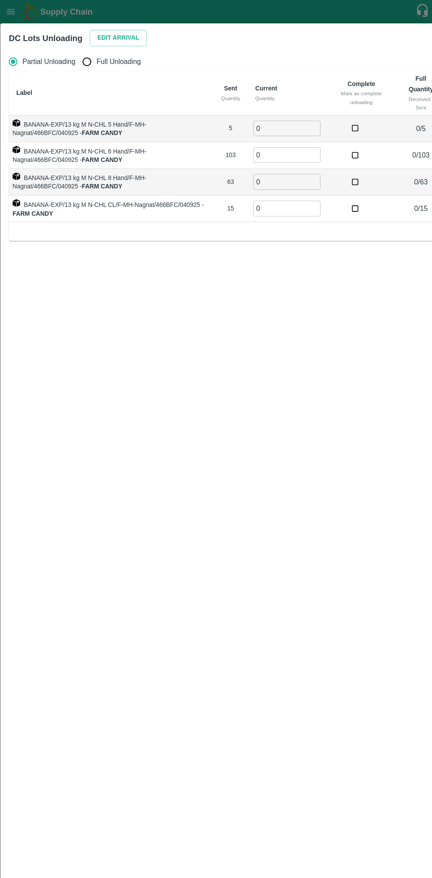
click at [83, 51] on input "Full Unloading" at bounding box center [84, 58] width 18 height 18
radio input "true"
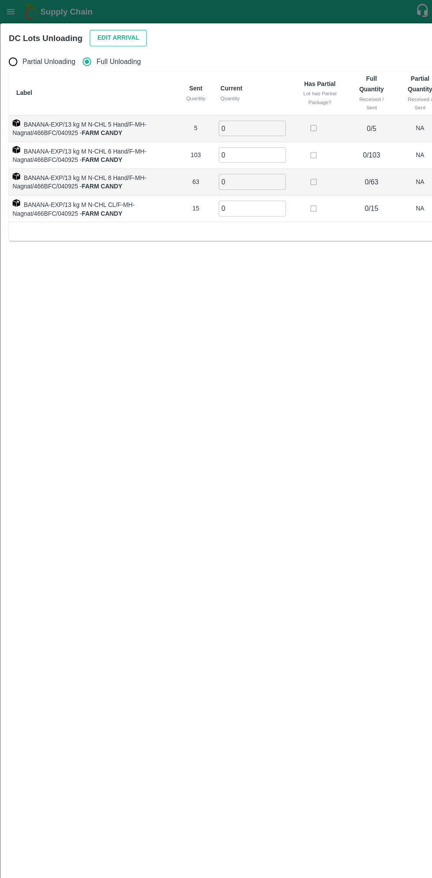
click at [102, 36] on button "Edit Arrival" at bounding box center [113, 35] width 54 height 15
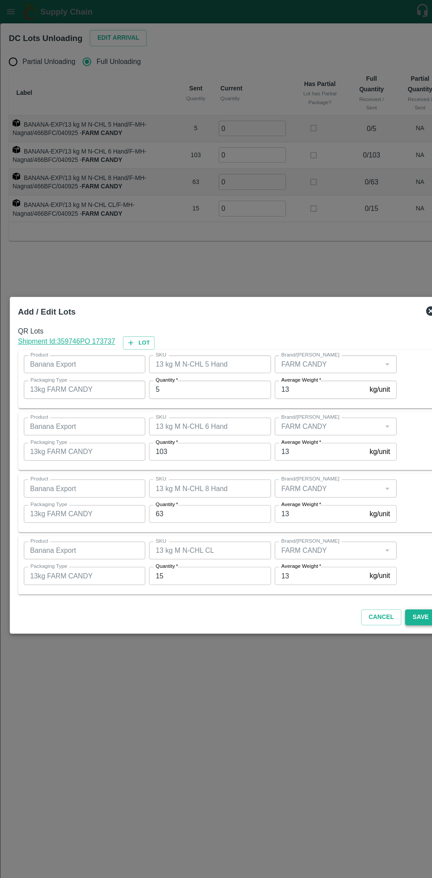
click at [397, 583] on button "Save" at bounding box center [398, 582] width 29 height 15
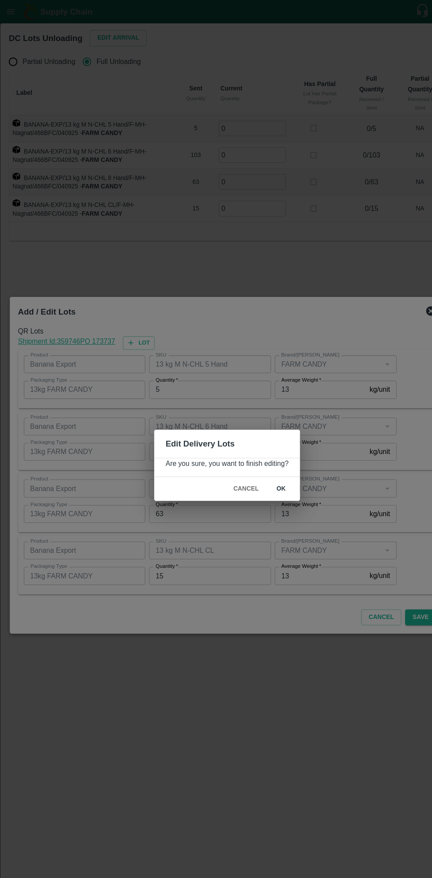
click at [263, 464] on button "ok" at bounding box center [267, 460] width 28 height 15
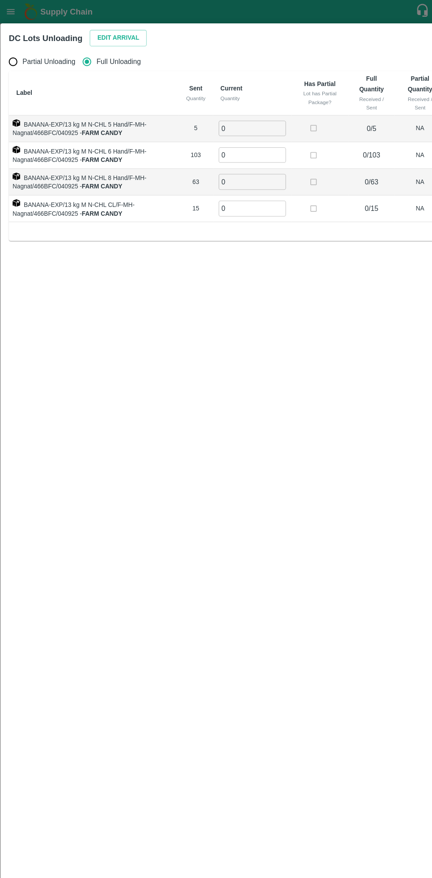
click at [236, 122] on input "0" at bounding box center [240, 121] width 64 height 15
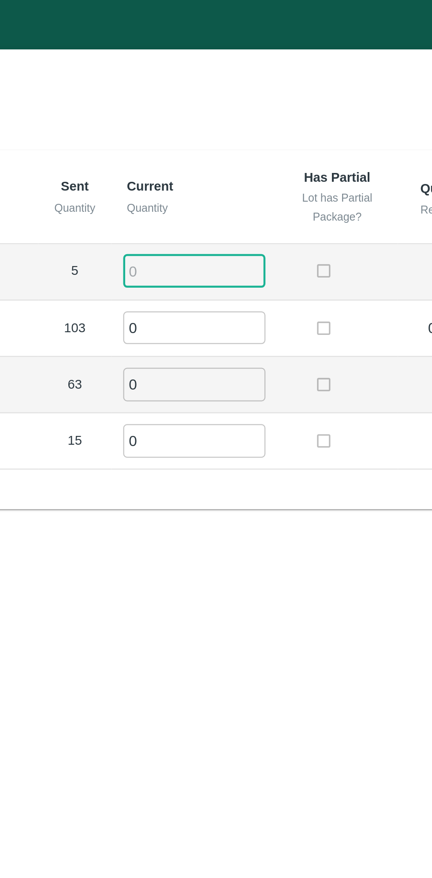
type input "5"
type input "1"
type input "5"
click at [228, 147] on input "0" at bounding box center [240, 146] width 64 height 15
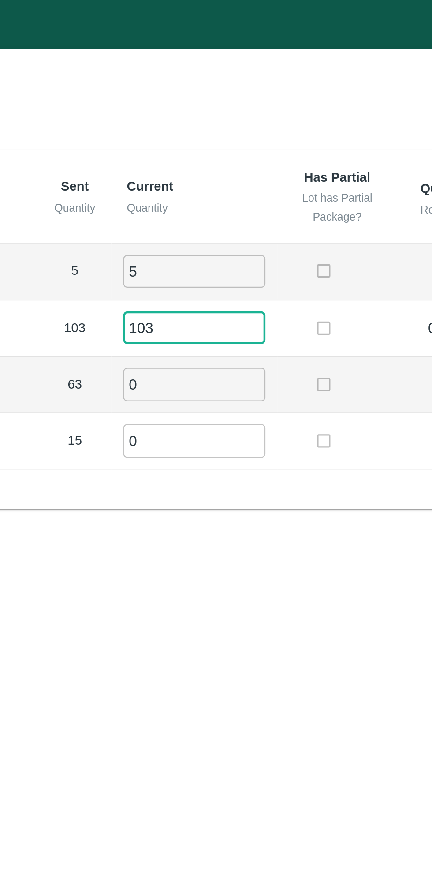
type input "103"
click at [228, 173] on input "0" at bounding box center [240, 171] width 64 height 15
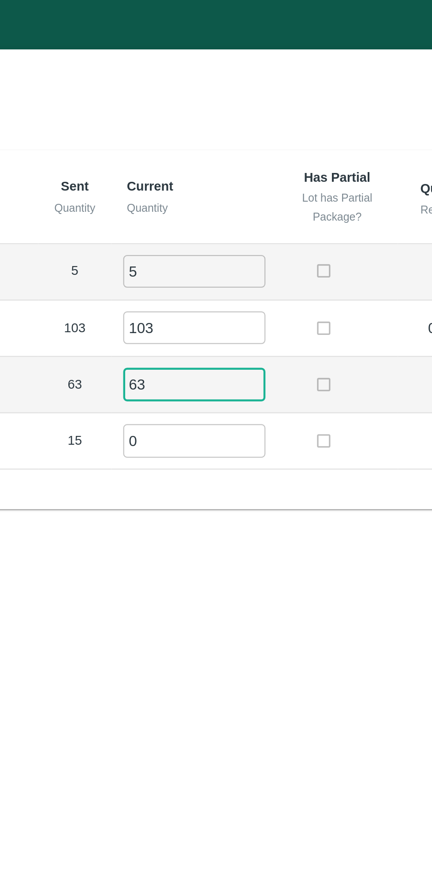
type input "63"
click at [227, 196] on input "0" at bounding box center [240, 196] width 64 height 15
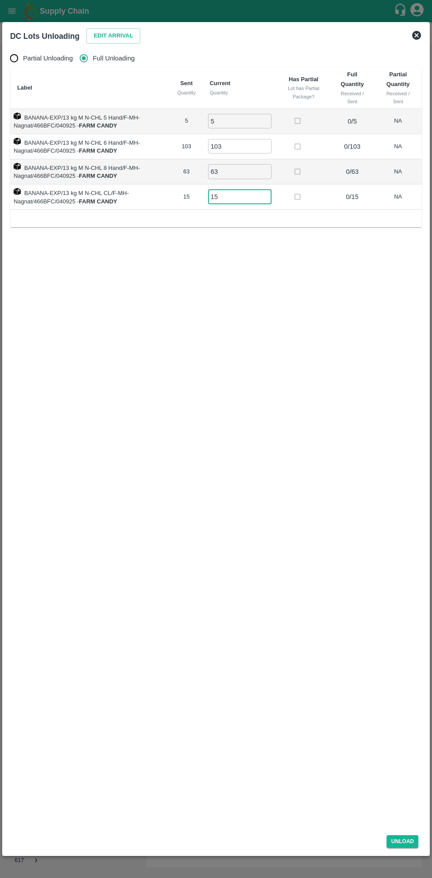
type input "15"
click at [408, 848] on div "Unload" at bounding box center [216, 839] width 419 height 23
click at [406, 844] on button "Unload" at bounding box center [403, 841] width 32 height 13
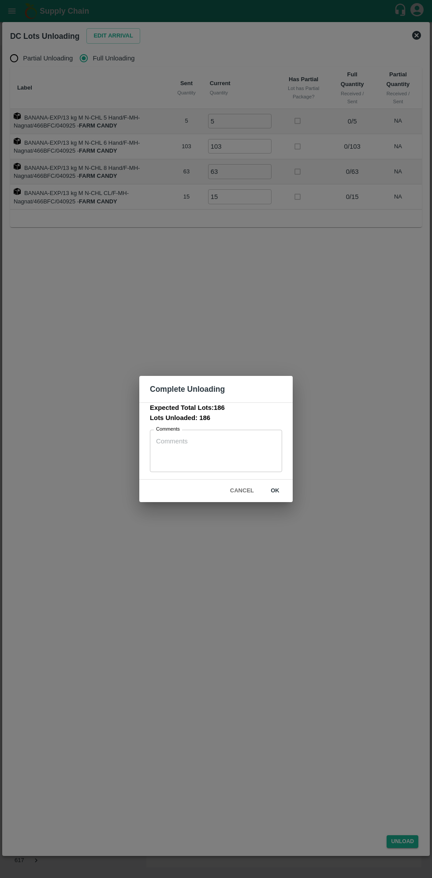
click at [275, 490] on button "ok" at bounding box center [275, 490] width 28 height 15
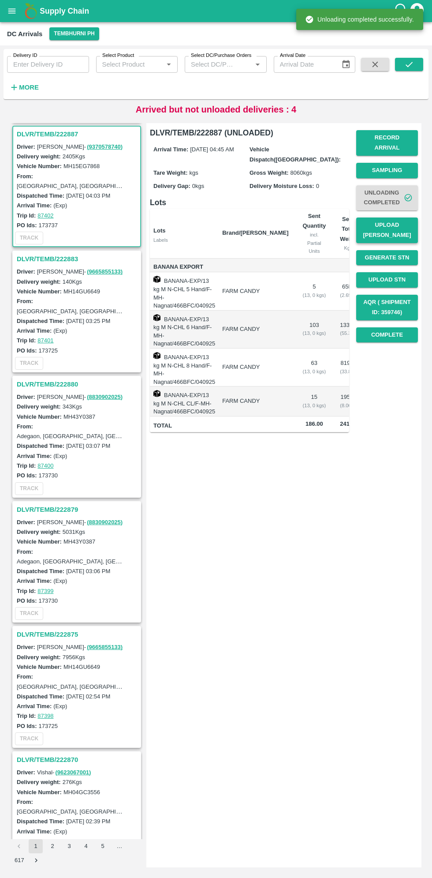
click at [401, 227] on button "Upload [PERSON_NAME]" at bounding box center [387, 230] width 62 height 26
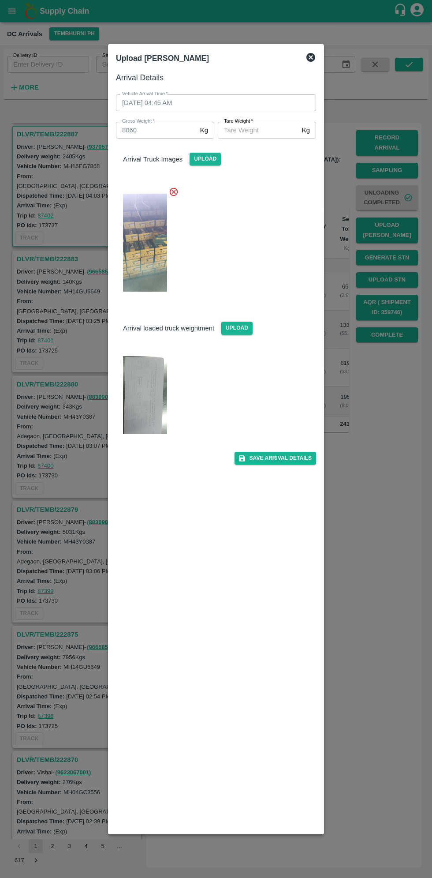
click at [150, 393] on img at bounding box center [145, 395] width 44 height 79
click at [251, 130] on input "Tare Weight   *" at bounding box center [258, 130] width 81 height 17
type input "5480"
click at [288, 456] on button "Save Arrival Details" at bounding box center [276, 458] width 82 height 13
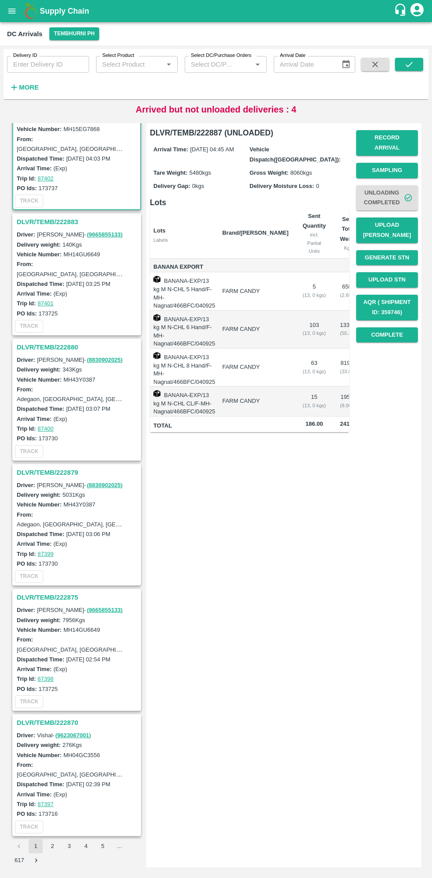
scroll to position [666, 0]
click at [44, 591] on h3 "DLVR/TEMB/222875" at bounding box center [78, 595] width 123 height 11
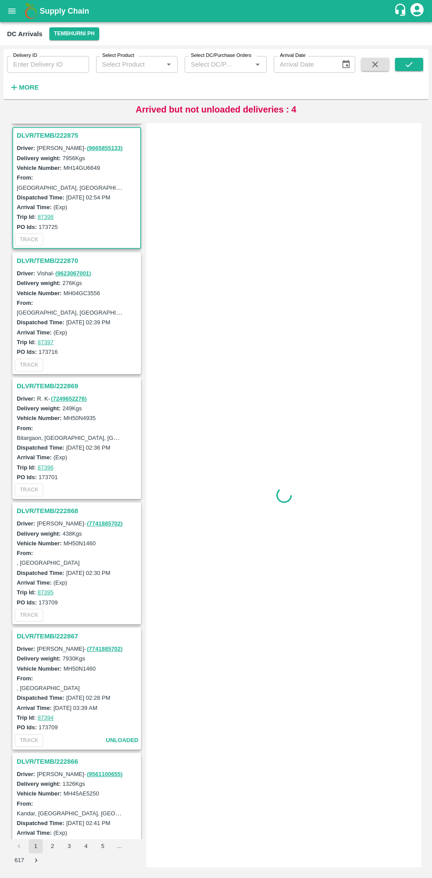
scroll to position [1126, 0]
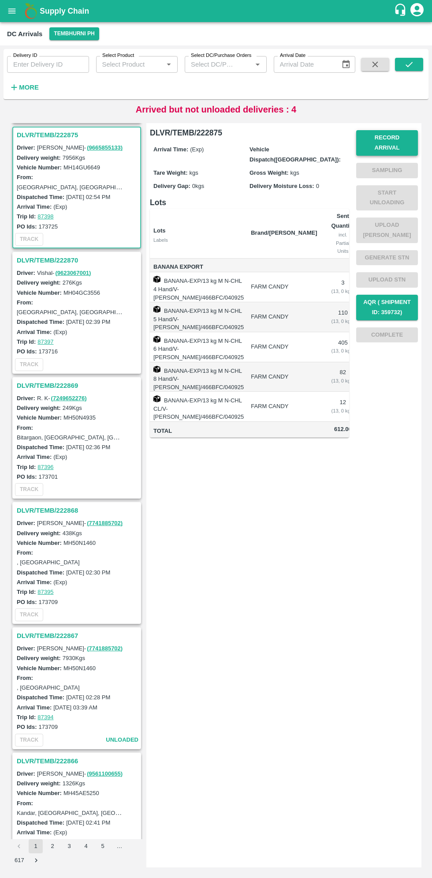
click at [401, 135] on button "Record Arrival" at bounding box center [387, 143] width 62 height 26
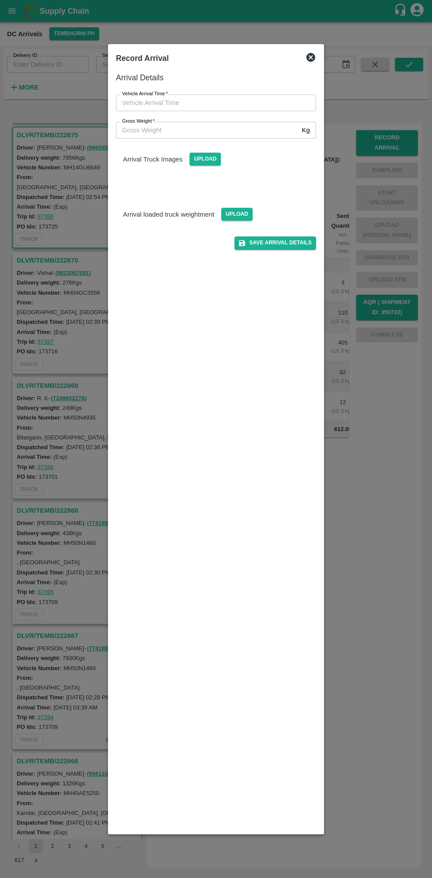
click at [159, 104] on input "Vehicle Arrival Time   *" at bounding box center [213, 102] width 194 height 17
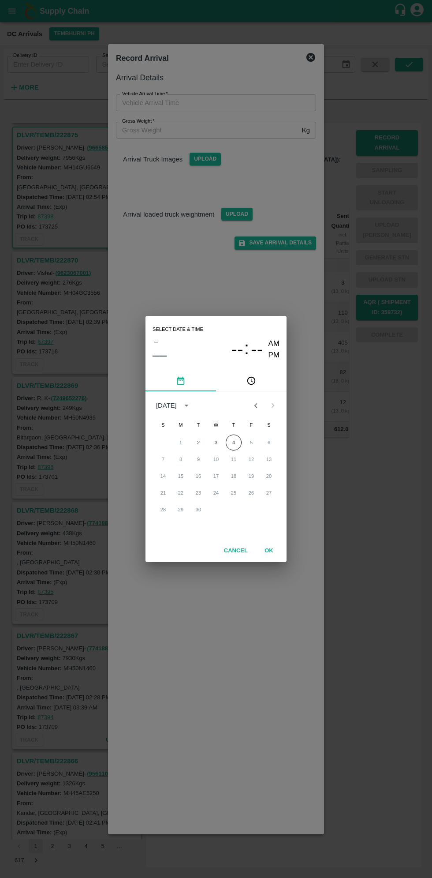
click at [262, 385] on button "pick time" at bounding box center [251, 380] width 71 height 21
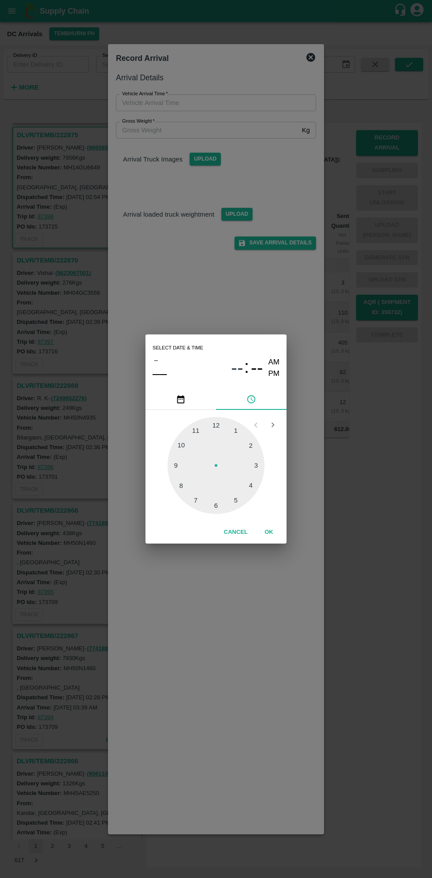
click at [202, 482] on div at bounding box center [216, 465] width 97 height 97
click at [233, 533] on button "Cancel" at bounding box center [236, 531] width 31 height 15
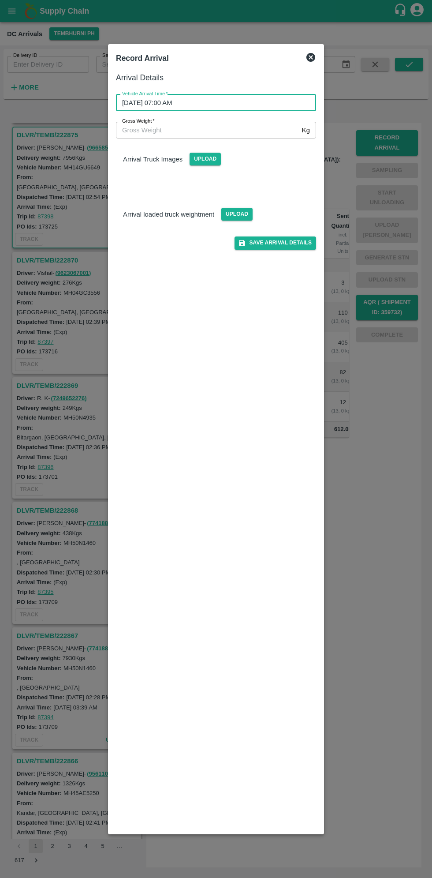
type input "DD/MM/YYYY hh:mm aa"
click at [187, 99] on input "DD/MM/YYYY hh:mm aa" at bounding box center [213, 102] width 194 height 17
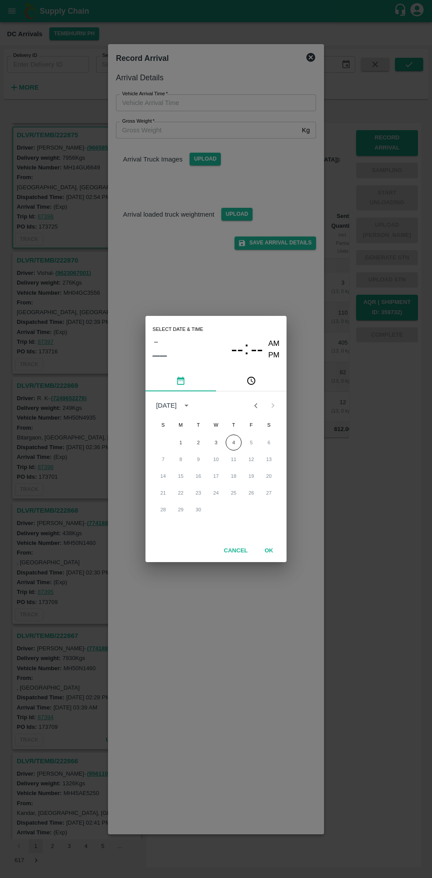
click at [251, 385] on icon "pick time" at bounding box center [251, 381] width 8 height 8
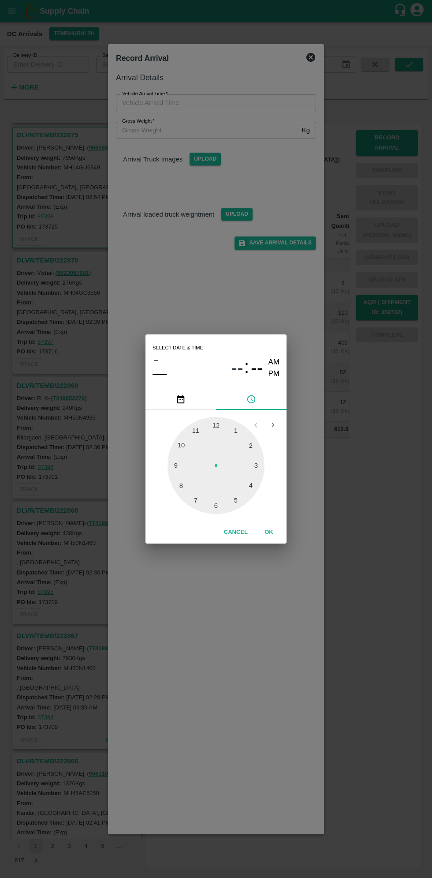
click at [237, 504] on div at bounding box center [216, 465] width 97 height 97
type input "04/09/2025 05:00 AM"
click at [279, 531] on button "OK" at bounding box center [269, 531] width 28 height 15
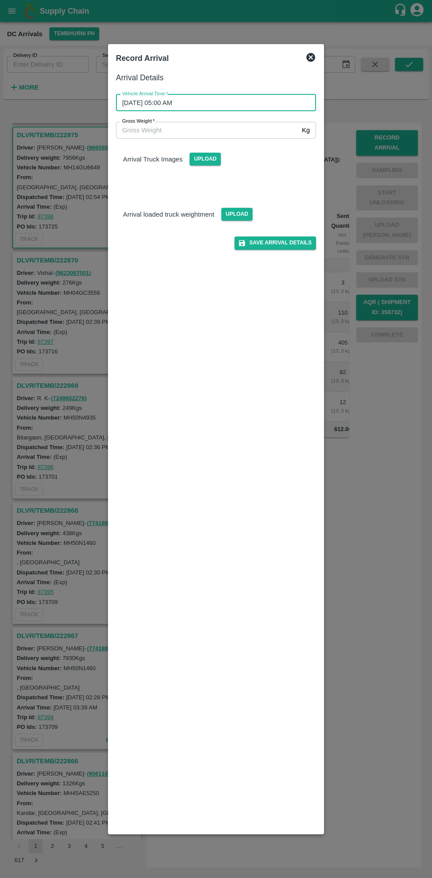
click at [155, 133] on input "Gross Weight   *" at bounding box center [207, 130] width 183 height 17
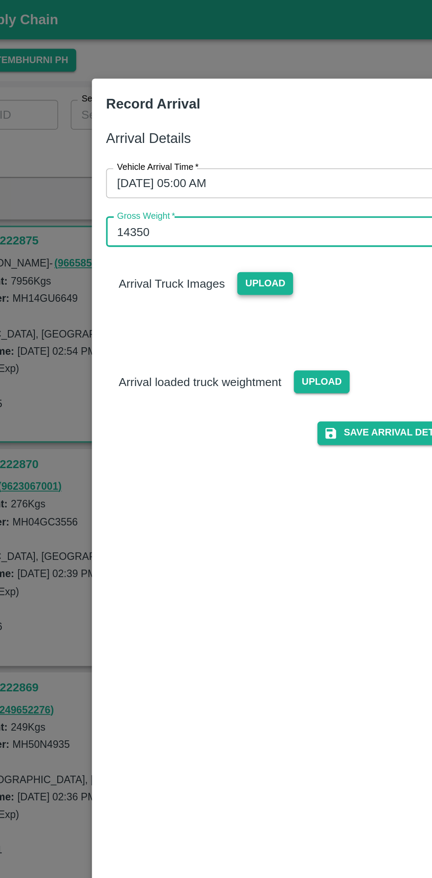
type input "14350"
click at [205, 161] on span "Upload" at bounding box center [205, 159] width 31 height 13
click at [0, 0] on input "Upload" at bounding box center [0, 0] width 0 height 0
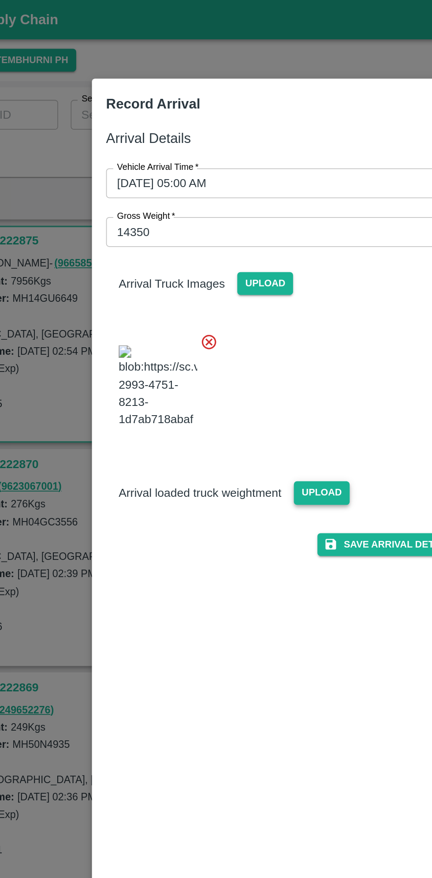
click at [239, 283] on span "Upload" at bounding box center [236, 276] width 31 height 13
click at [0, 0] on input "Upload" at bounding box center [0, 0] width 0 height 0
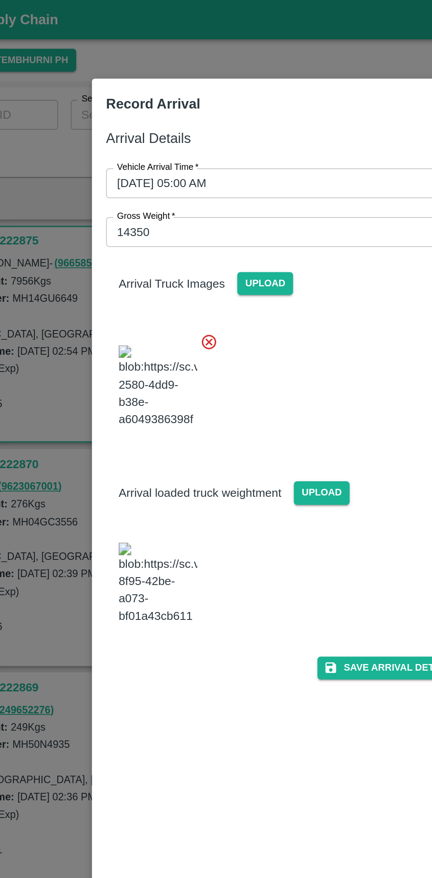
click at [150, 351] on img at bounding box center [145, 327] width 44 height 46
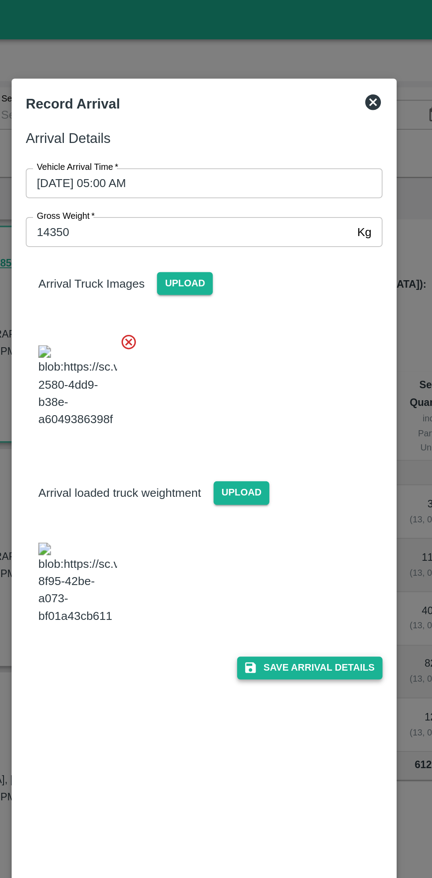
click at [288, 381] on button "Save Arrival Details" at bounding box center [276, 374] width 82 height 13
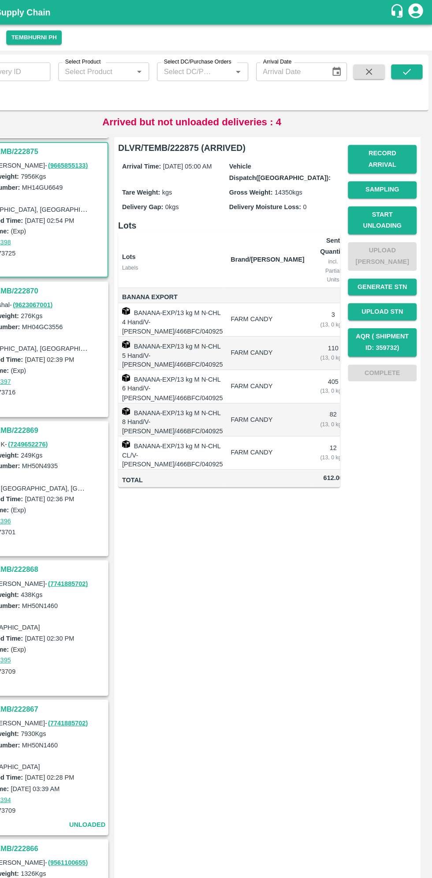
scroll to position [0, 0]
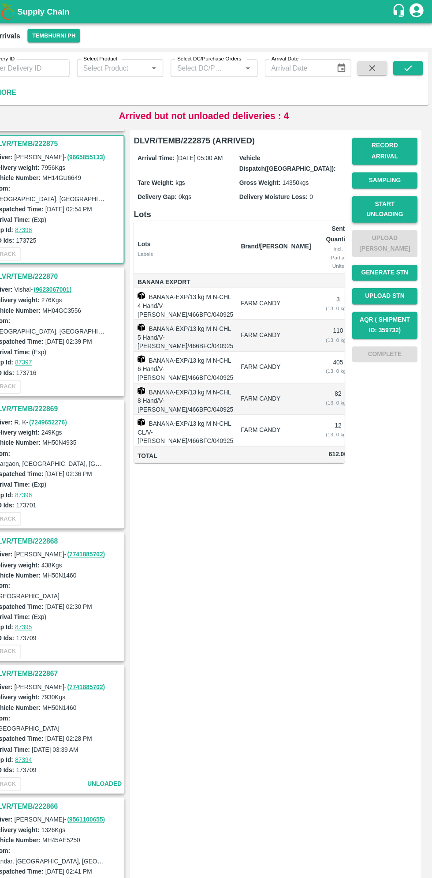
click at [401, 194] on button "Start Unloading" at bounding box center [387, 198] width 62 height 26
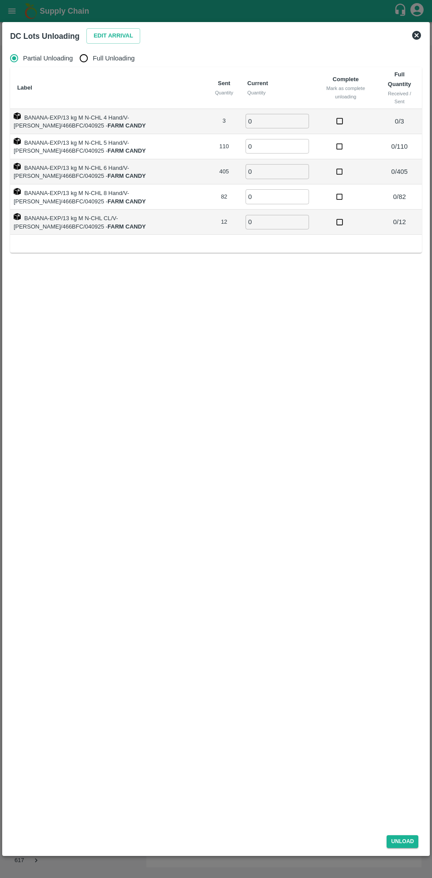
click at [416, 35] on icon at bounding box center [416, 35] width 11 height 11
